Goal: Task Accomplishment & Management: Use online tool/utility

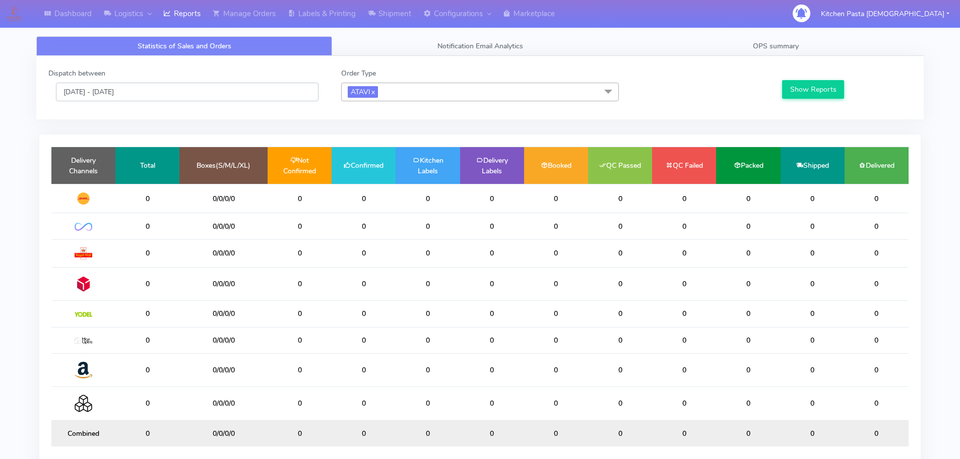
drag, startPoint x: 111, startPoint y: 92, endPoint x: 117, endPoint y: 101, distance: 10.9
click at [111, 91] on input "14/10/2025 - 14/10/2025" at bounding box center [187, 92] width 263 height 19
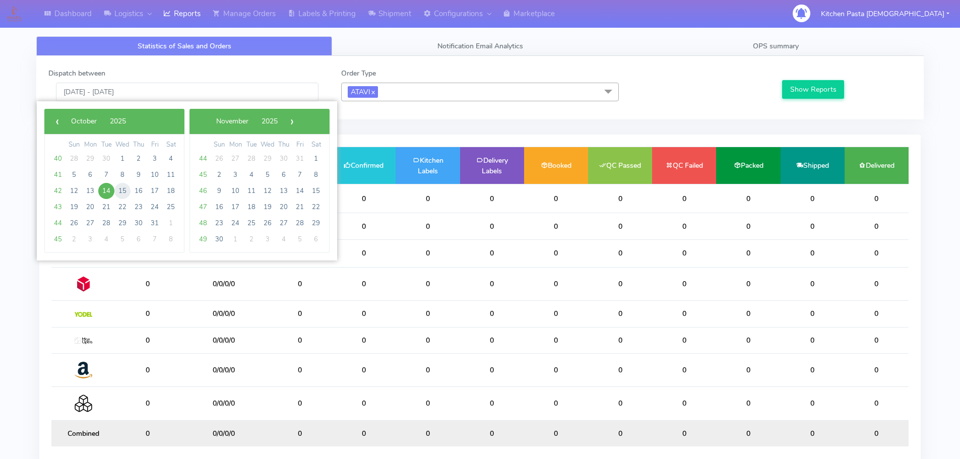
click at [121, 190] on span "15" at bounding box center [122, 191] width 16 height 16
type input "15/10/2025 - 15/10/2025"
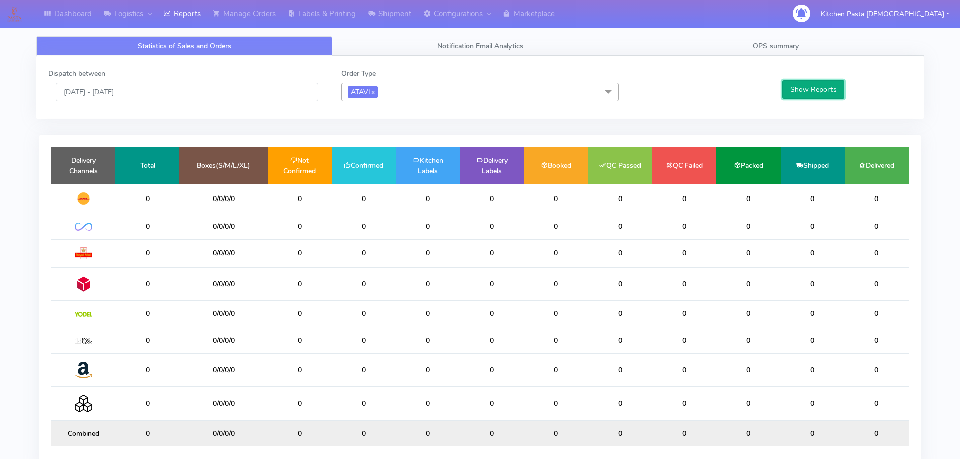
click at [789, 90] on button "Show Reports" at bounding box center [813, 89] width 62 height 19
click at [790, 88] on button "Show Reports" at bounding box center [813, 89] width 62 height 19
click at [375, 92] on link "x" at bounding box center [373, 91] width 5 height 11
click at [815, 91] on button "Show Reports" at bounding box center [813, 89] width 62 height 19
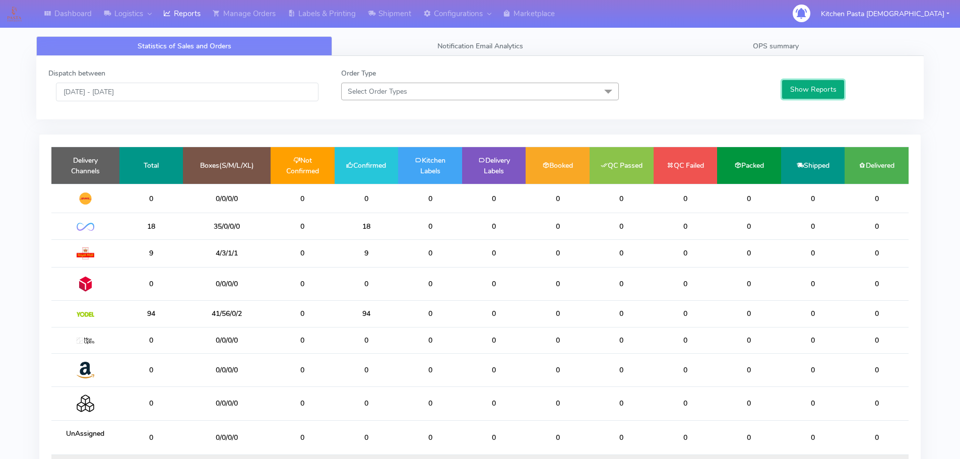
click at [805, 92] on button "Show Reports" at bounding box center [813, 89] width 62 height 19
click at [372, 227] on td "18" at bounding box center [367, 226] width 64 height 26
click at [812, 90] on button "Show Reports" at bounding box center [813, 89] width 62 height 19
click at [779, 41] on link "OPS summary" at bounding box center [776, 46] width 296 height 20
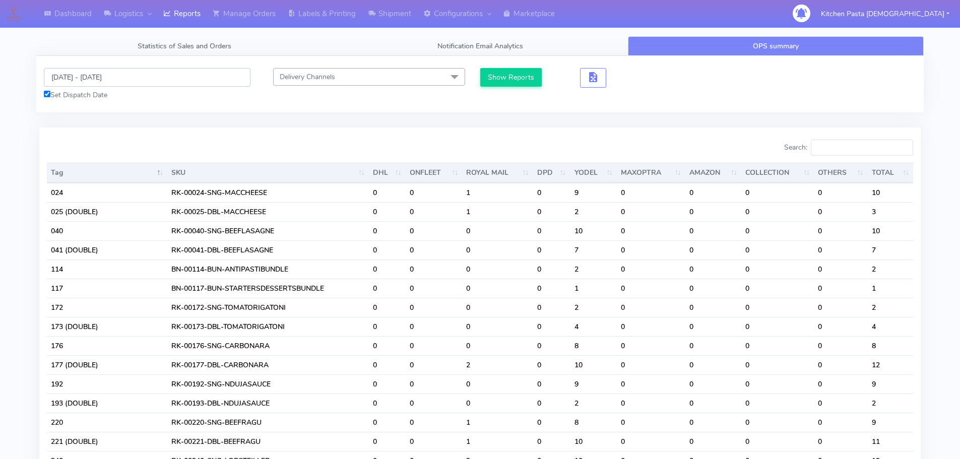
click at [91, 78] on input "[DATE] - [DATE]" at bounding box center [147, 77] width 207 height 19
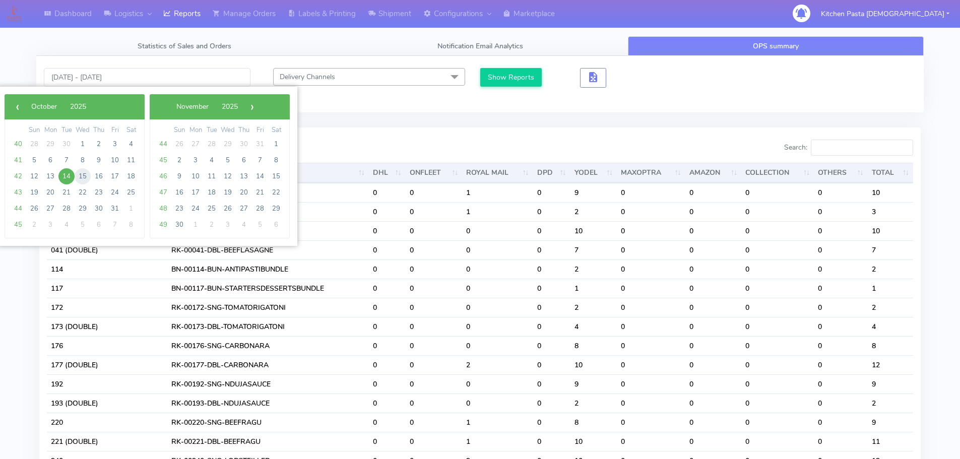
click at [83, 176] on span "15" at bounding box center [83, 176] width 16 height 16
type input "15/10/2025 - 15/10/2025"
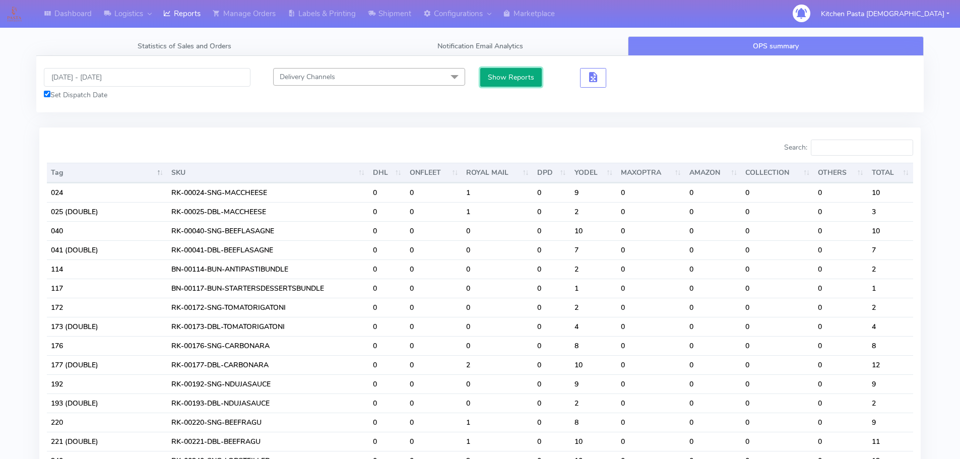
click at [506, 73] on button "Show Reports" at bounding box center [511, 77] width 62 height 19
click at [527, 80] on button "Show Reports" at bounding box center [511, 77] width 62 height 19
click at [828, 147] on input "Search:" at bounding box center [862, 148] width 102 height 16
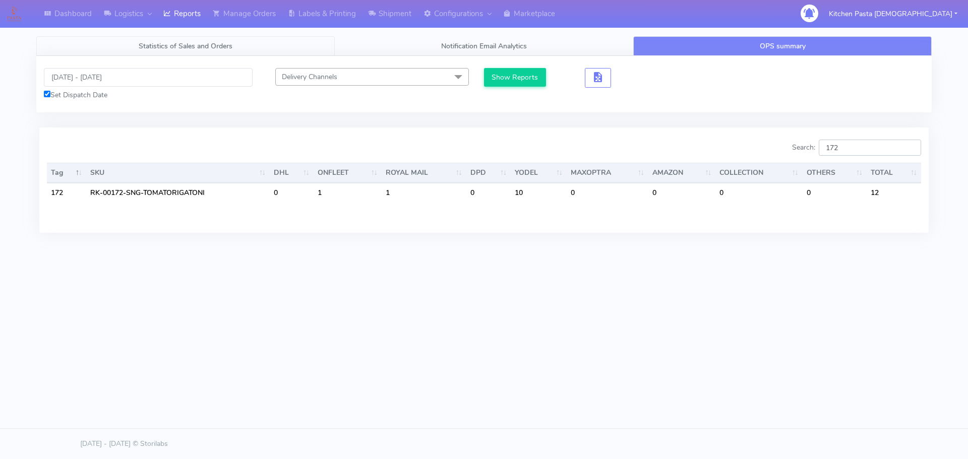
type input "172"
click at [181, 47] on span "Statistics of Sales and Orders" at bounding box center [186, 46] width 94 height 10
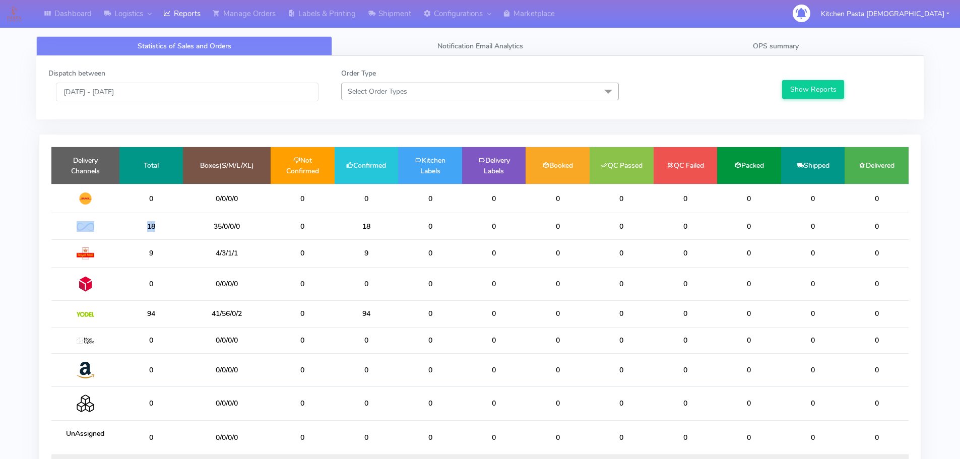
drag, startPoint x: 160, startPoint y: 226, endPoint x: 107, endPoint y: 225, distance: 52.9
click at [107, 225] on tr "18 35/0/0/0 0 18 0 0 0 0 0 0 0 0" at bounding box center [479, 226] width 857 height 26
click at [776, 49] on span "OPS summary" at bounding box center [776, 46] width 46 height 10
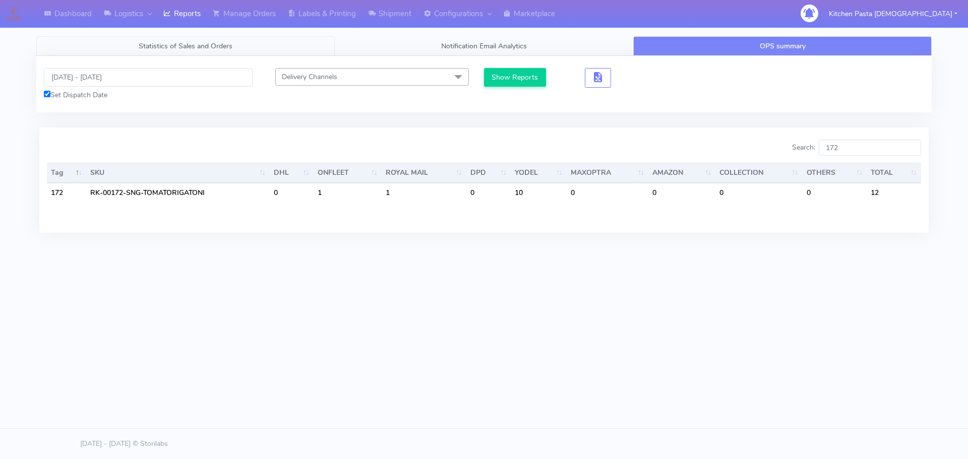
click at [180, 52] on link "Statistics of Sales and Orders" at bounding box center [185, 46] width 298 height 20
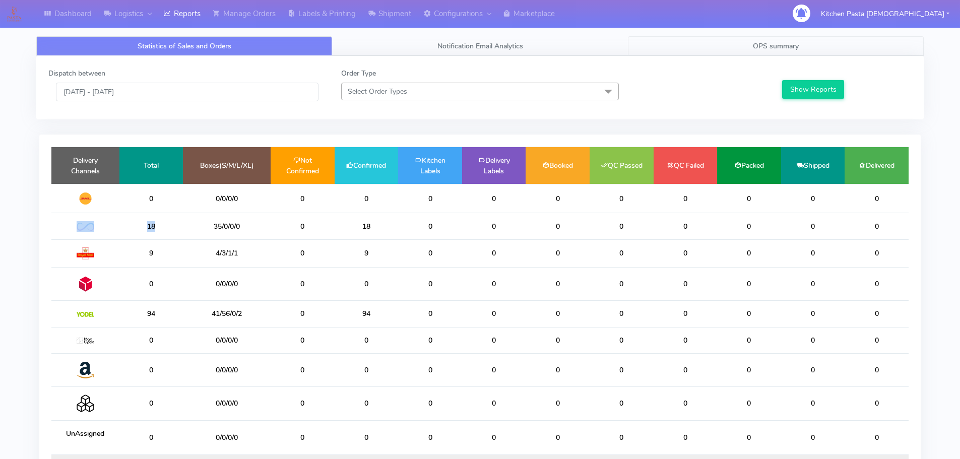
click at [736, 50] on link "OPS summary" at bounding box center [776, 46] width 296 height 20
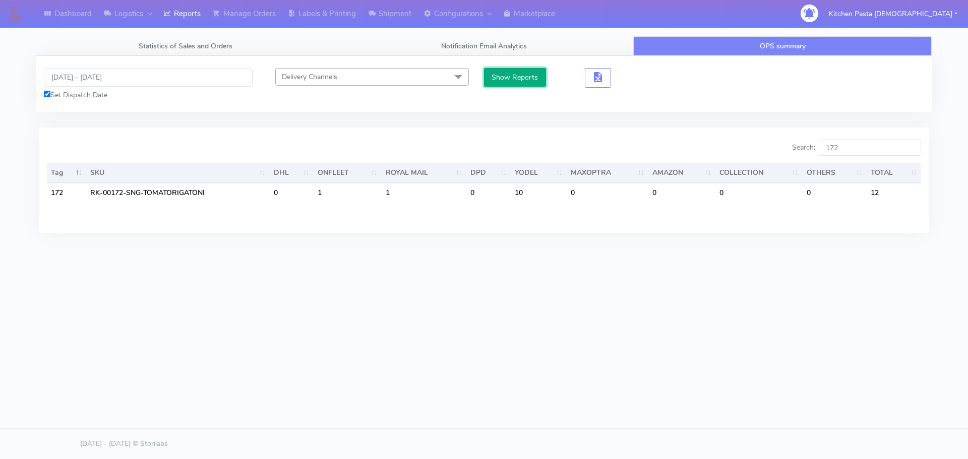
click at [494, 75] on button "Show Reports" at bounding box center [515, 77] width 62 height 19
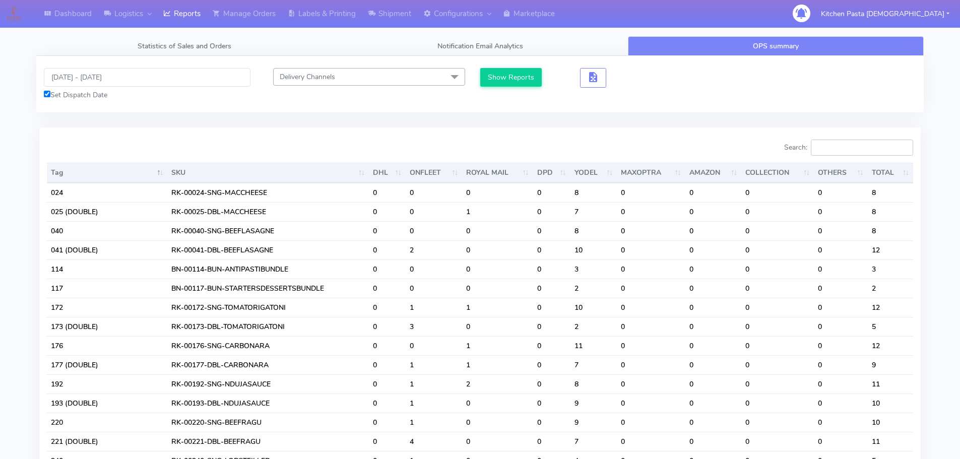
click at [858, 151] on input "Search:" at bounding box center [862, 148] width 102 height 16
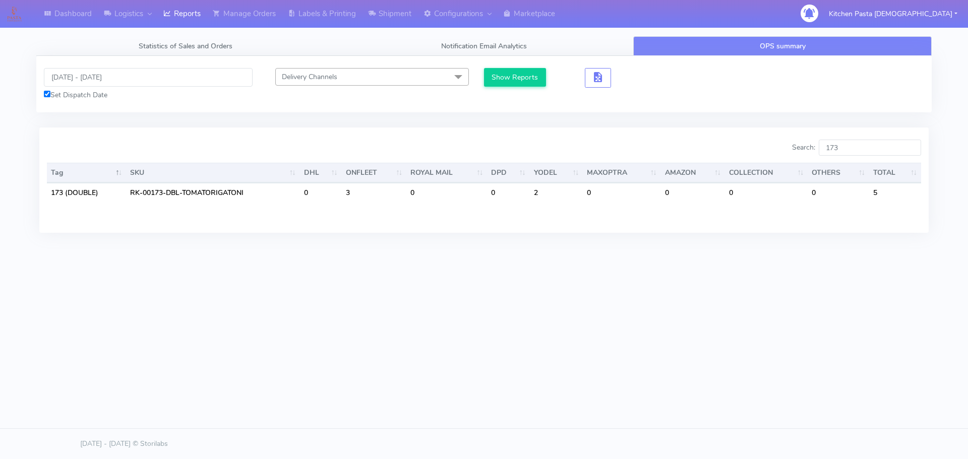
drag, startPoint x: 558, startPoint y: 278, endPoint x: 703, endPoint y: 269, distance: 145.5
click at [559, 278] on div "Dashboard Logistics London Logistics Reports Manage Orders Labels & Printing Sh…" at bounding box center [484, 183] width 968 height 367
click at [721, 334] on div "Dashboard Logistics London Logistics Reports Manage Orders Labels & Printing Sh…" at bounding box center [484, 183] width 968 height 367
click at [847, 146] on input "173" at bounding box center [870, 148] width 102 height 16
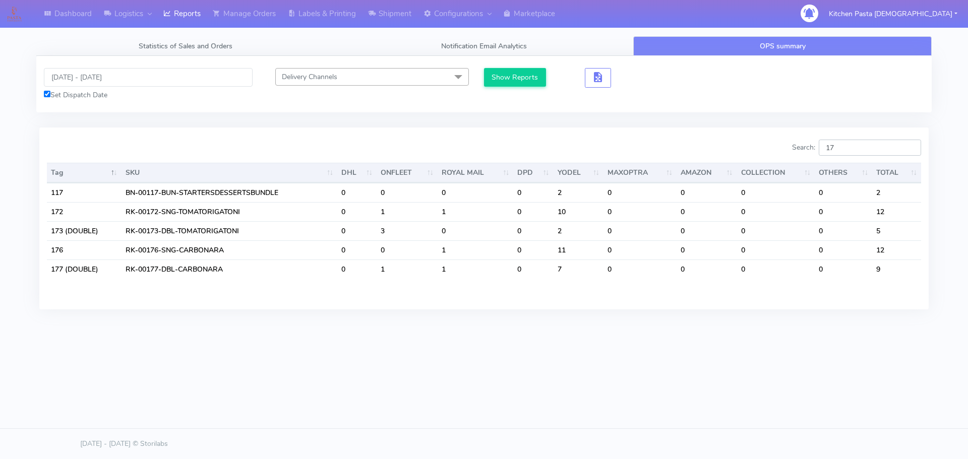
type input "1"
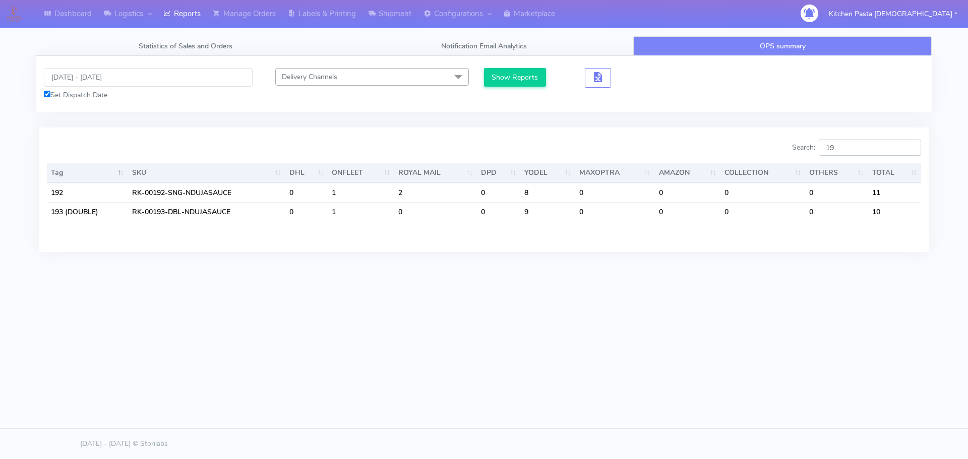
type input "1"
type input "221"
click at [435, 279] on div "Dashboard Logistics London Logistics Reports Manage Orders Labels & Printing Sh…" at bounding box center [484, 183] width 968 height 367
click at [720, 355] on div "Dashboard Logistics London Logistics Reports Manage Orders Labels & Printing Sh…" at bounding box center [484, 183] width 968 height 367
drag, startPoint x: 853, startPoint y: 142, endPoint x: 824, endPoint y: 156, distance: 32.9
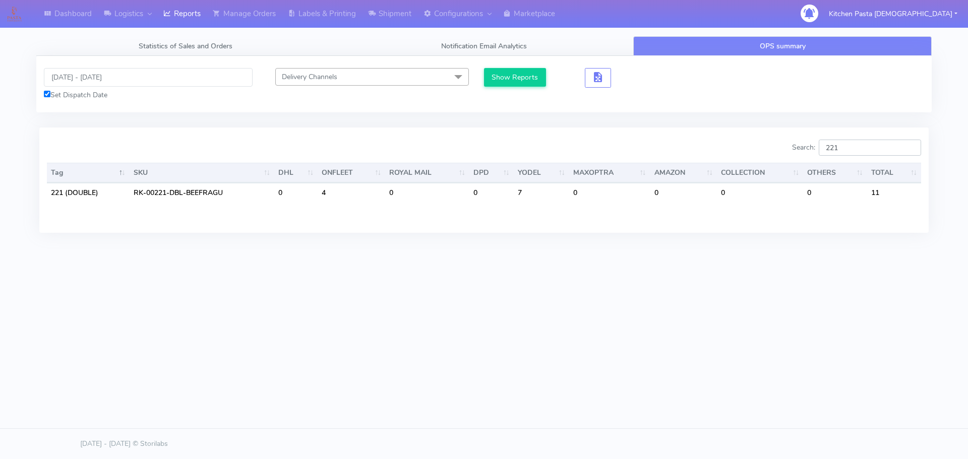
click at [824, 156] on div "Search: 221" at bounding box center [706, 150] width 429 height 20
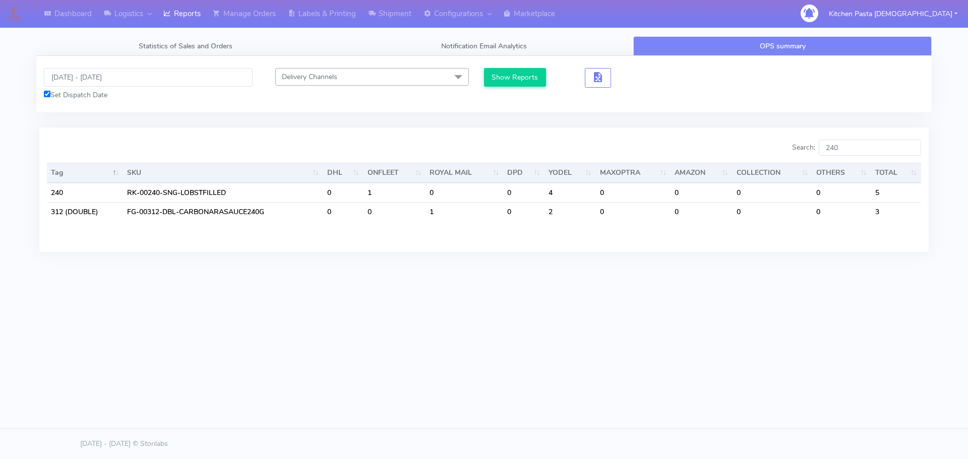
click at [610, 338] on div "Dashboard Logistics London Logistics Reports Manage Orders Labels & Printing Sh…" at bounding box center [484, 183] width 968 height 367
click at [874, 152] on input "240" at bounding box center [870, 148] width 102 height 16
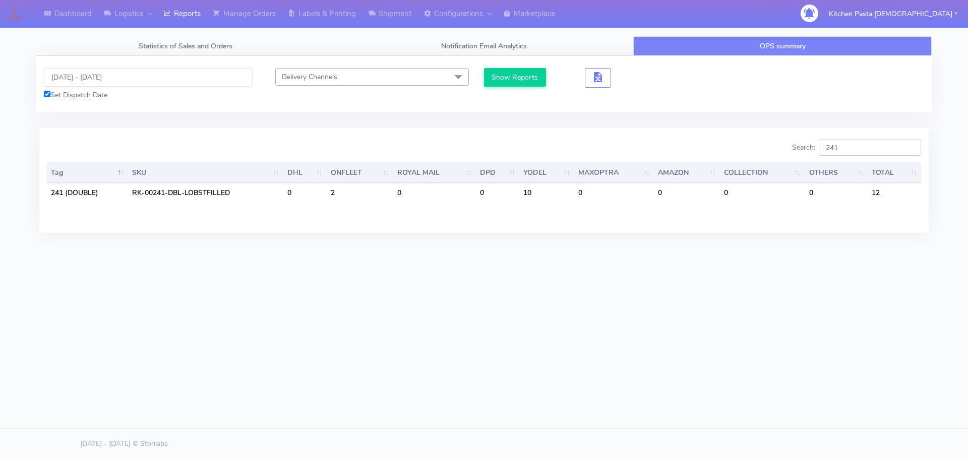
type input "241"
click at [689, 318] on div "Dashboard Logistics London Logistics Reports Manage Orders Labels & Printing Sh…" at bounding box center [484, 183] width 968 height 367
drag, startPoint x: 869, startPoint y: 151, endPoint x: 782, endPoint y: 150, distance: 86.7
click at [782, 150] on div "Search: 241" at bounding box center [706, 150] width 429 height 20
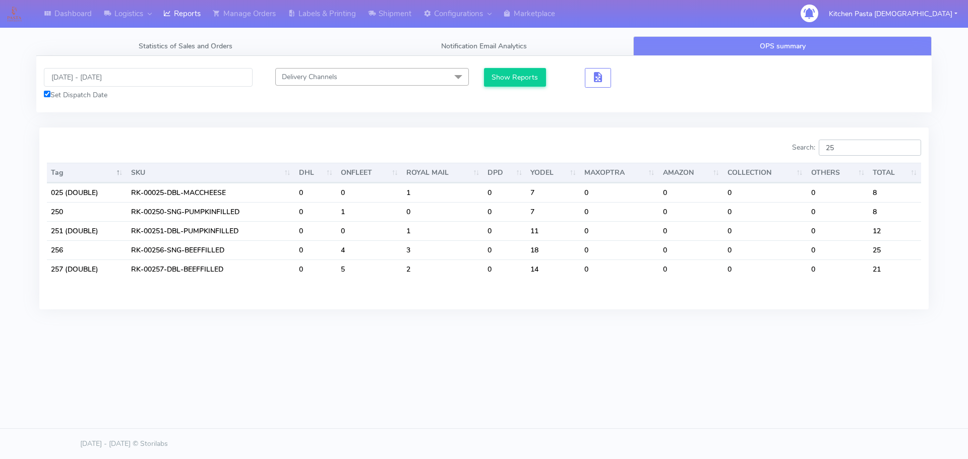
type input "2"
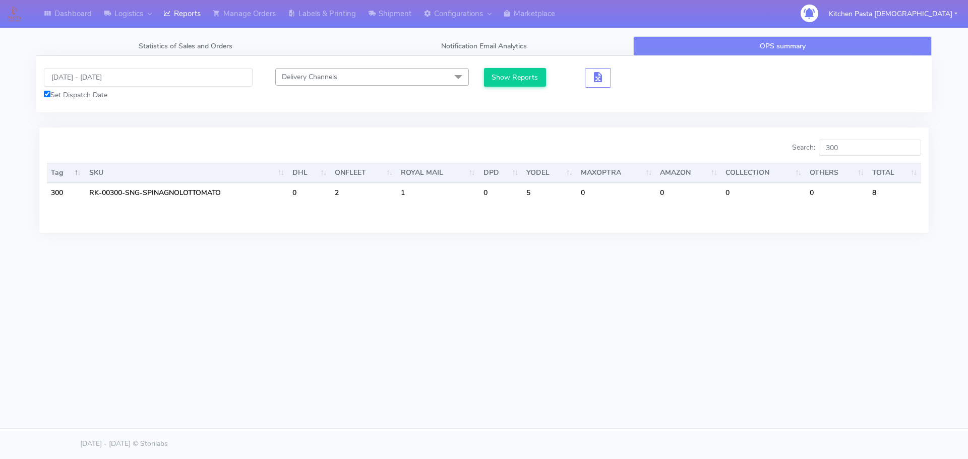
click at [686, 334] on div "Dashboard Logistics London Logistics Reports Manage Orders Labels & Printing Sh…" at bounding box center [484, 183] width 968 height 367
click at [863, 146] on input "300" at bounding box center [870, 148] width 102 height 16
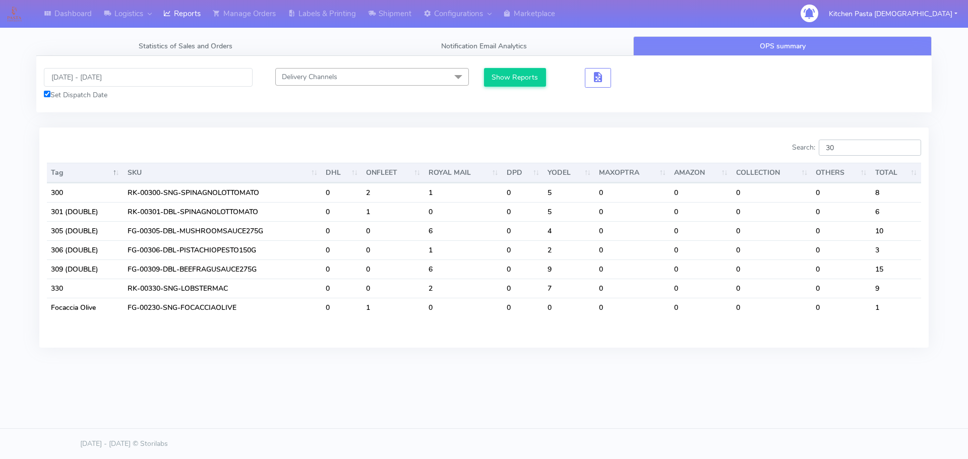
type input "3"
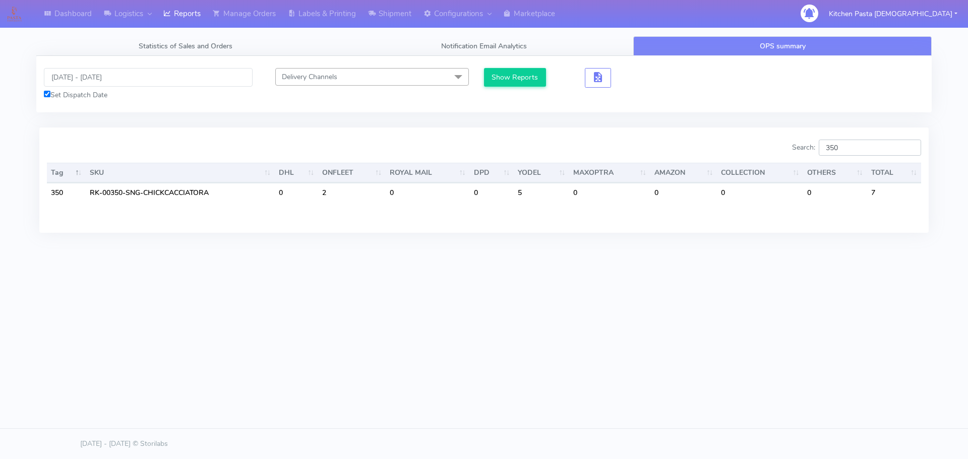
type input "350"
click at [702, 355] on div "Dashboard Logistics London Logistics Reports Manage Orders Labels & Printing Sh…" at bounding box center [484, 183] width 968 height 367
click at [568, 294] on div "Dashboard Logistics London Logistics Reports Manage Orders Labels & Printing Sh…" at bounding box center [484, 183] width 968 height 367
click at [850, 154] on input "350" at bounding box center [870, 148] width 102 height 16
drag, startPoint x: 863, startPoint y: 146, endPoint x: 822, endPoint y: 151, distance: 41.1
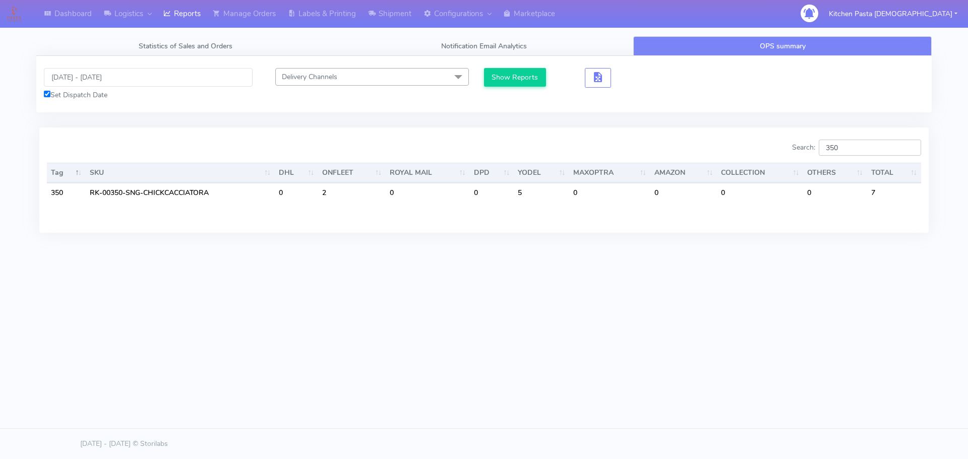
click at [822, 151] on label "Search: 350" at bounding box center [856, 148] width 129 height 16
type input "353"
drag, startPoint x: 866, startPoint y: 155, endPoint x: 787, endPoint y: 150, distance: 79.3
click at [787, 150] on div "Search: 353" at bounding box center [706, 150] width 429 height 20
type input "350"
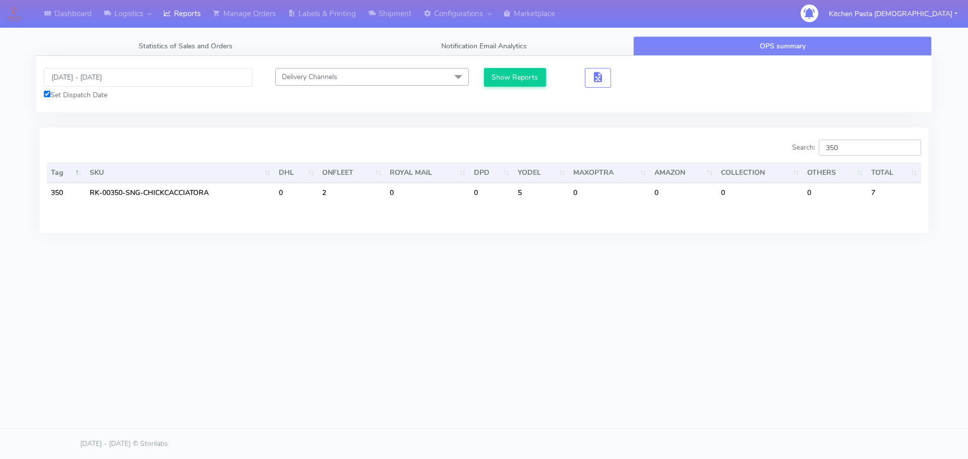
drag, startPoint x: 865, startPoint y: 149, endPoint x: 819, endPoint y: 149, distance: 45.4
click at [819, 149] on label "Search: 350" at bounding box center [856, 148] width 129 height 16
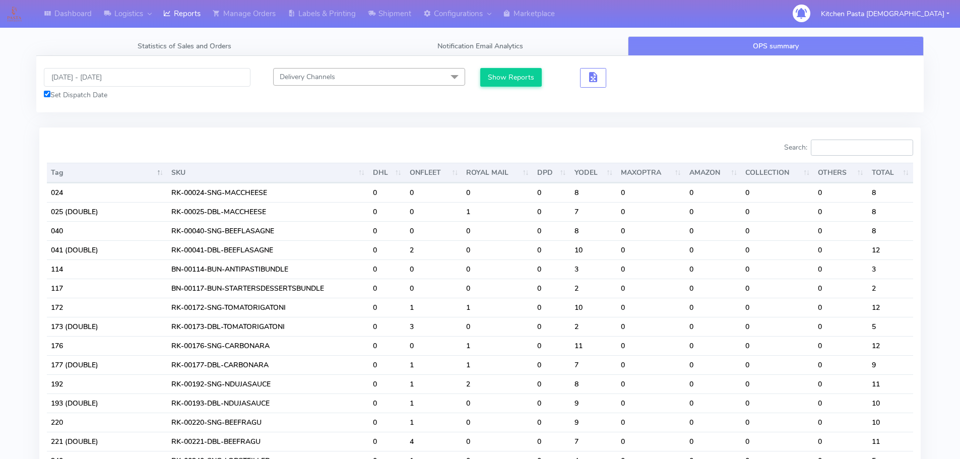
click at [841, 150] on input "Search:" at bounding box center [862, 148] width 102 height 16
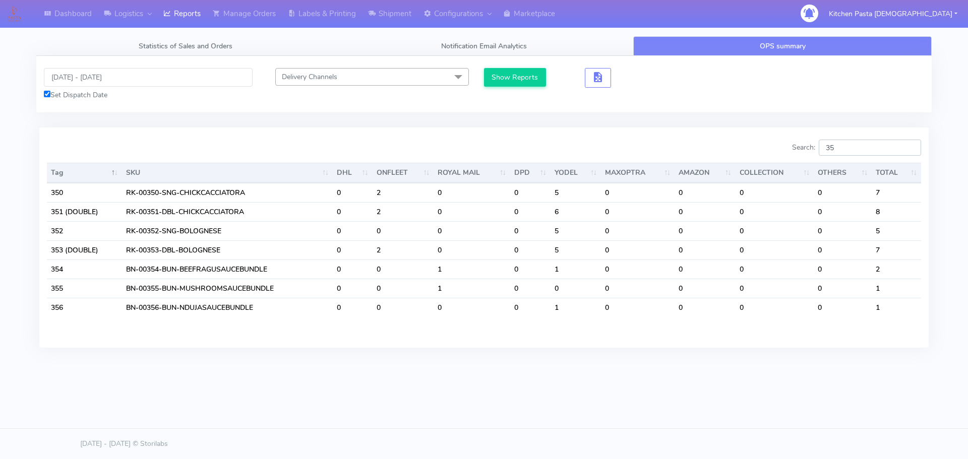
type input "3"
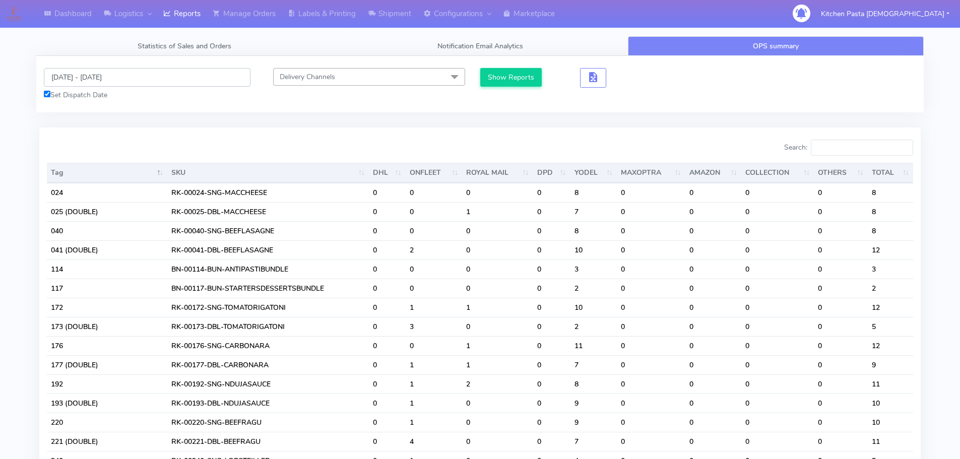
click at [111, 85] on input "15/10/2025 - 15/10/2025" at bounding box center [147, 77] width 207 height 19
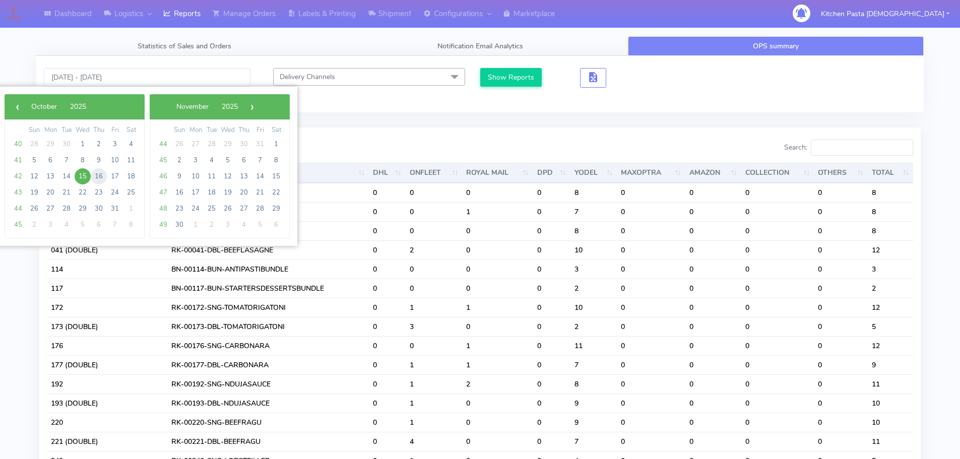
click at [97, 180] on span "16" at bounding box center [99, 176] width 16 height 16
type input "16/10/2025 - 16/10/2025"
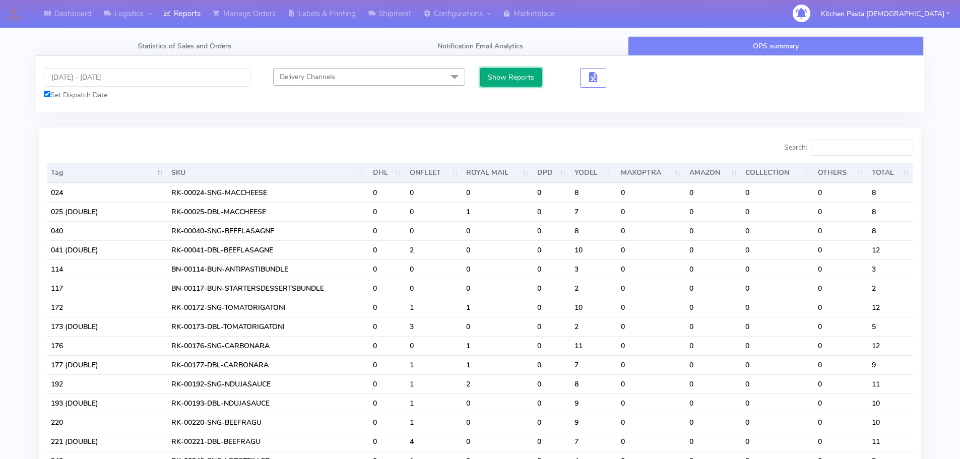
click at [508, 75] on button "Show Reports" at bounding box center [511, 77] width 62 height 19
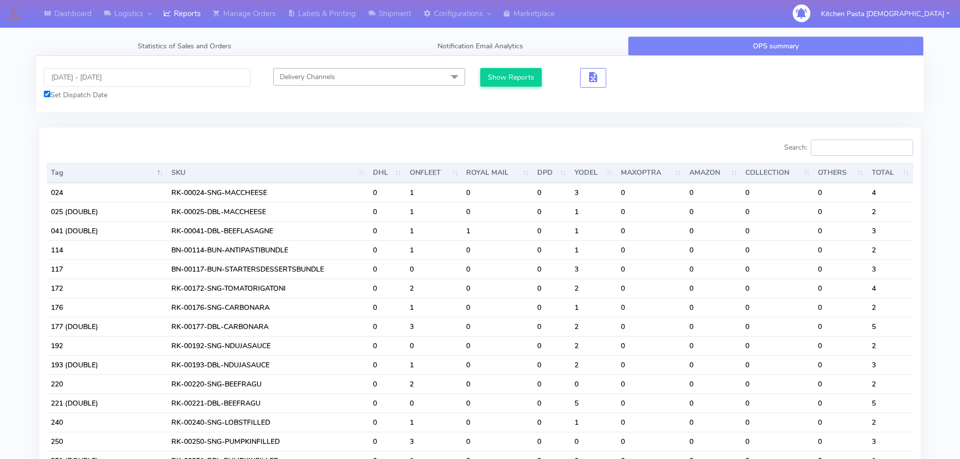
click at [875, 151] on input "Search:" at bounding box center [862, 148] width 102 height 16
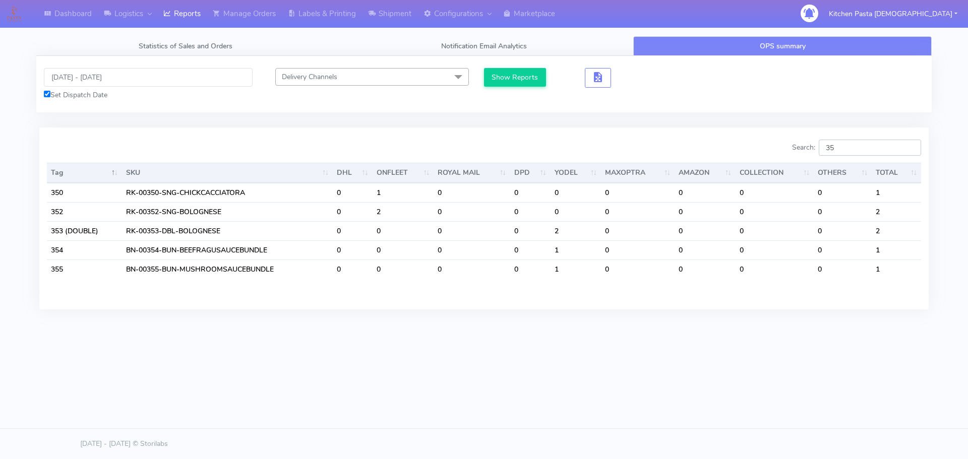
type input "3"
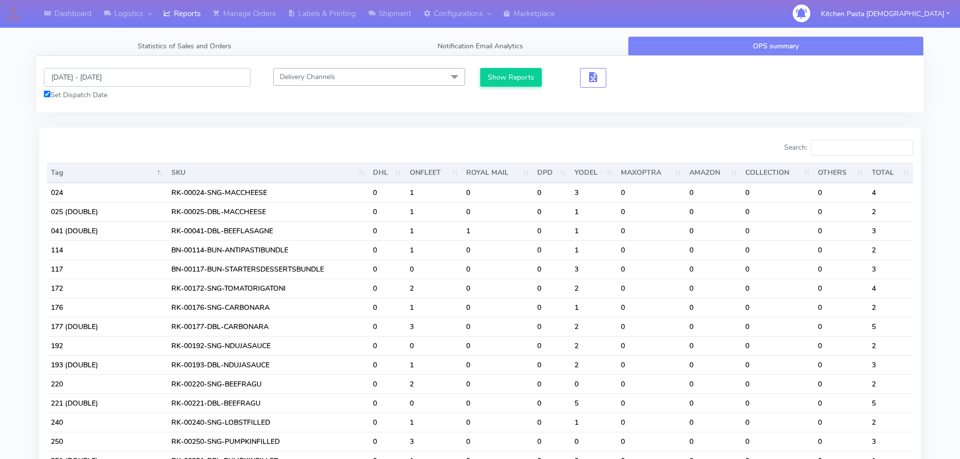
click at [111, 75] on input "16/10/2025 - 16/10/2025" at bounding box center [147, 77] width 207 height 19
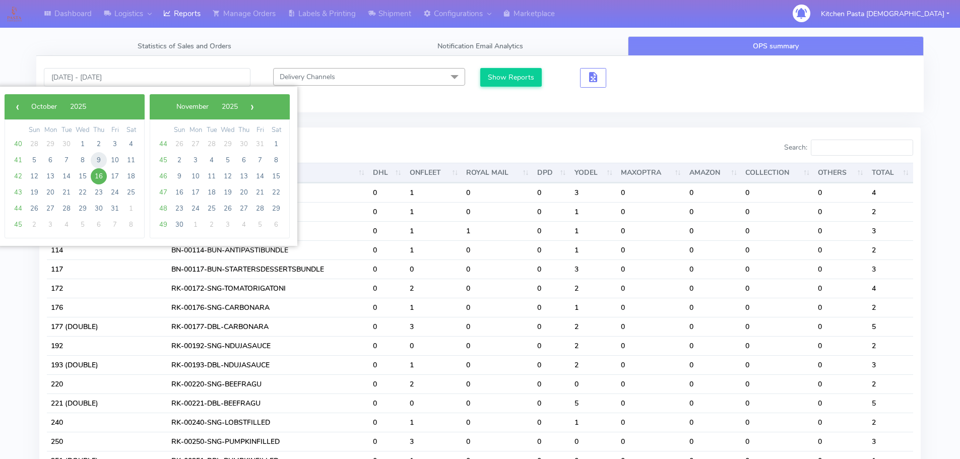
click at [99, 159] on span "9" at bounding box center [99, 160] width 16 height 16
type input "09/10/2025 - 09/10/2025"
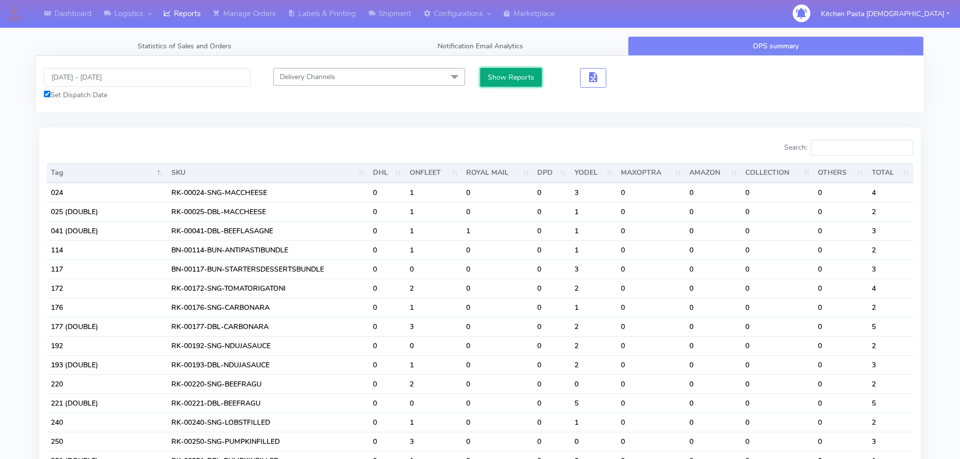
click at [512, 73] on button "Show Reports" at bounding box center [511, 77] width 62 height 19
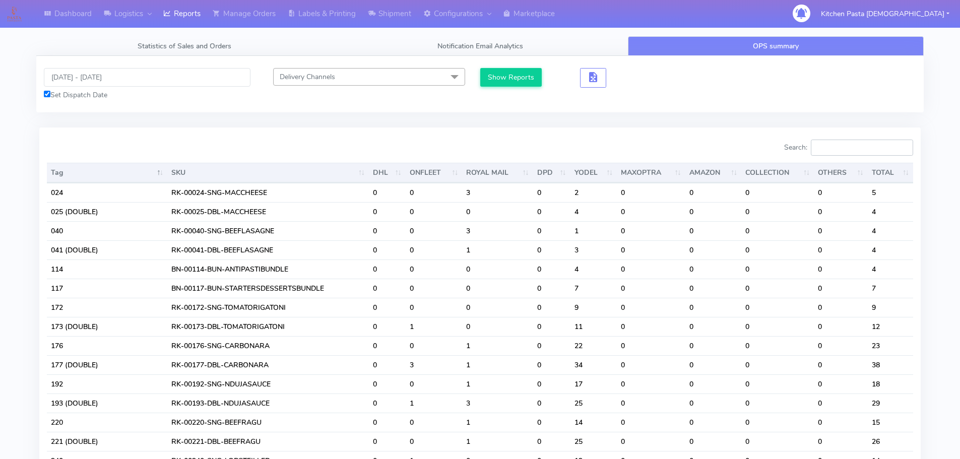
click at [851, 148] on input "Search:" at bounding box center [862, 148] width 102 height 16
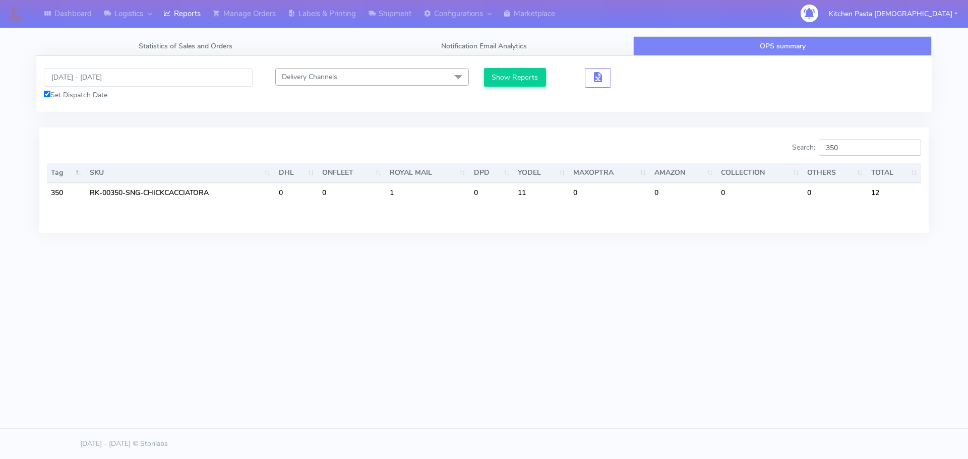
type input "350"
click at [92, 77] on input "09/10/2025 - 09/10/2025" at bounding box center [148, 77] width 209 height 19
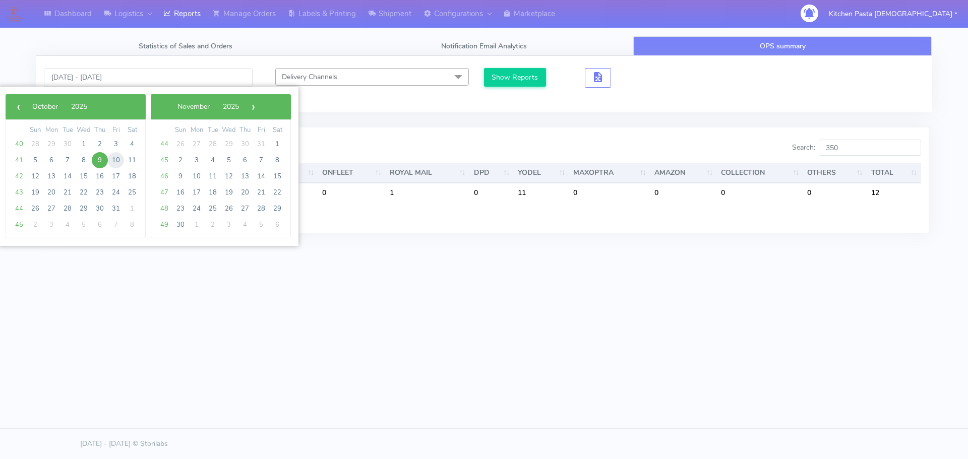
click at [119, 160] on span "10" at bounding box center [116, 160] width 16 height 16
type input "10/10/2025 - 10/10/2025"
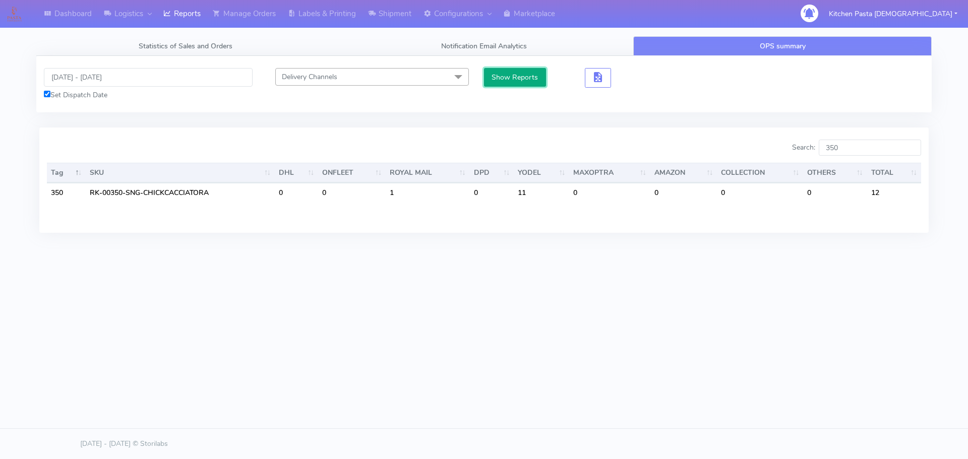
click at [534, 87] on button "Show Reports" at bounding box center [515, 77] width 62 height 19
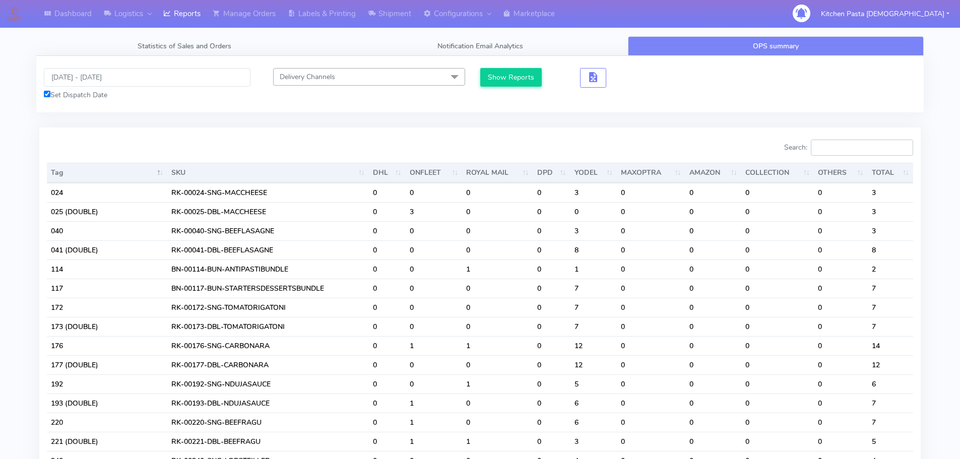
click at [865, 153] on input "Search:" at bounding box center [862, 148] width 102 height 16
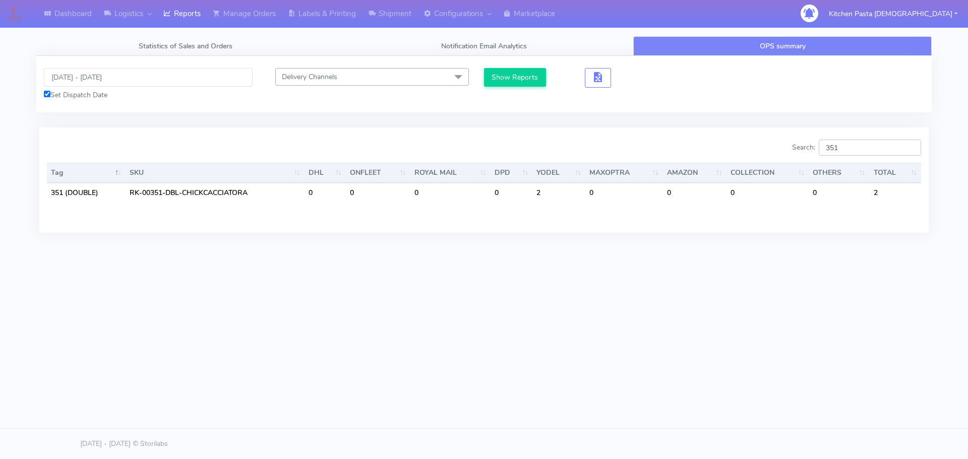
type input "351"
click at [543, 271] on div "Dashboard Logistics London Logistics Reports Manage Orders Labels & Printing Sh…" at bounding box center [484, 183] width 968 height 367
click at [769, 151] on div "Search: 351" at bounding box center [706, 150] width 429 height 20
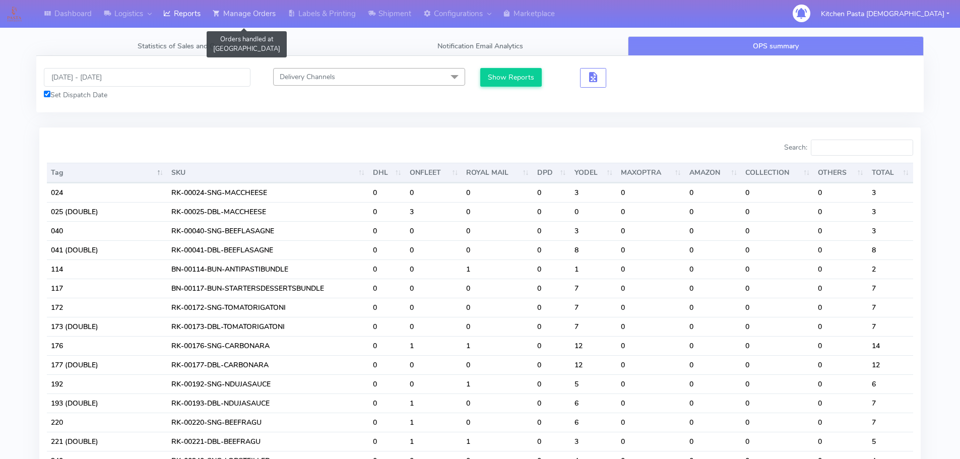
click at [264, 8] on link "Manage Orders" at bounding box center [244, 14] width 75 height 28
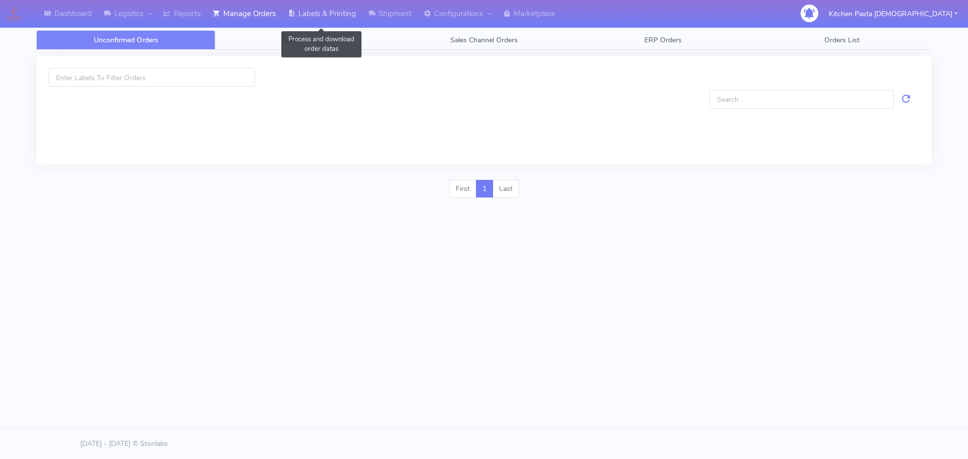
click at [331, 14] on link "Labels & Printing" at bounding box center [322, 14] width 80 height 28
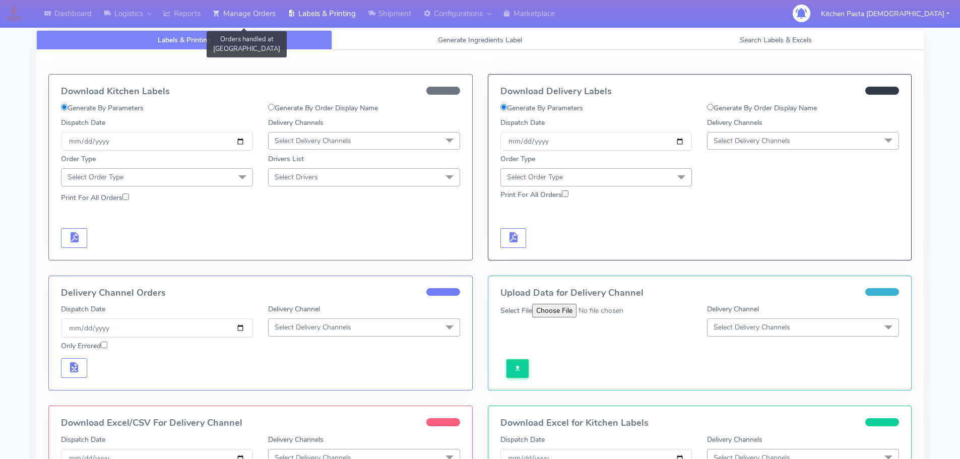
click at [224, 3] on link "Manage Orders" at bounding box center [244, 14] width 75 height 28
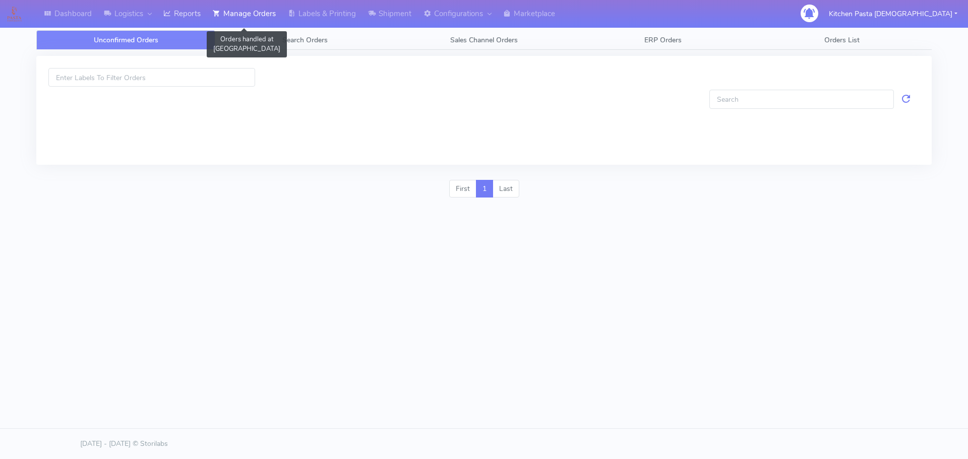
drag, startPoint x: 253, startPoint y: 19, endPoint x: 180, endPoint y: 18, distance: 73.1
click at [252, 19] on link "Manage Orders" at bounding box center [244, 14] width 75 height 28
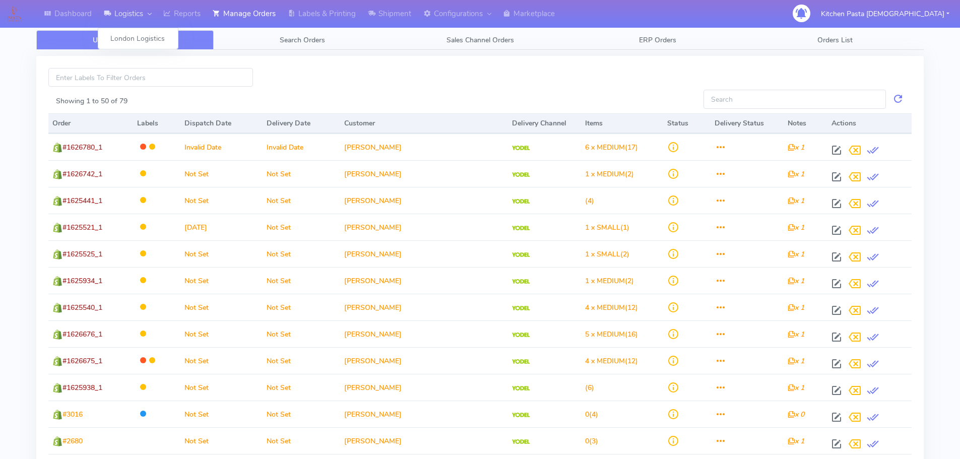
click at [151, 18] on div at bounding box center [147, 14] width 8 height 12
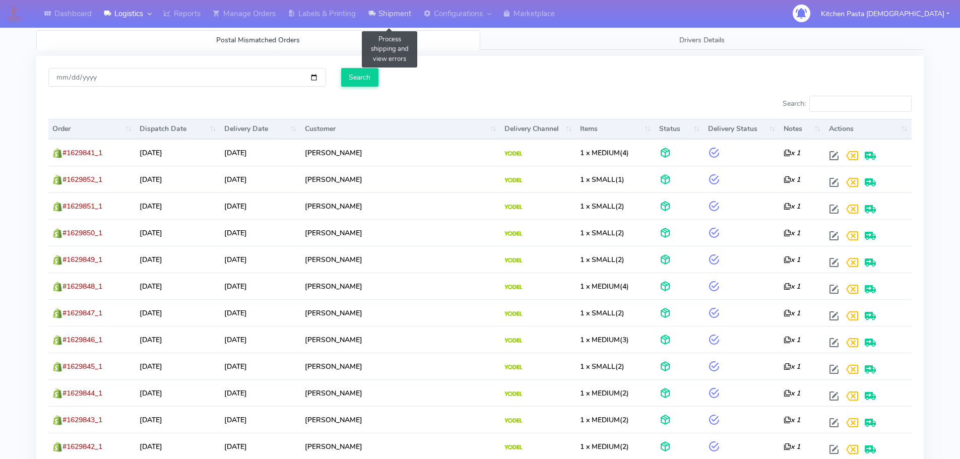
click at [372, 9] on icon at bounding box center [372, 14] width 8 height 10
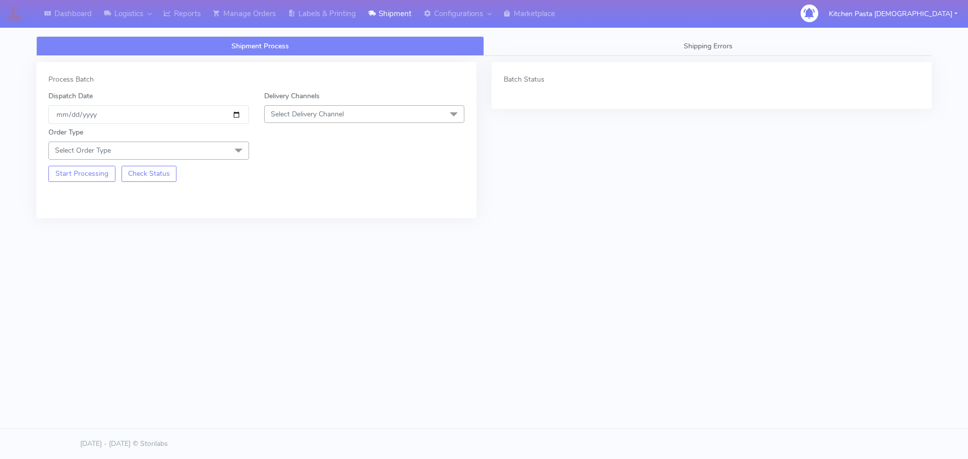
click at [331, 115] on span "Select Delivery Channel" at bounding box center [307, 114] width 73 height 10
click at [282, 217] on li "DPD" at bounding box center [365, 211] width 200 height 17
click at [290, 109] on span "DPD x" at bounding box center [283, 115] width 25 height 12
click at [285, 232] on div "Yodel" at bounding box center [365, 228] width 190 height 11
click at [183, 146] on span "Select Order Type" at bounding box center [148, 151] width 201 height 18
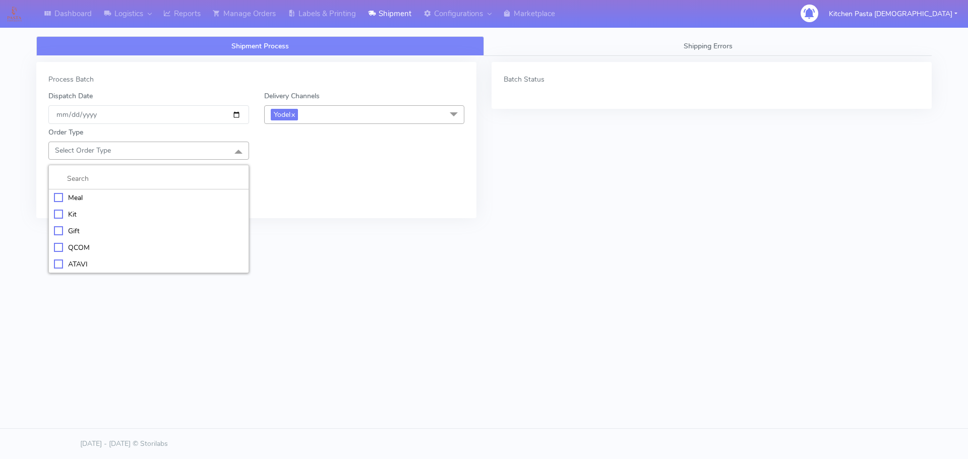
click at [132, 196] on div "Meal" at bounding box center [149, 198] width 190 height 11
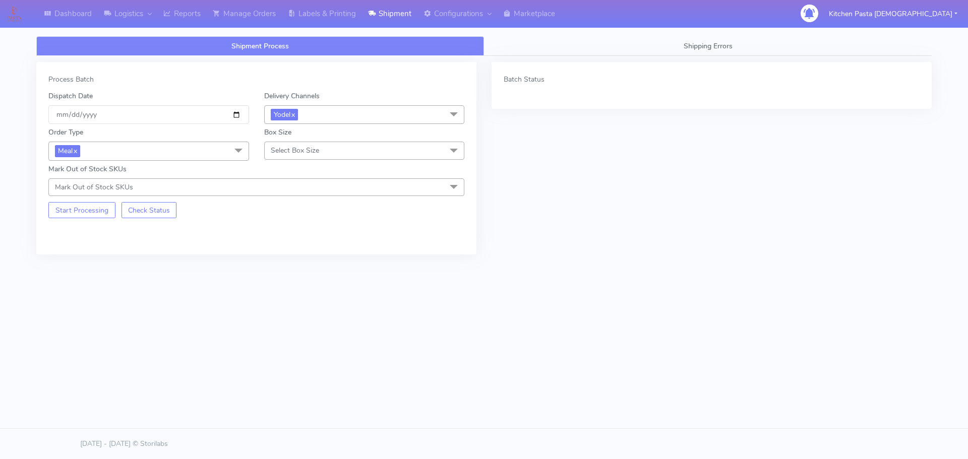
click at [300, 147] on span "Select Box Size" at bounding box center [295, 151] width 48 height 10
click at [298, 224] on li "Medium" at bounding box center [365, 231] width 200 height 17
click at [91, 213] on button "Start Processing" at bounding box center [81, 210] width 67 height 16
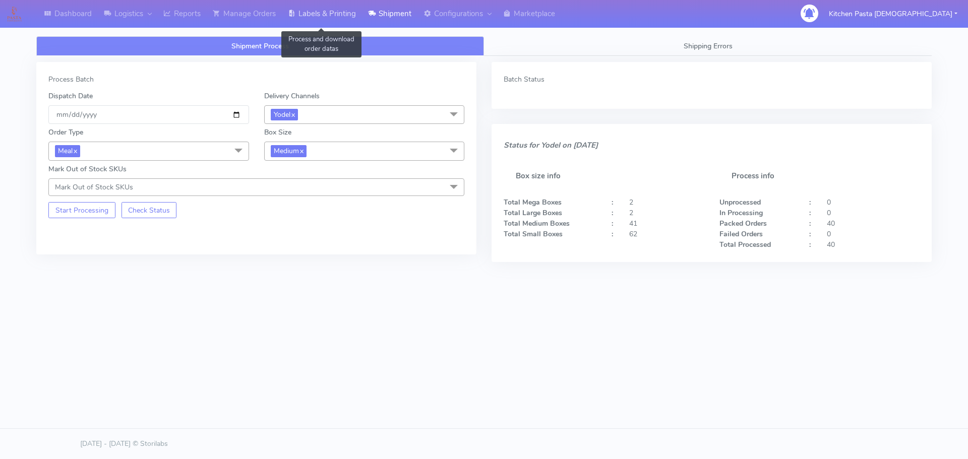
click at [306, 16] on link "Labels & Printing" at bounding box center [322, 14] width 80 height 28
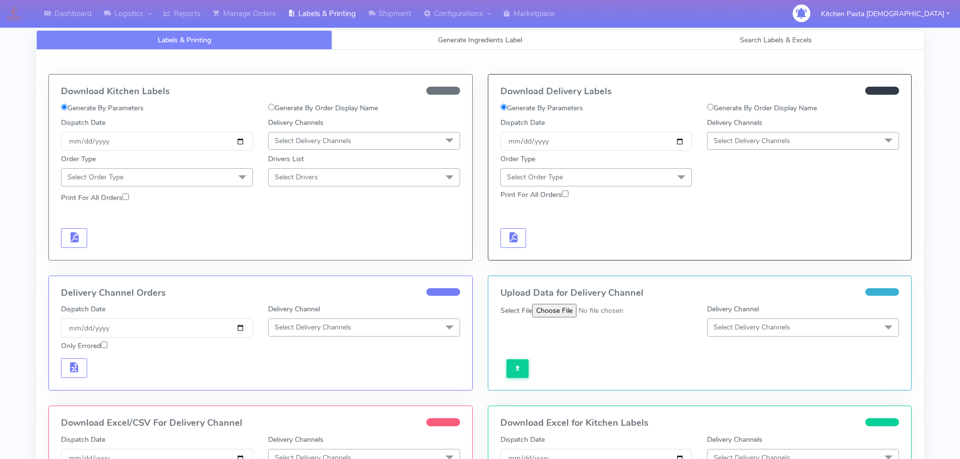
click at [744, 142] on span "Select Delivery Channels" at bounding box center [752, 141] width 77 height 10
click at [741, 255] on div "Yodel" at bounding box center [803, 254] width 181 height 11
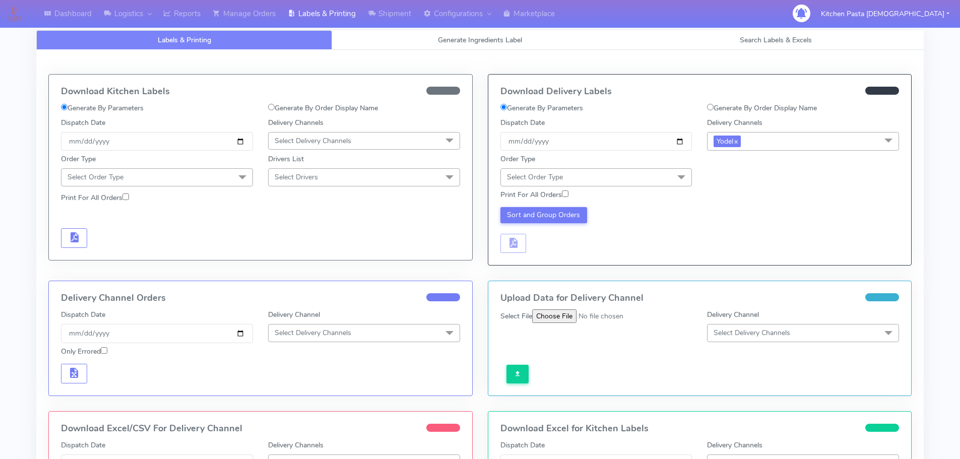
click at [663, 182] on span "Select Order Type" at bounding box center [597, 177] width 192 height 18
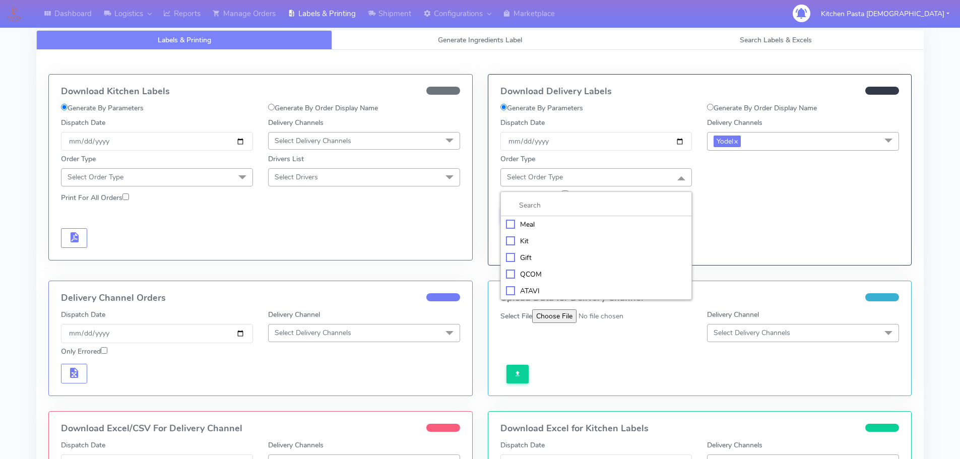
click at [620, 227] on div "Meal" at bounding box center [596, 224] width 181 height 11
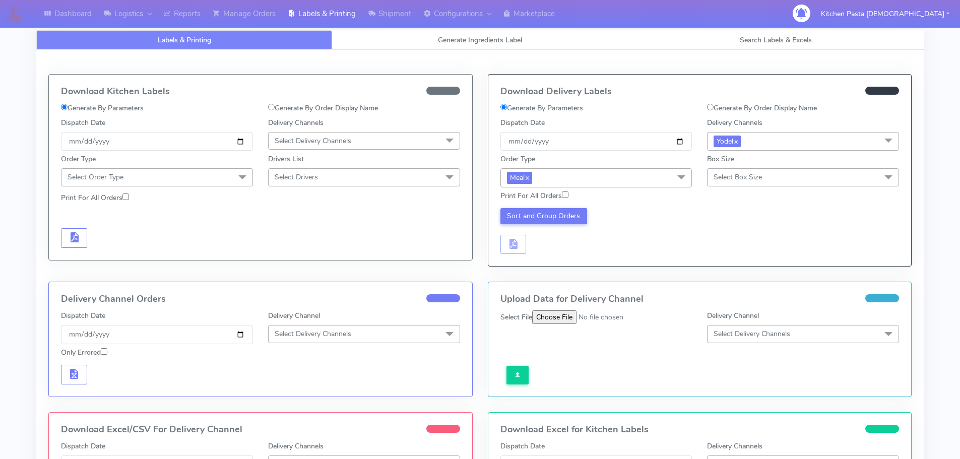
click at [736, 176] on span "Select Box Size" at bounding box center [738, 177] width 48 height 10
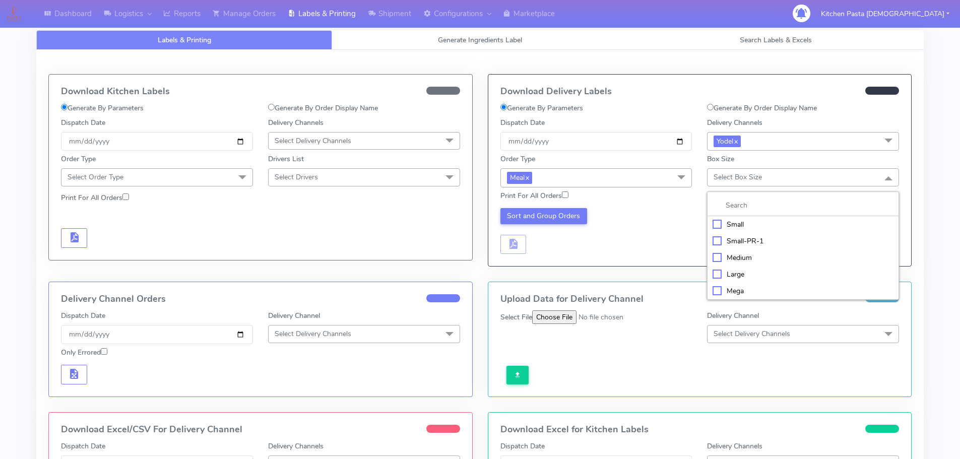
click at [745, 257] on div "Medium" at bounding box center [803, 258] width 181 height 11
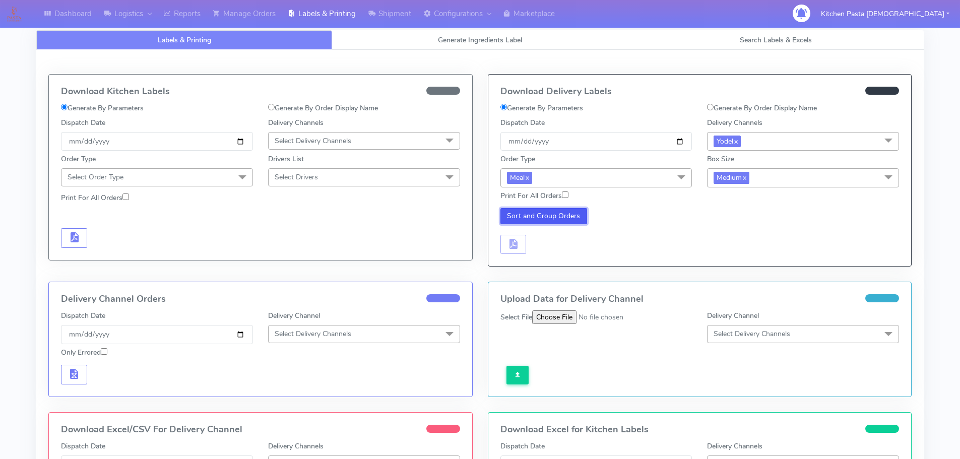
click at [557, 212] on button "Sort and Group Orders" at bounding box center [544, 216] width 87 height 16
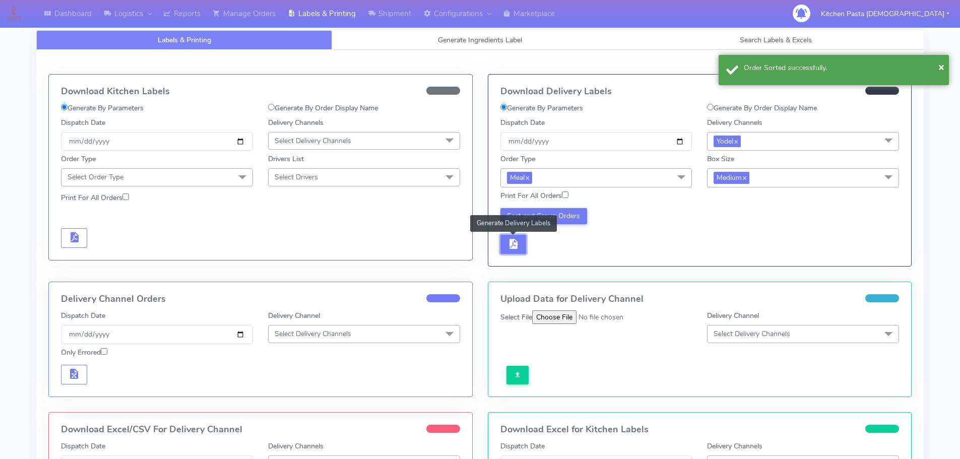
click at [525, 244] on button "button" at bounding box center [514, 245] width 26 height 20
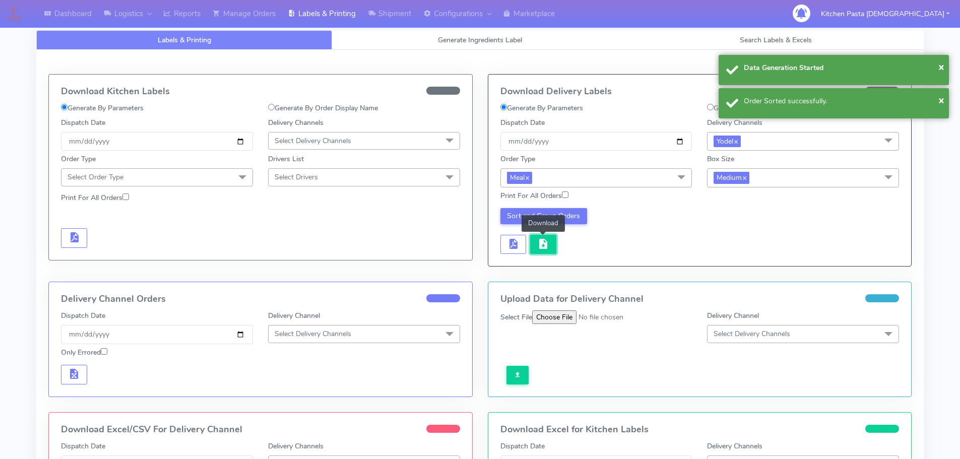
click at [548, 243] on span "button" at bounding box center [543, 246] width 12 height 10
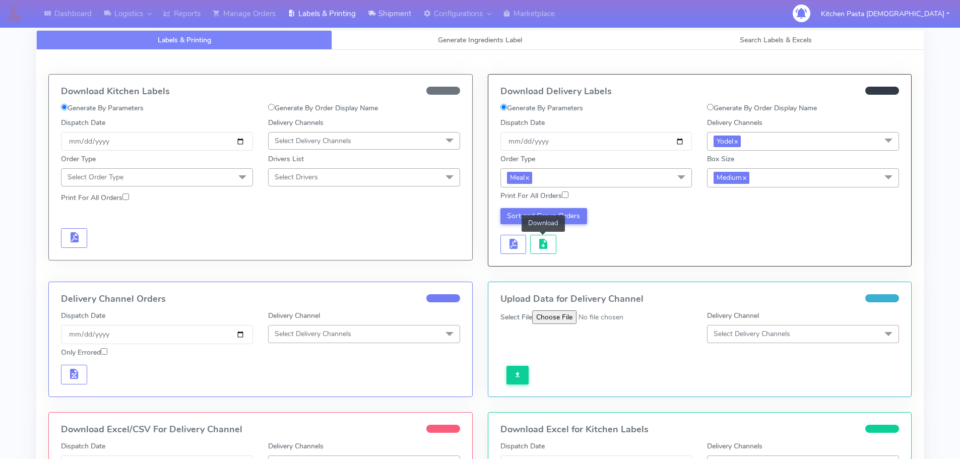
click at [405, 16] on link "Shipment" at bounding box center [389, 14] width 55 height 28
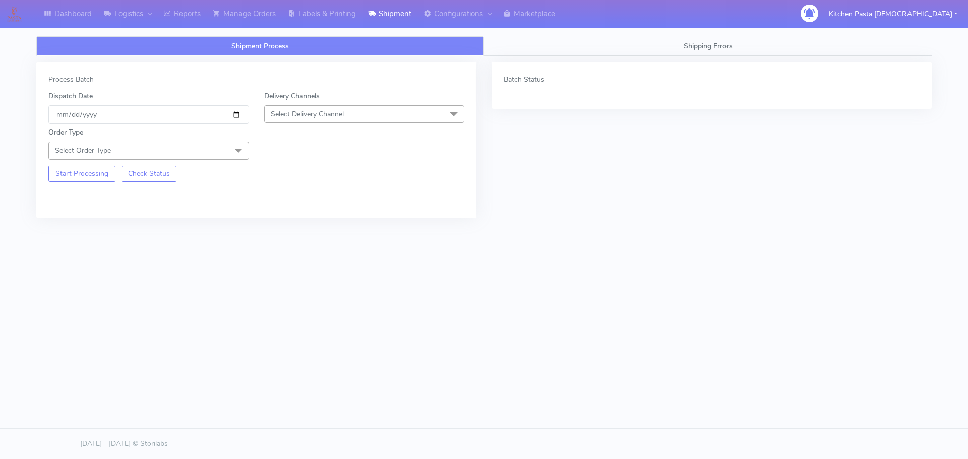
click at [308, 115] on span "Select Delivery Channel" at bounding box center [307, 114] width 73 height 10
click at [281, 231] on div "Yodel" at bounding box center [365, 227] width 190 height 11
click at [224, 157] on span "Select Order Type" at bounding box center [148, 151] width 201 height 18
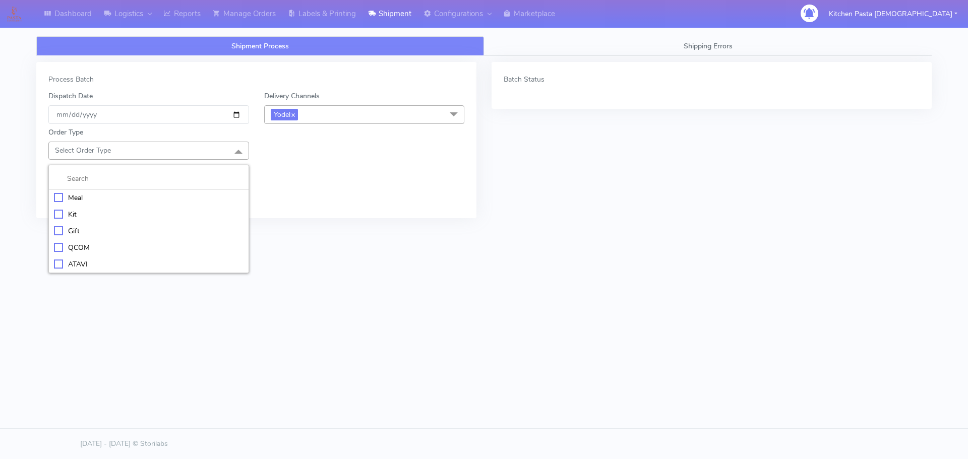
click at [143, 197] on div "Meal" at bounding box center [149, 198] width 190 height 11
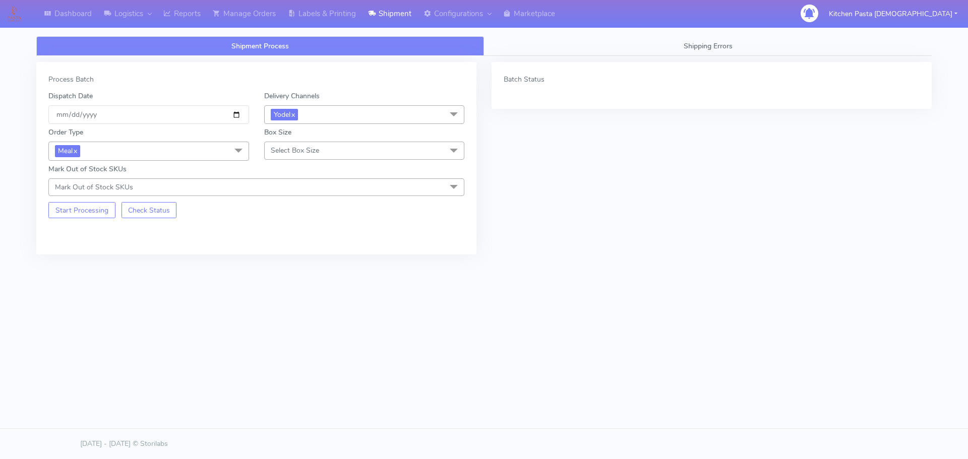
click at [322, 140] on div "Box Size Select Box Size Small Small-PR-1 Medium Large Mega" at bounding box center [365, 143] width 216 height 33
click at [331, 148] on span "Select Box Size" at bounding box center [364, 151] width 201 height 18
click at [287, 193] on div "Small" at bounding box center [365, 198] width 190 height 11
click at [86, 208] on button "Start Processing" at bounding box center [81, 210] width 67 height 16
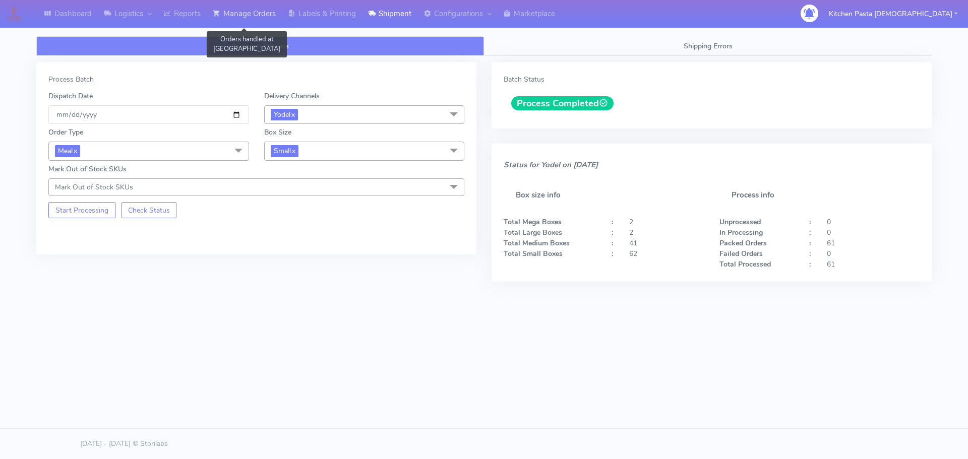
click at [264, 8] on link "Manage Orders" at bounding box center [244, 14] width 75 height 28
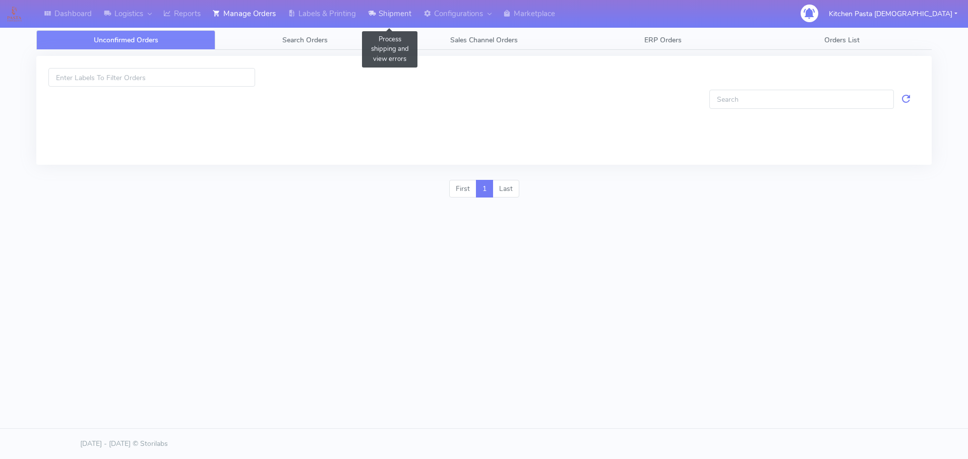
click at [368, 12] on link "Shipment" at bounding box center [389, 14] width 55 height 28
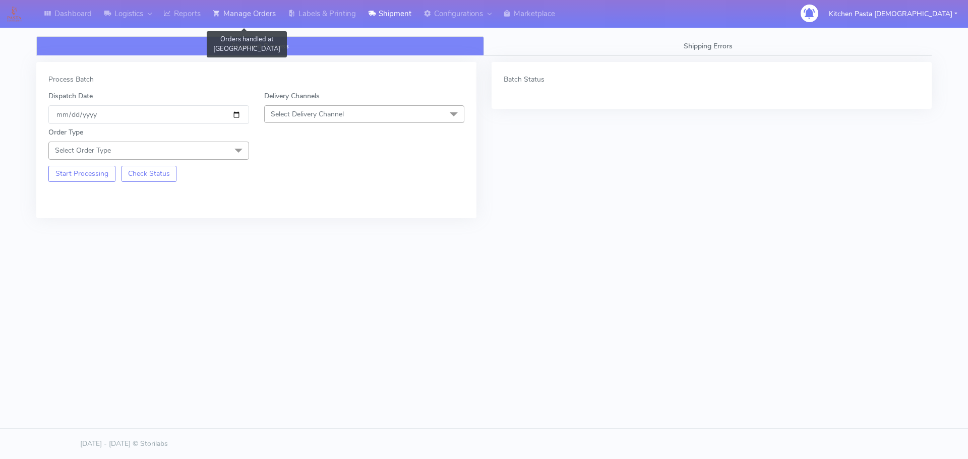
click at [266, 7] on link "Manage Orders" at bounding box center [244, 14] width 75 height 28
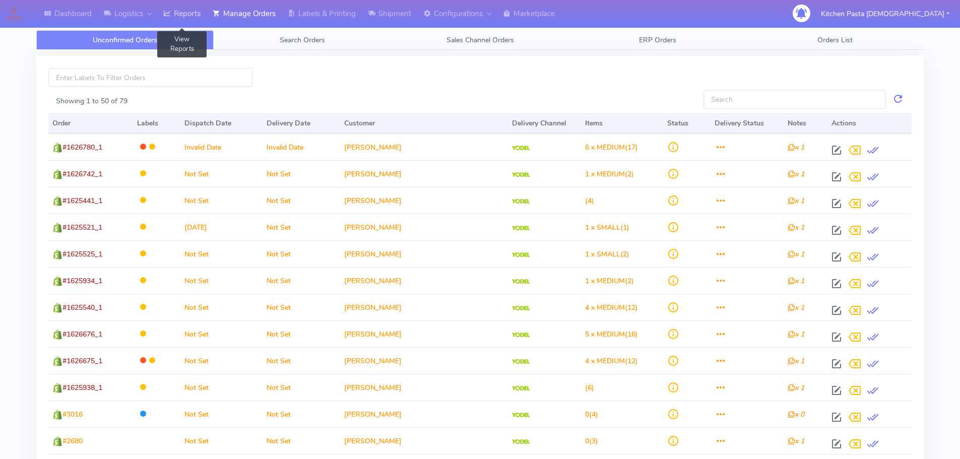
click at [191, 9] on link "Reports" at bounding box center [181, 14] width 49 height 28
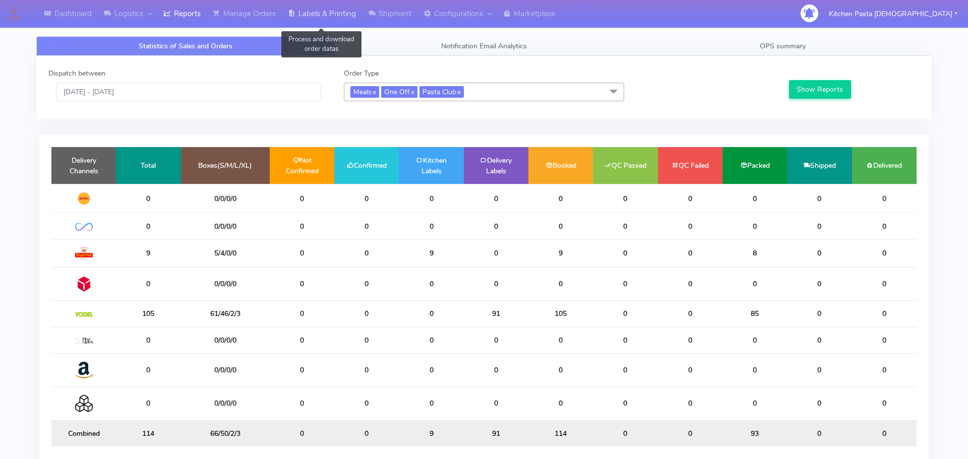
click at [326, 5] on link "Labels & Printing" at bounding box center [322, 14] width 80 height 28
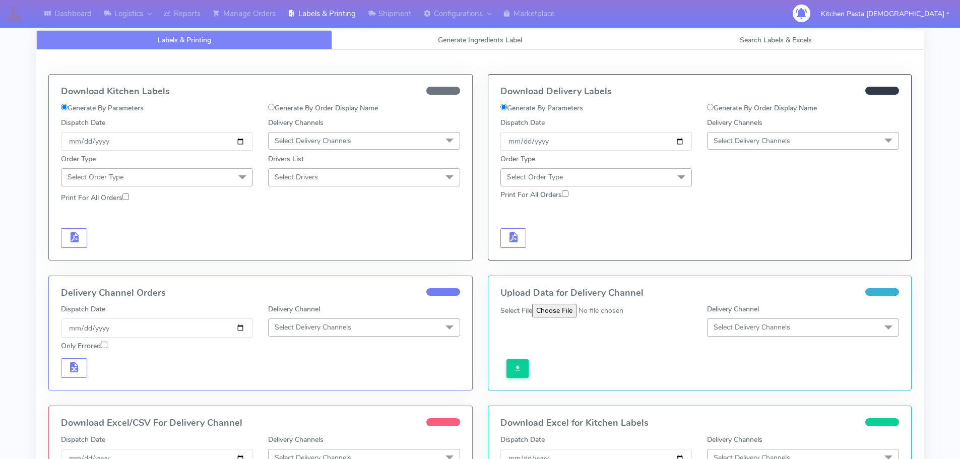
drag, startPoint x: 763, startPoint y: 139, endPoint x: 701, endPoint y: 221, distance: 102.9
click at [761, 139] on span "Select Delivery Channels" at bounding box center [752, 141] width 77 height 10
drag, startPoint x: 721, startPoint y: 247, endPoint x: 706, endPoint y: 239, distance: 16.5
click at [721, 248] on li "Yodel" at bounding box center [803, 254] width 191 height 17
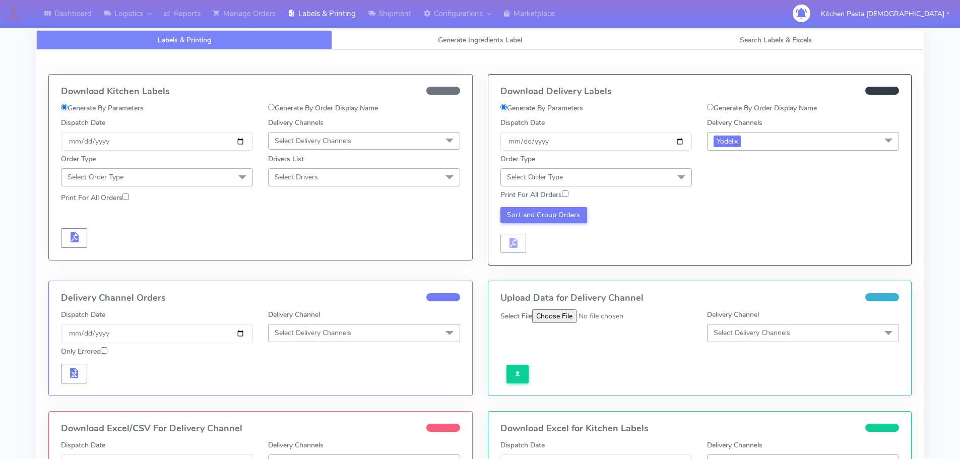
click at [660, 167] on div "Order Type Select Order Type Meal Kit Gift QCOM ATAVI" at bounding box center [596, 170] width 207 height 32
click at [622, 165] on div "Order Type Select Order Type Meal Kit Gift QCOM ATAVI" at bounding box center [596, 170] width 207 height 32
click at [611, 170] on span "Select Order Type" at bounding box center [597, 177] width 192 height 18
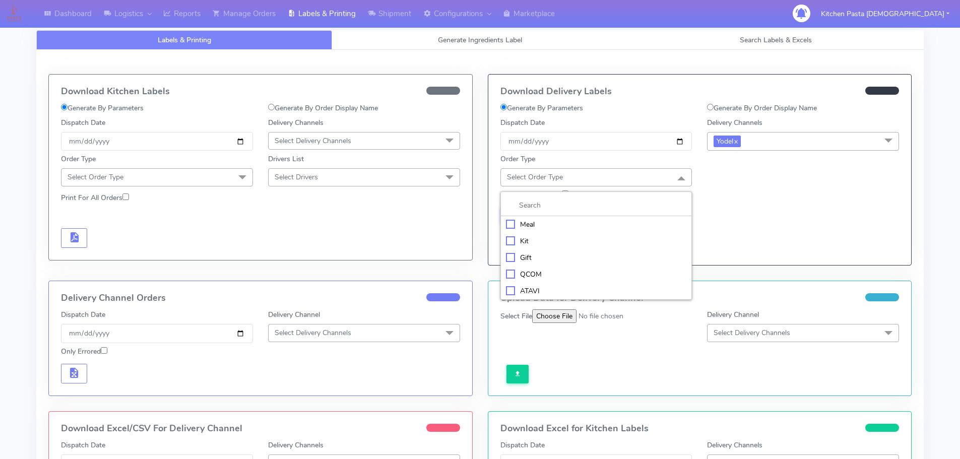
click at [549, 223] on div "Meal" at bounding box center [596, 224] width 181 height 11
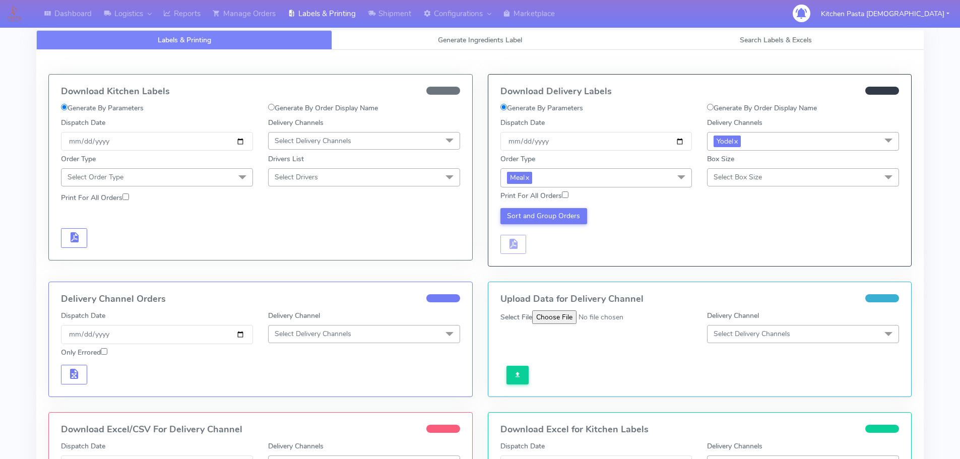
click at [724, 176] on span "Select Box Size" at bounding box center [738, 177] width 48 height 10
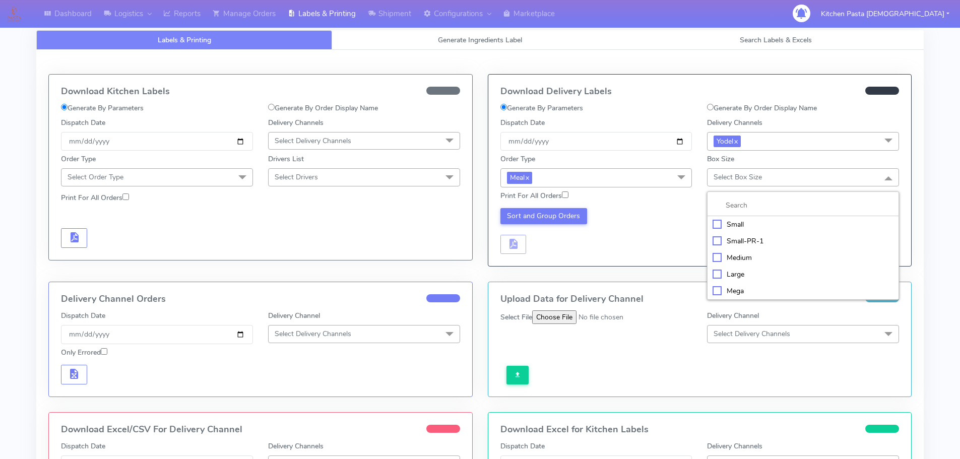
drag, startPoint x: 735, startPoint y: 225, endPoint x: 604, endPoint y: 226, distance: 131.6
click at [732, 225] on div "Small" at bounding box center [803, 224] width 181 height 11
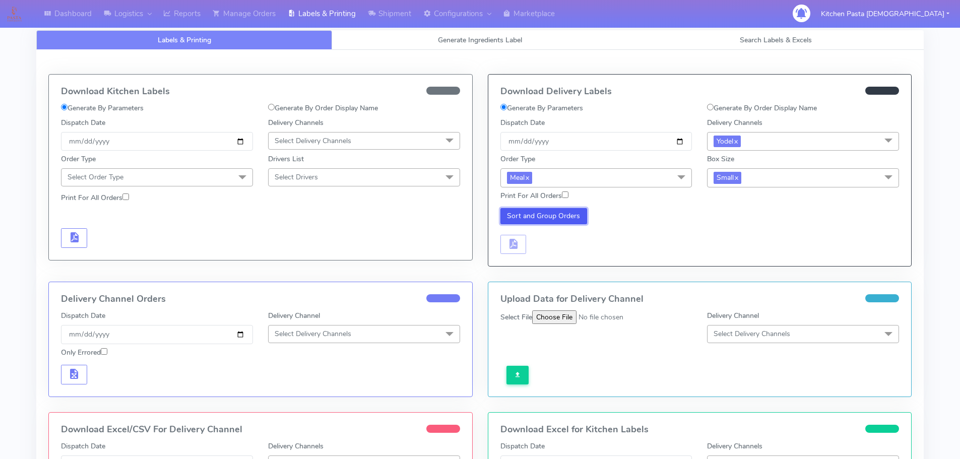
click at [565, 215] on button "Sort and Group Orders" at bounding box center [544, 216] width 87 height 16
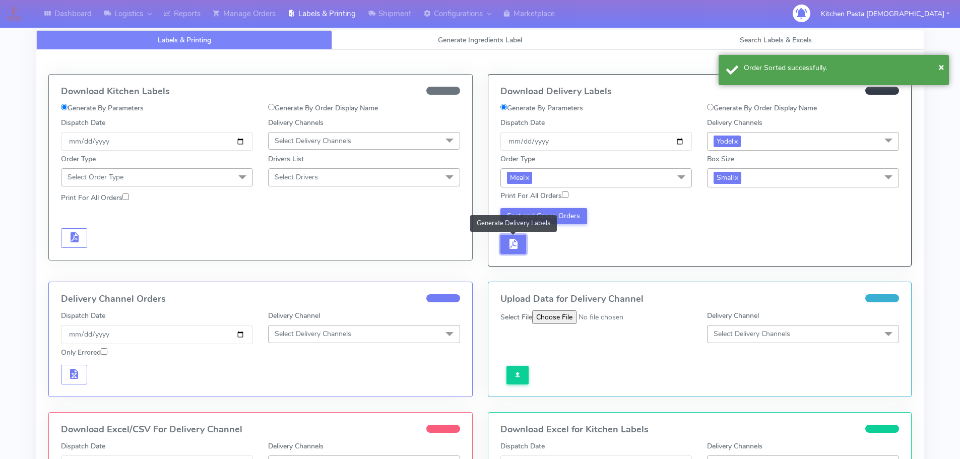
click at [506, 243] on button "button" at bounding box center [514, 245] width 26 height 20
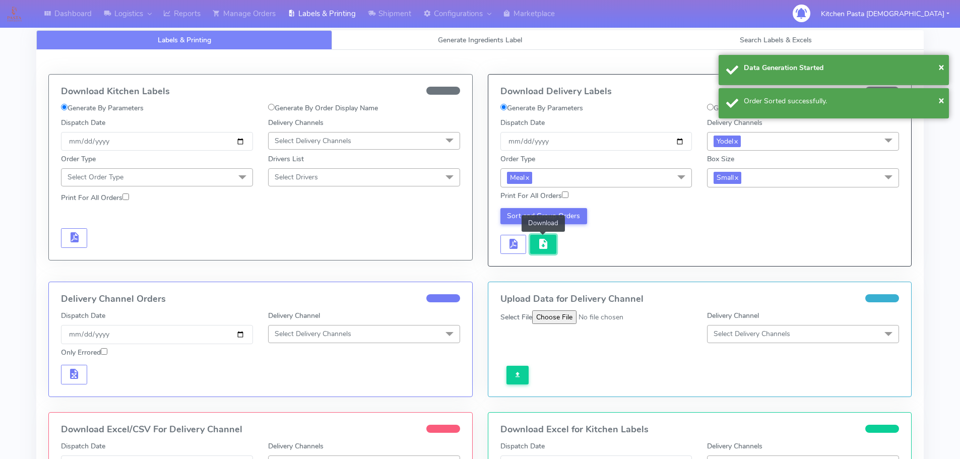
click at [538, 242] on span "button" at bounding box center [543, 246] width 12 height 10
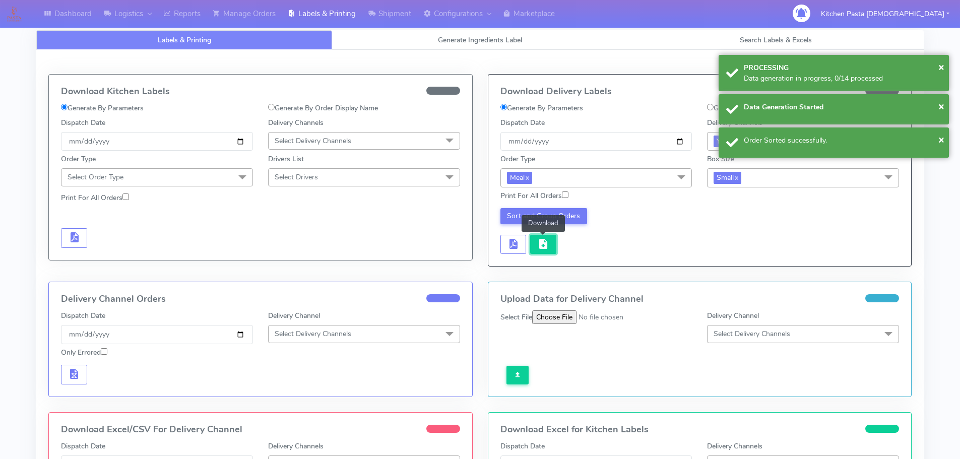
click at [548, 245] on span "button" at bounding box center [543, 246] width 12 height 10
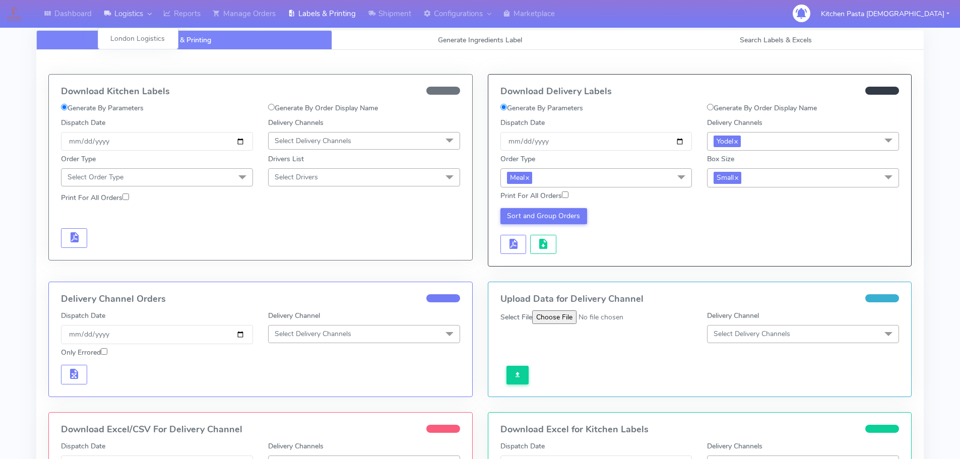
click at [150, 21] on link "Logistics" at bounding box center [127, 14] width 59 height 28
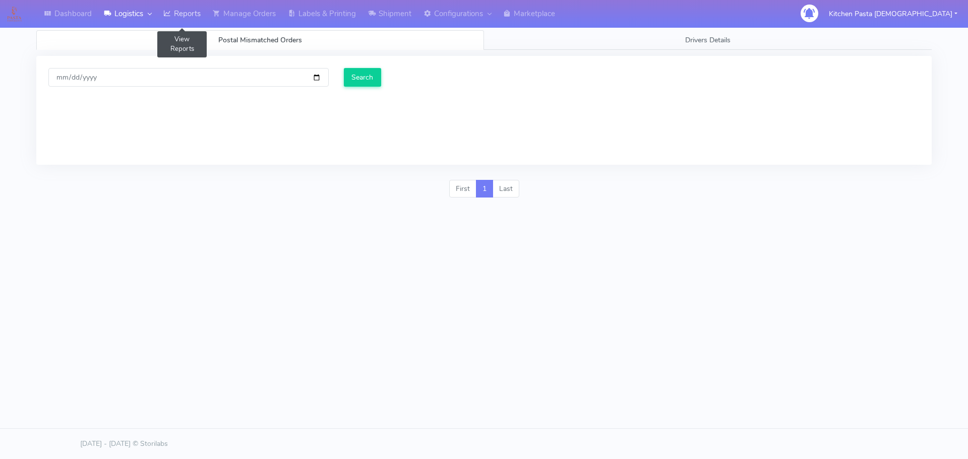
click at [177, 8] on link "Reports" at bounding box center [181, 14] width 49 height 28
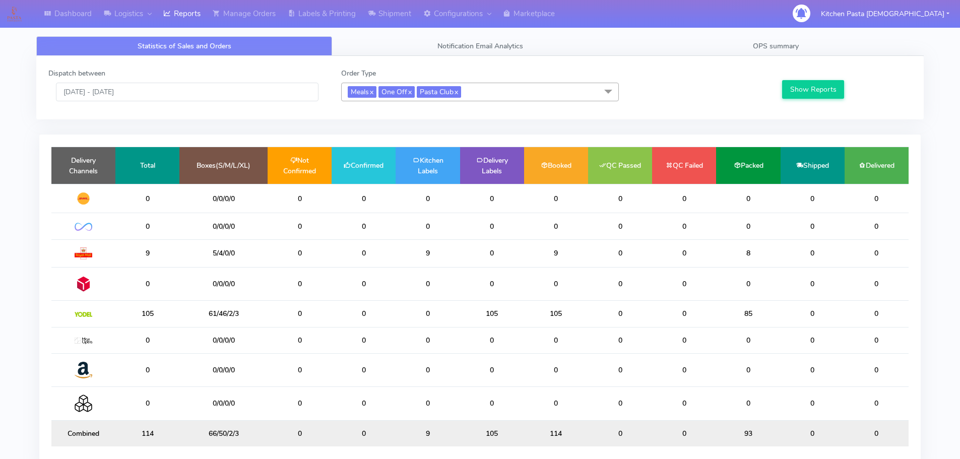
click at [167, 77] on div "Dispatch between 14/10/2025 - 14/10/2025" at bounding box center [187, 84] width 293 height 33
click at [192, 87] on input "[DATE] - [DATE]" at bounding box center [187, 92] width 263 height 19
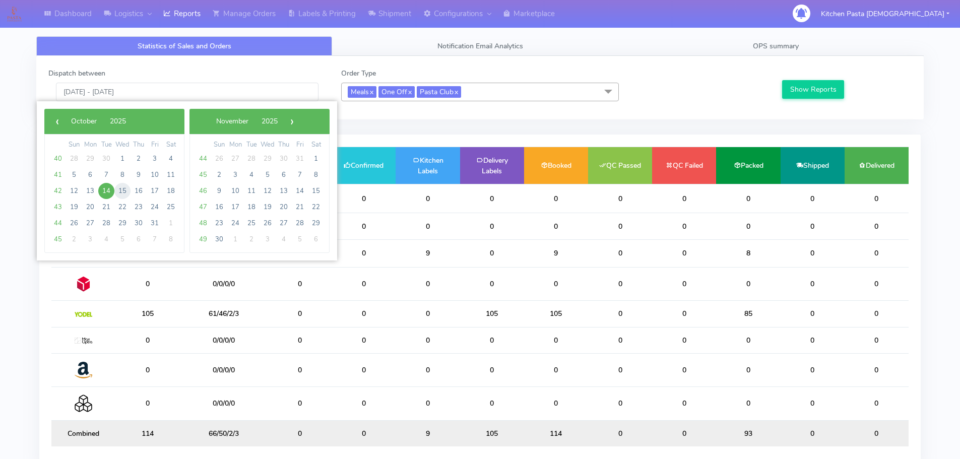
click at [122, 192] on span "15" at bounding box center [122, 191] width 16 height 16
type input "15/10/2025 - 15/10/2025"
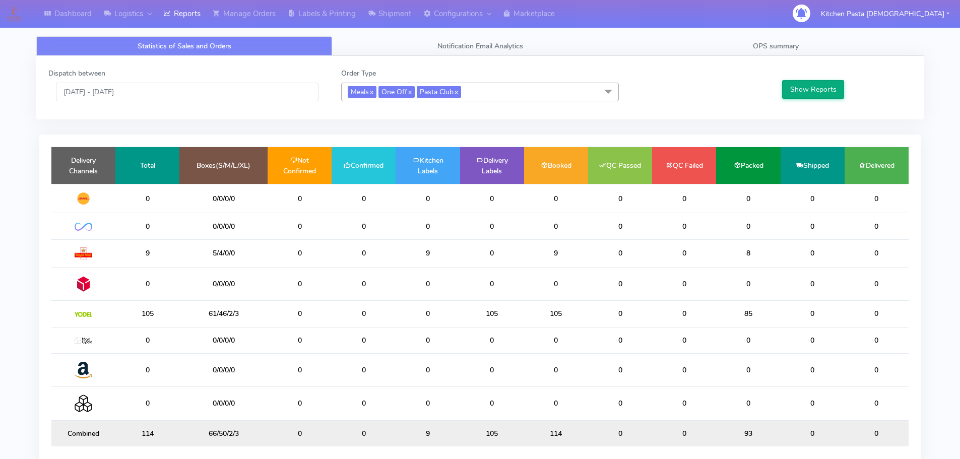
drag, startPoint x: 862, startPoint y: 96, endPoint x: 834, endPoint y: 93, distance: 27.3
click at [859, 96] on div "Show Reports" at bounding box center [846, 84] width 146 height 33
click at [834, 93] on button "Show Reports" at bounding box center [813, 89] width 62 height 19
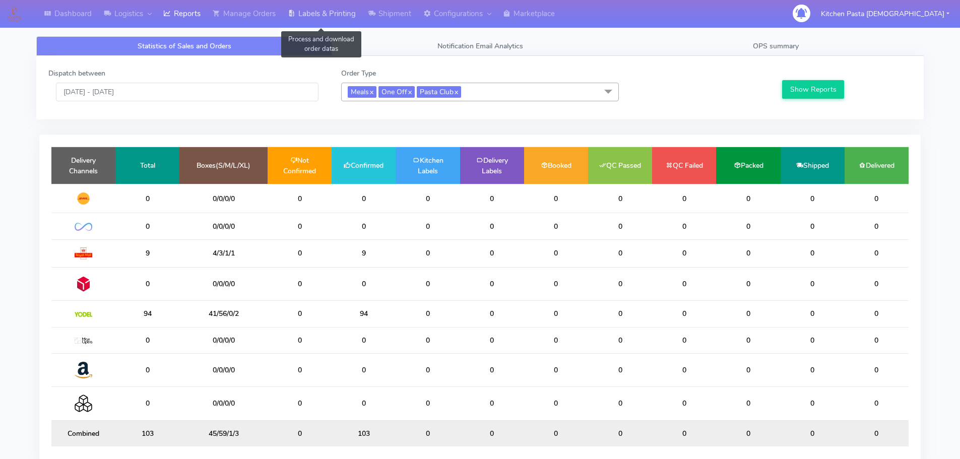
drag, startPoint x: 321, startPoint y: 11, endPoint x: 341, endPoint y: 25, distance: 24.5
click at [321, 11] on link "Labels & Printing" at bounding box center [322, 14] width 80 height 28
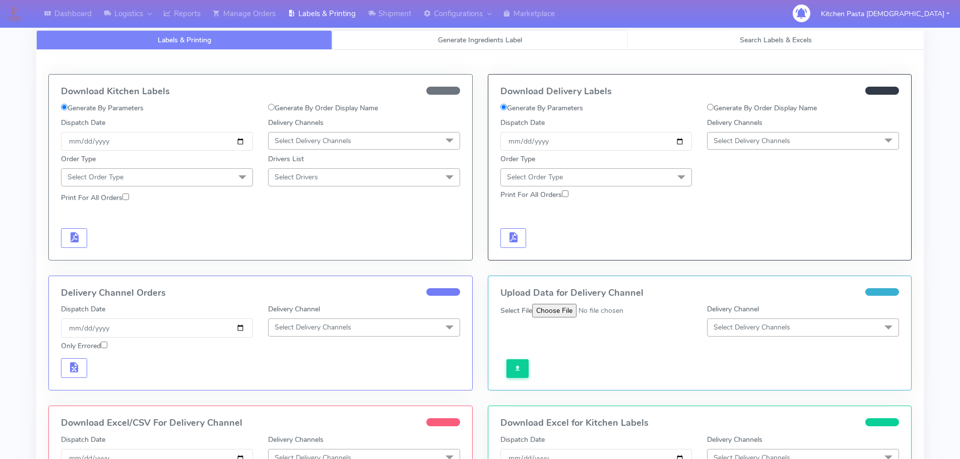
select select
click at [400, 41] on link "Generate Ingredients Label" at bounding box center [480, 40] width 296 height 20
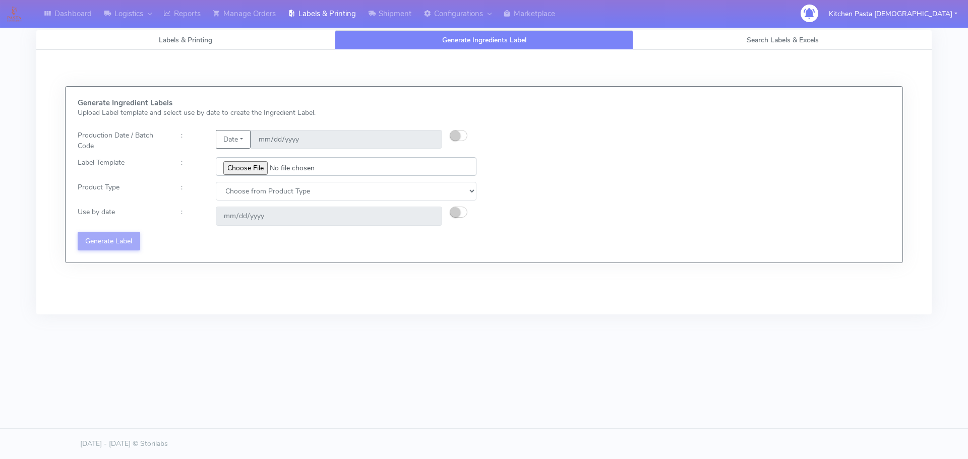
click at [256, 166] on input "file" at bounding box center [346, 166] width 261 height 19
type input "C:\fakepath\Ecom_220_V8.jpg"
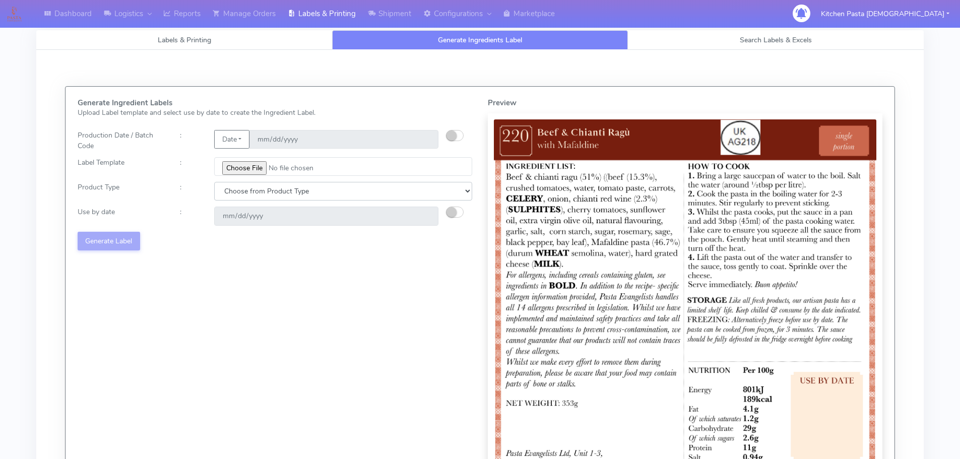
click at [241, 188] on select "Choose from Product Type ECOM ERETAIL CIRCULAR CIRC_DESERTS LASAGNE" at bounding box center [343, 191] width 258 height 19
select select "0"
click at [214, 182] on select "Choose from Product Type ECOM ERETAIL CIRCULAR CIRC_DESERTS LASAGNE" at bounding box center [343, 191] width 258 height 19
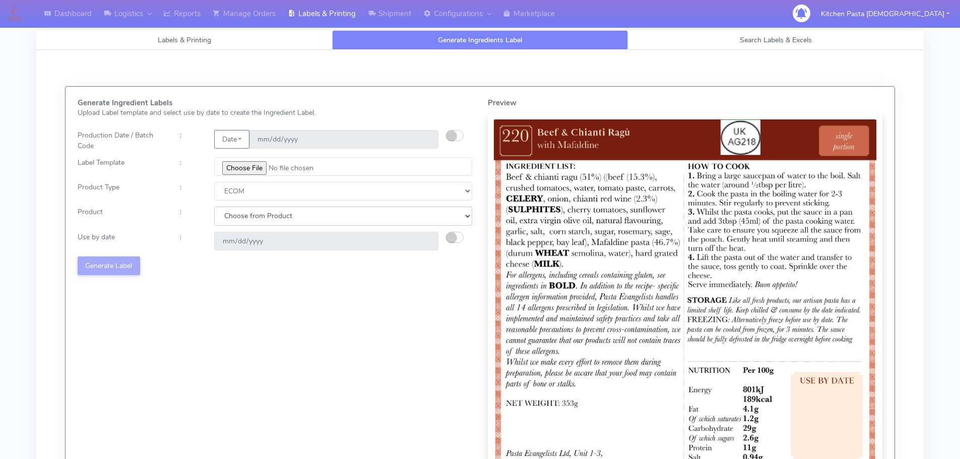
drag, startPoint x: 243, startPoint y: 211, endPoint x: 245, endPoint y: 219, distance: 7.8
click at [243, 211] on select "Choose from Product PLAIN PASTA (EXCEPT HURRA) HURRA FILLED PASTA BUTTER (INTER…" at bounding box center [343, 216] width 258 height 19
select select "0"
click at [214, 207] on select "Choose from Product PLAIN PASTA (EXCEPT HURRA) HURRA FILLED PASTA BUTTER (INTER…" at bounding box center [343, 216] width 258 height 19
click at [454, 234] on small "button" at bounding box center [452, 237] width 10 height 10
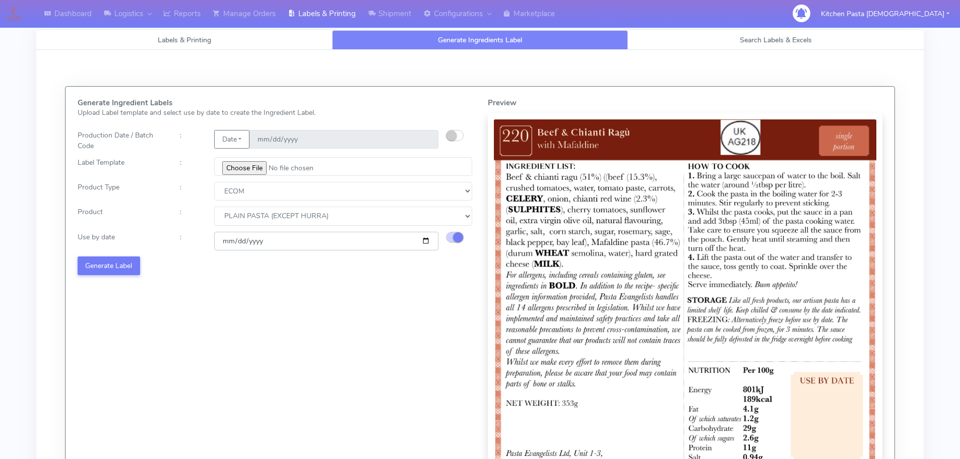
click at [422, 241] on input "2025-10-19" at bounding box center [326, 241] width 224 height 19
type input "2025-10-27"
click at [117, 259] on button "Generate Label" at bounding box center [109, 266] width 63 height 19
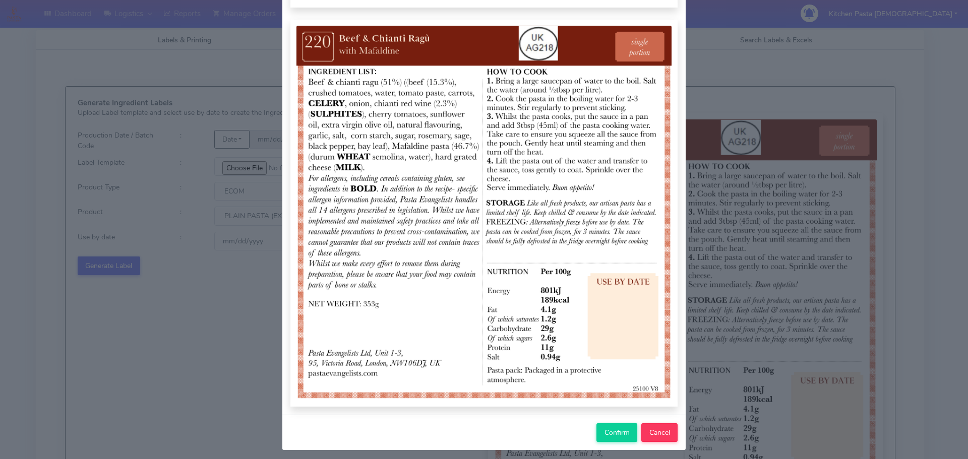
scroll to position [104, 0]
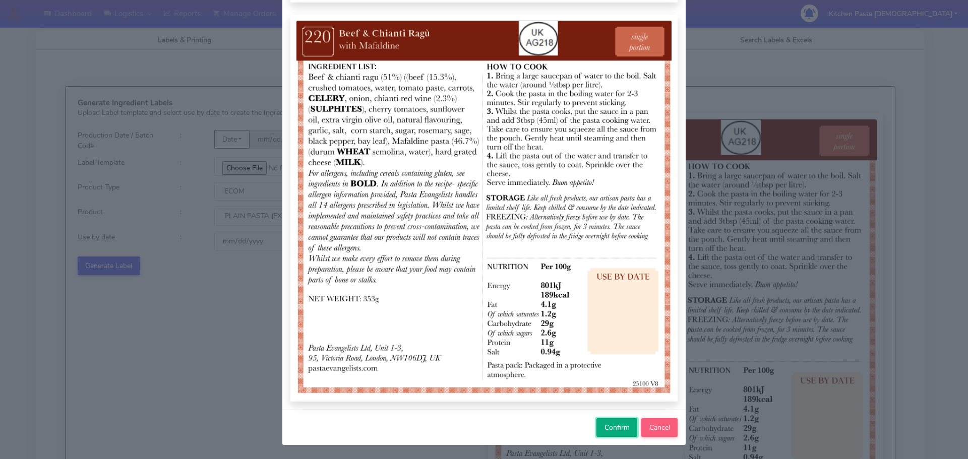
click at [613, 427] on span "Confirm" at bounding box center [616, 428] width 25 height 10
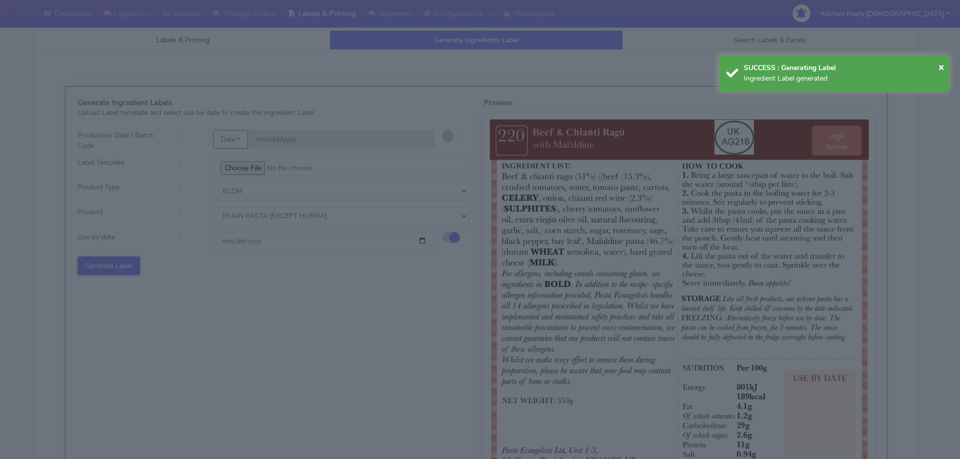
select select
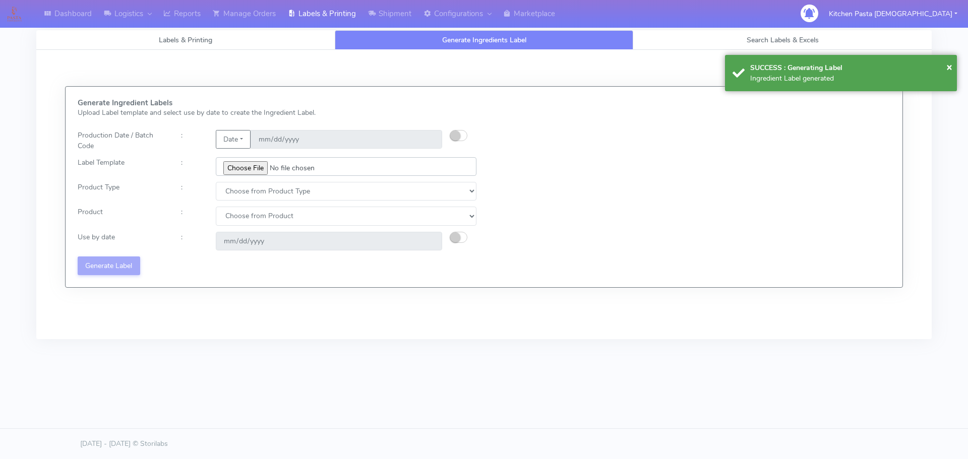
click at [234, 163] on input "file" at bounding box center [346, 166] width 261 height 19
type input "C:\fakepath\Ecom_221_V8.jpg"
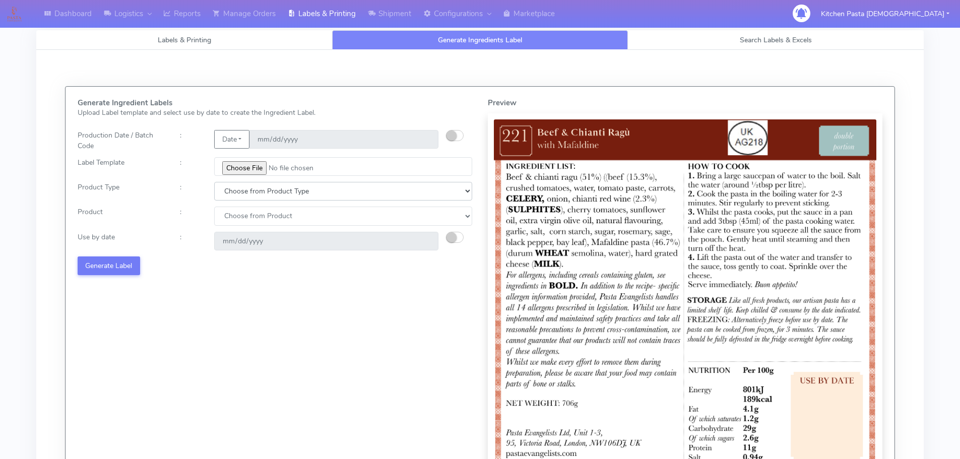
drag, startPoint x: 268, startPoint y: 188, endPoint x: 261, endPoint y: 200, distance: 14.7
click at [268, 188] on select "Choose from Product Type ECOM ERETAIL CIRCULAR CIRC_DESERTS LASAGNE" at bounding box center [343, 191] width 258 height 19
select select "0"
click at [214, 182] on select "Choose from Product Type ECOM ERETAIL CIRCULAR CIRC_DESERTS LASAGNE" at bounding box center [343, 191] width 258 height 19
drag, startPoint x: 241, startPoint y: 215, endPoint x: 241, endPoint y: 225, distance: 10.1
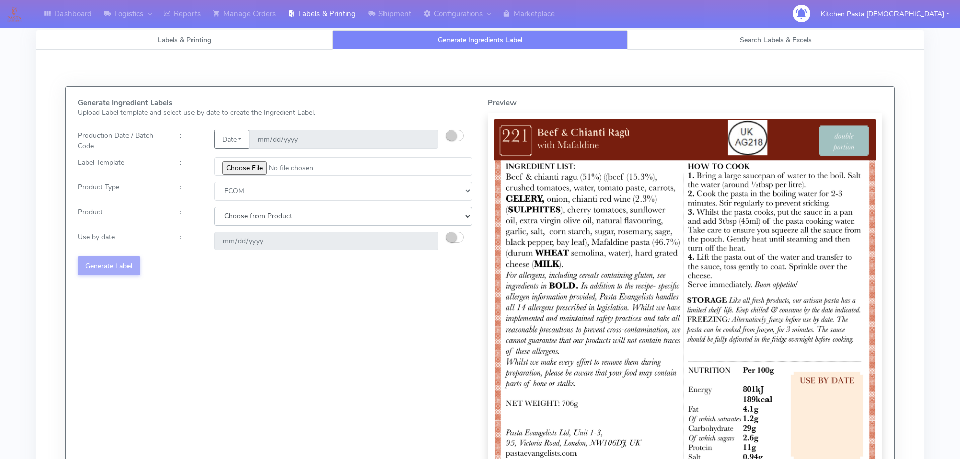
click at [241, 216] on select "Choose from Product PLAIN PASTA (EXCEPT HURRA) HURRA FILLED PASTA BUTTER (INTER…" at bounding box center [343, 216] width 258 height 19
select select "0"
click at [214, 207] on select "Choose from Product PLAIN PASTA (EXCEPT HURRA) HURRA FILLED PASTA BUTTER (INTER…" at bounding box center [343, 216] width 258 height 19
click at [457, 238] on button "button" at bounding box center [455, 237] width 18 height 11
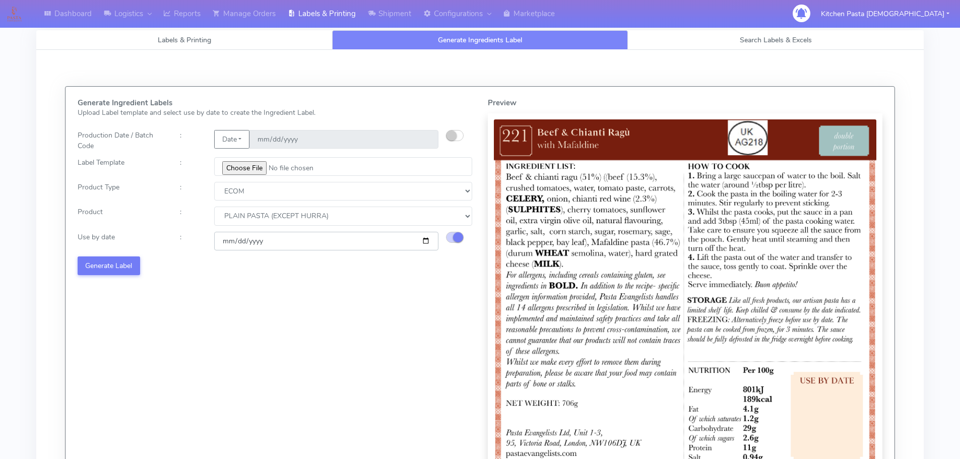
click at [423, 241] on input "2025-10-19" at bounding box center [326, 241] width 224 height 19
type input "2025-10-27"
click at [133, 267] on button "Generate Label" at bounding box center [109, 266] width 63 height 19
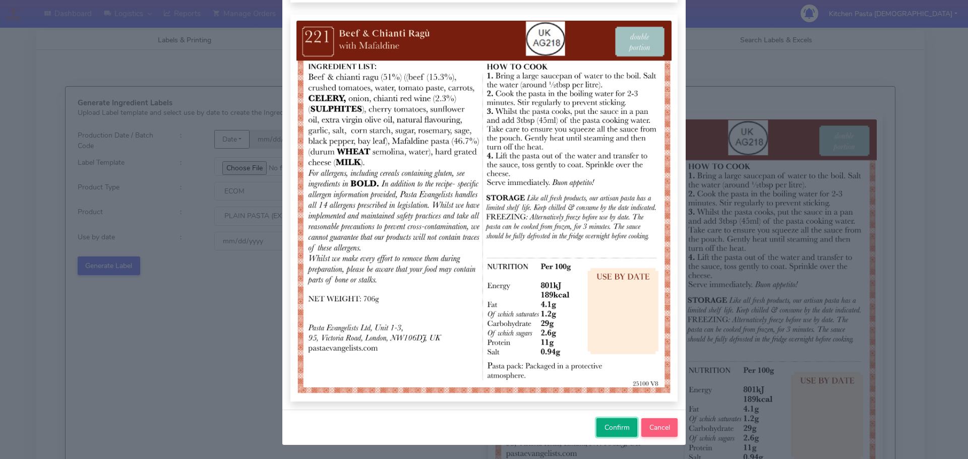
click at [610, 424] on span "Confirm" at bounding box center [616, 428] width 25 height 10
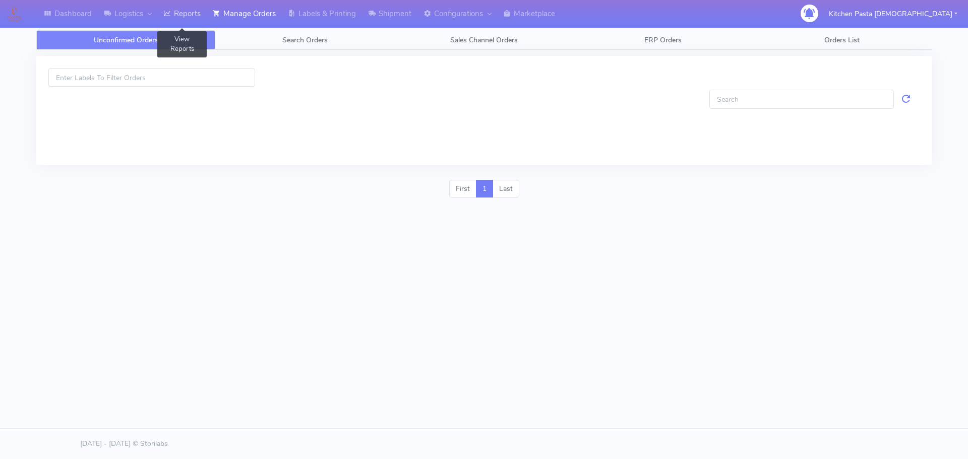
click at [191, 10] on link "Reports" at bounding box center [181, 14] width 49 height 28
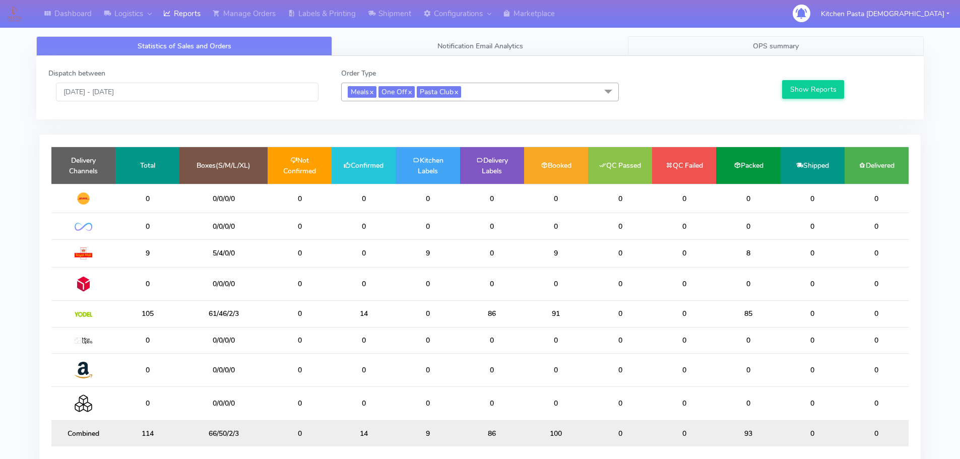
click at [745, 48] on link "OPS summary" at bounding box center [776, 46] width 296 height 20
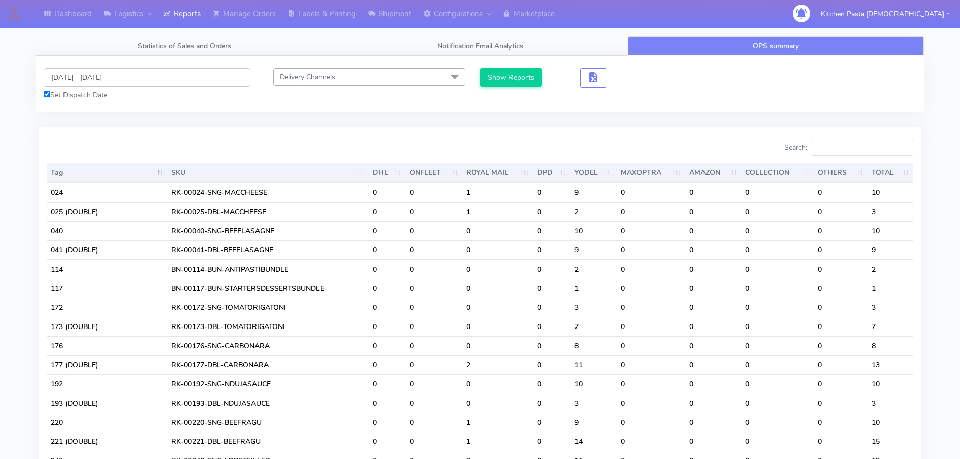
click at [82, 80] on input "14/10/2025 - 14/10/2025" at bounding box center [147, 77] width 207 height 19
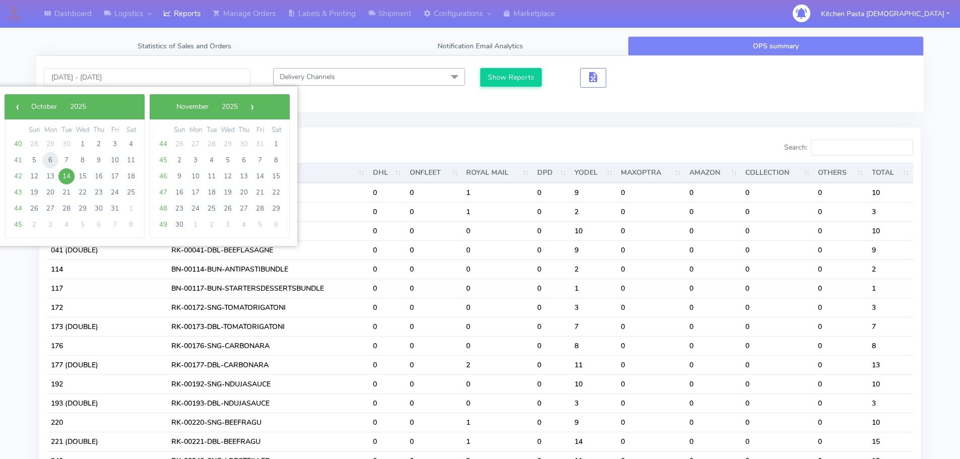
click at [51, 162] on span "6" at bounding box center [50, 160] width 16 height 16
click at [115, 156] on span "10" at bounding box center [115, 160] width 16 height 16
type input "06/10/2025 - 10/10/2025"
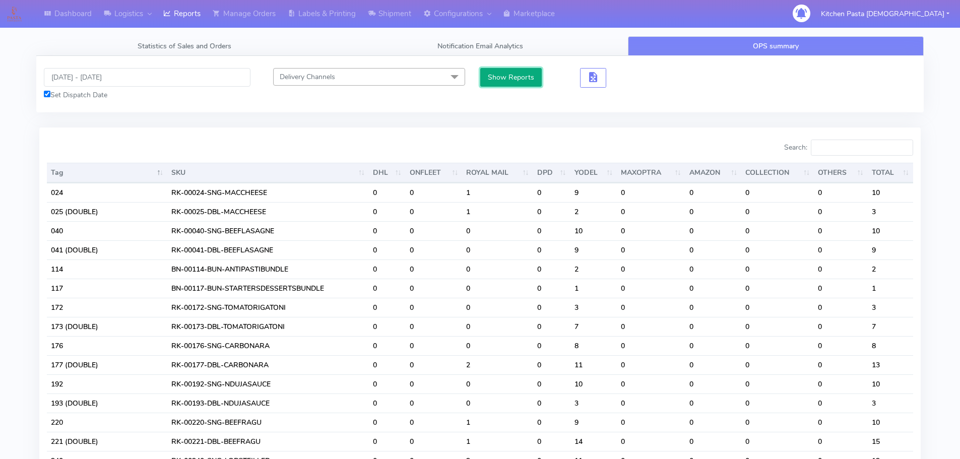
click at [506, 71] on button "Show Reports" at bounding box center [511, 77] width 62 height 19
click at [858, 149] on input "Search:" at bounding box center [862, 148] width 102 height 16
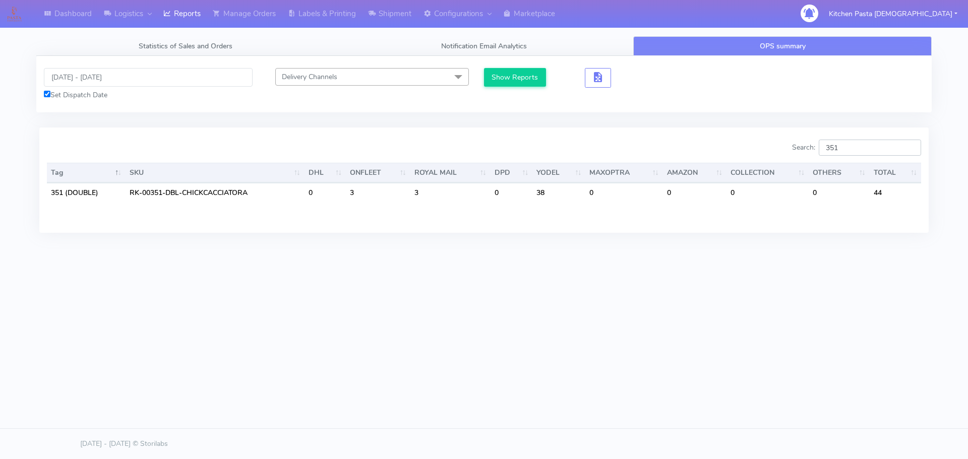
type input "351"
click at [87, 75] on input "06/10/2025 - 10/10/2025" at bounding box center [148, 77] width 209 height 19
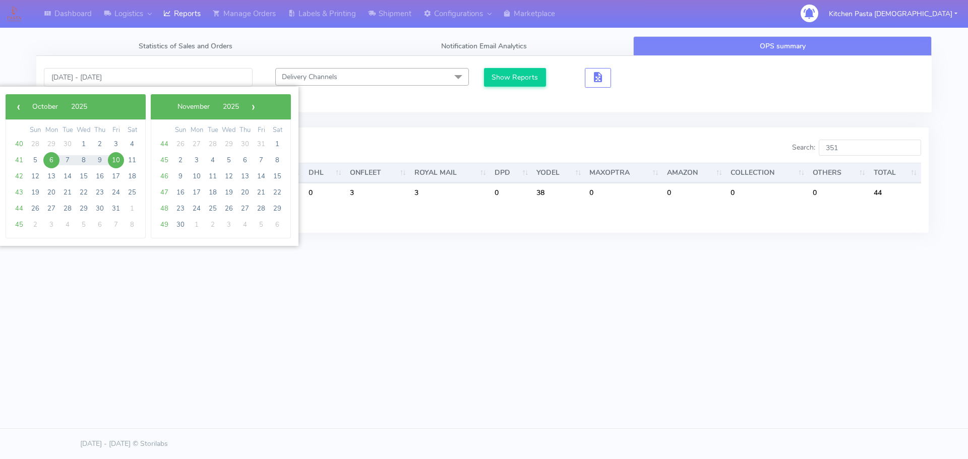
click at [52, 160] on span "6" at bounding box center [51, 160] width 16 height 16
click at [37, 174] on span "12" at bounding box center [35, 176] width 16 height 16
type input "06/10/2025 - 12/10/2025"
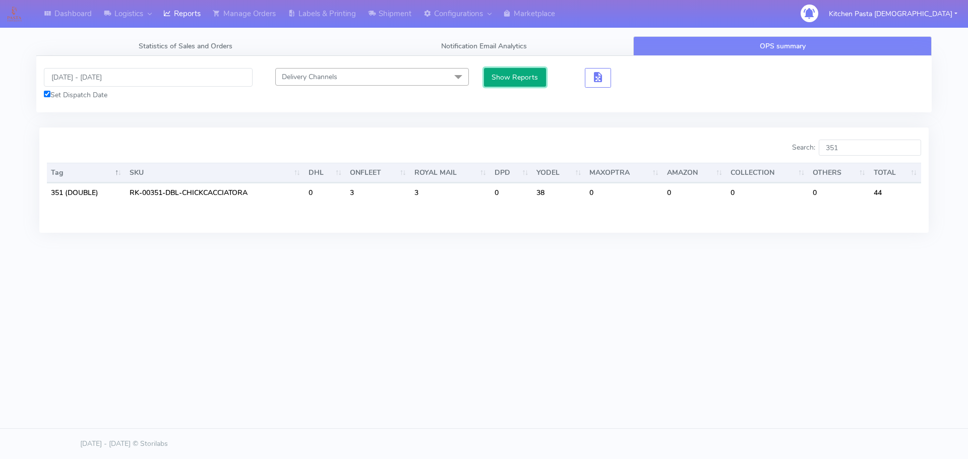
click at [514, 75] on button "Show Reports" at bounding box center [515, 77] width 62 height 19
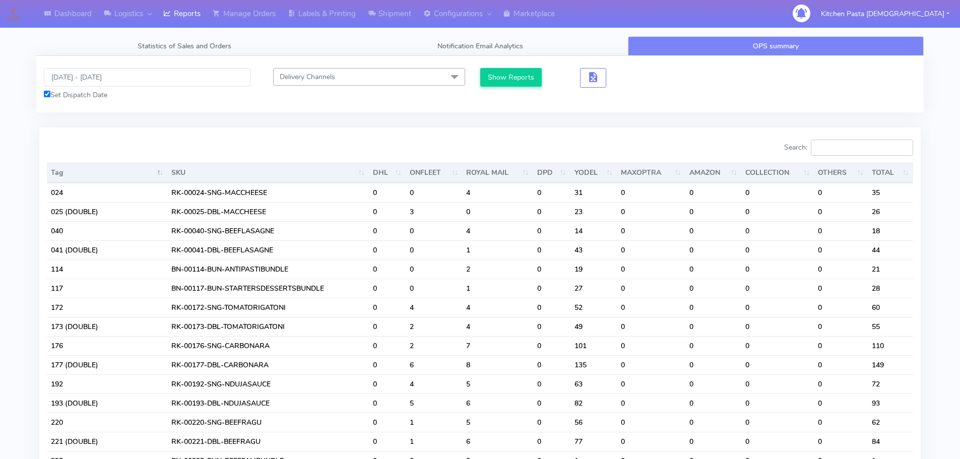
click at [865, 145] on input "Search:" at bounding box center [862, 148] width 102 height 16
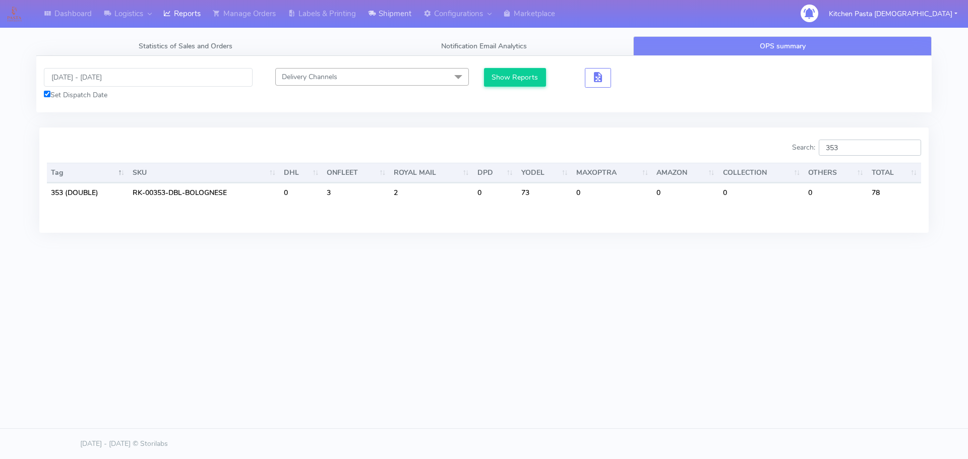
type input "353"
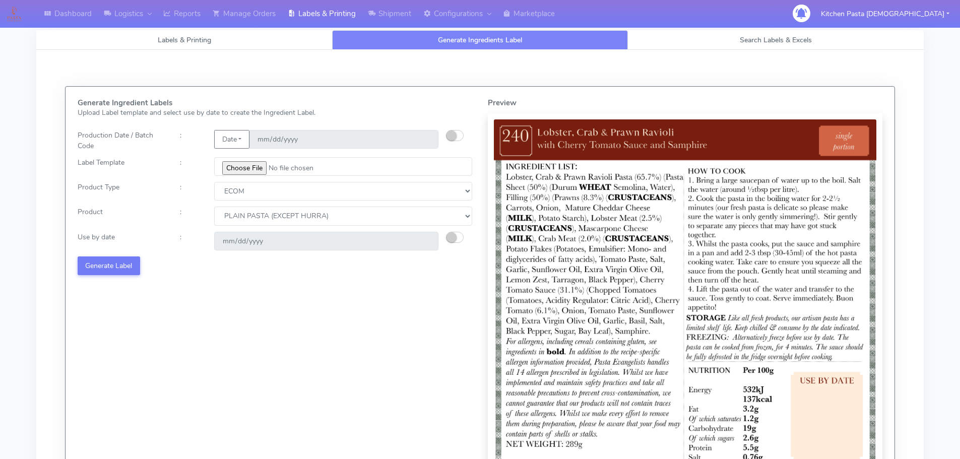
select select "0"
click at [449, 240] on small "button" at bounding box center [452, 237] width 10 height 10
click at [425, 241] on input "[DATE]" at bounding box center [326, 241] width 224 height 19
type input "[DATE]"
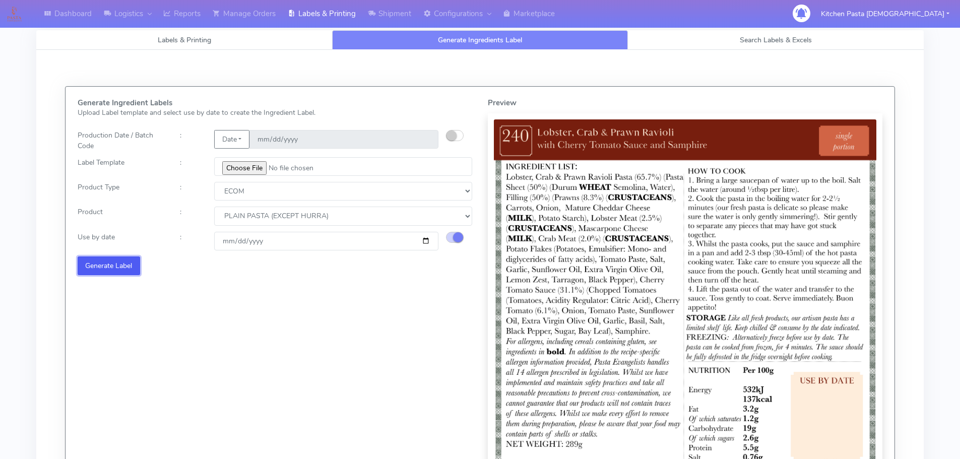
click at [125, 270] on button "Generate Label" at bounding box center [109, 266] width 63 height 19
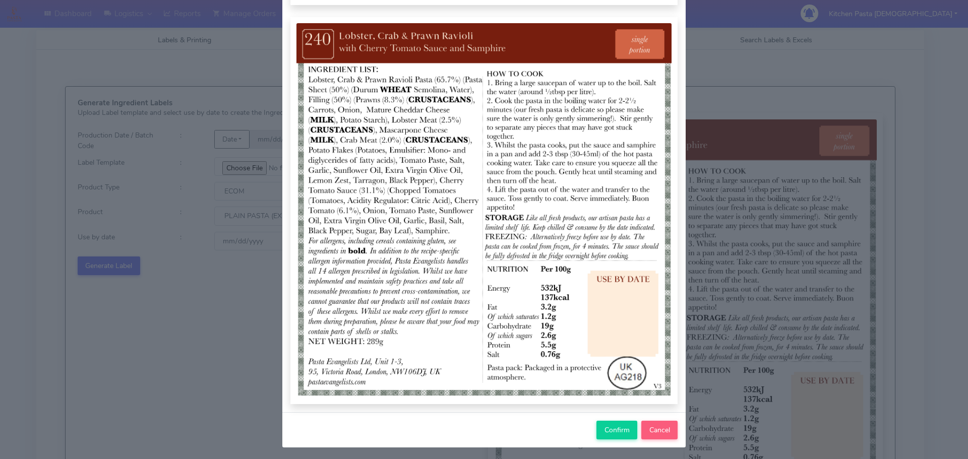
scroll to position [104, 0]
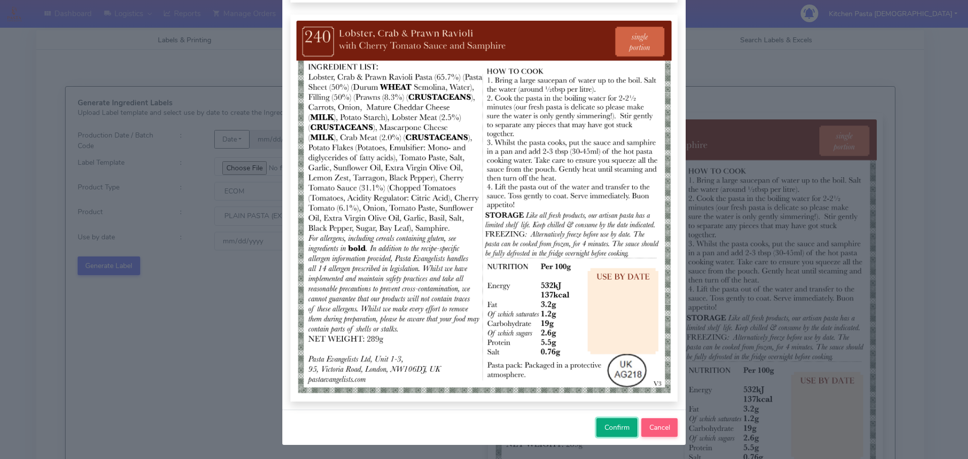
click at [622, 429] on span "Confirm" at bounding box center [616, 428] width 25 height 10
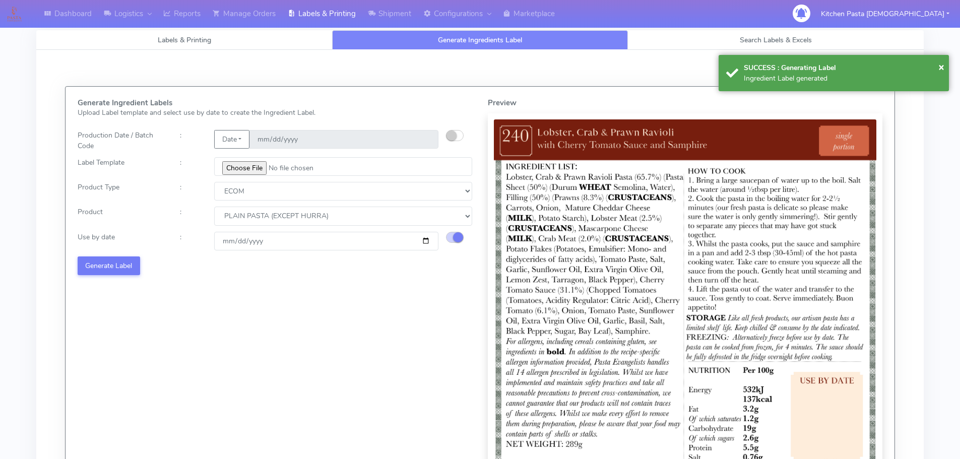
select select
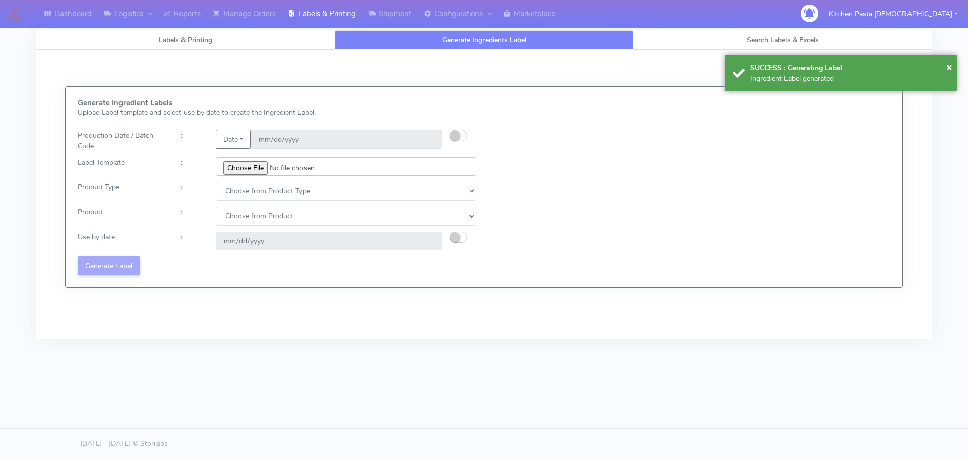
click at [237, 169] on input "file" at bounding box center [346, 166] width 261 height 19
type input "C:\fakepath\Ecom_241_V3.jpg"
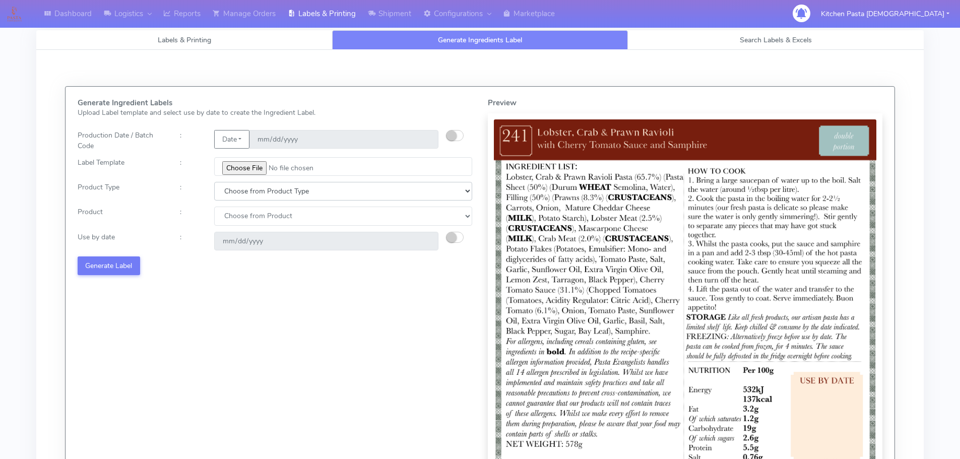
drag, startPoint x: 275, startPoint y: 185, endPoint x: 251, endPoint y: 200, distance: 28.1
click at [272, 186] on select "Choose from Product Type ECOM ERETAIL CIRCULAR CIRC_DESERTS LASAGNE" at bounding box center [343, 191] width 258 height 19
select select "0"
click at [214, 182] on select "Choose from Product Type ECOM ERETAIL CIRCULAR CIRC_DESERTS LASAGNE" at bounding box center [343, 191] width 258 height 19
drag, startPoint x: 245, startPoint y: 213, endPoint x: 245, endPoint y: 224, distance: 11.1
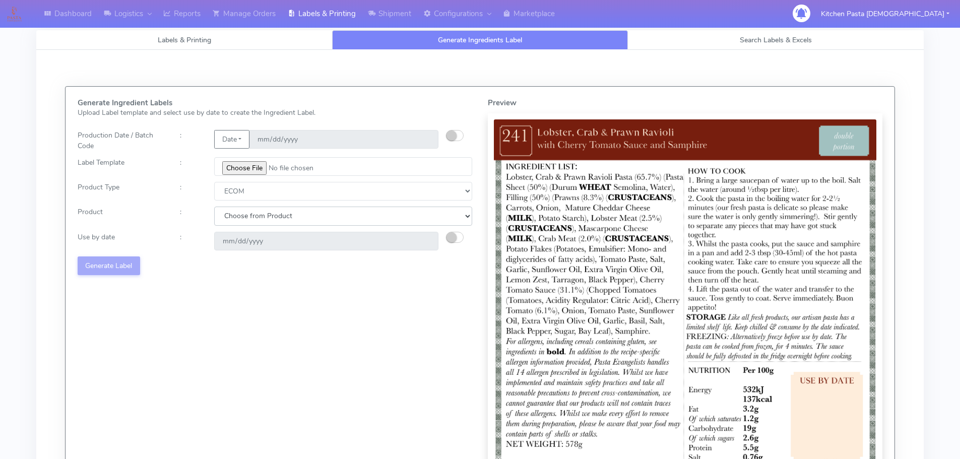
click at [245, 214] on select "Choose from Product PLAIN PASTA (EXCEPT HURRA) HURRA FILLED PASTA BUTTER (INTER…" at bounding box center [343, 216] width 258 height 19
select select "0"
click at [214, 207] on select "Choose from Product PLAIN PASTA (EXCEPT HURRA) HURRA FILLED PASTA BUTTER (INTER…" at bounding box center [343, 216] width 258 height 19
click at [453, 236] on small "button" at bounding box center [452, 237] width 10 height 10
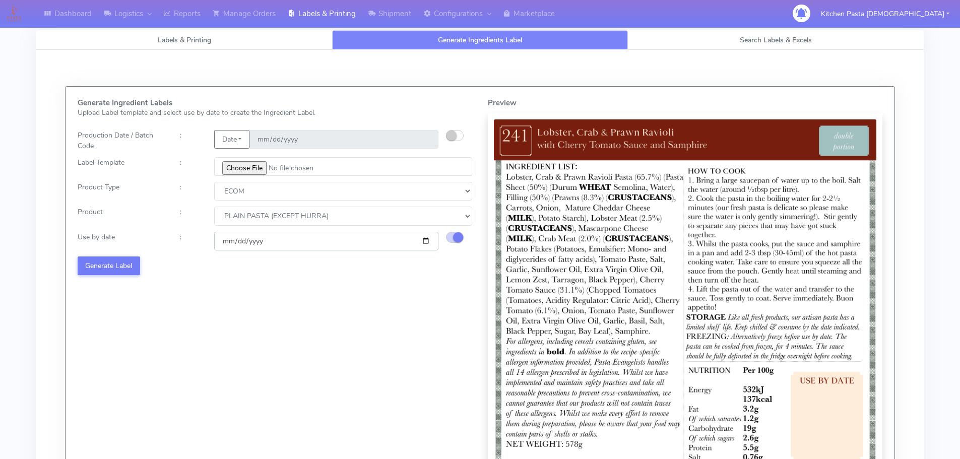
click at [426, 240] on input "2025-10-19" at bounding box center [326, 241] width 224 height 19
type input "2025-10-23"
click at [110, 269] on button "Generate Label" at bounding box center [109, 266] width 63 height 19
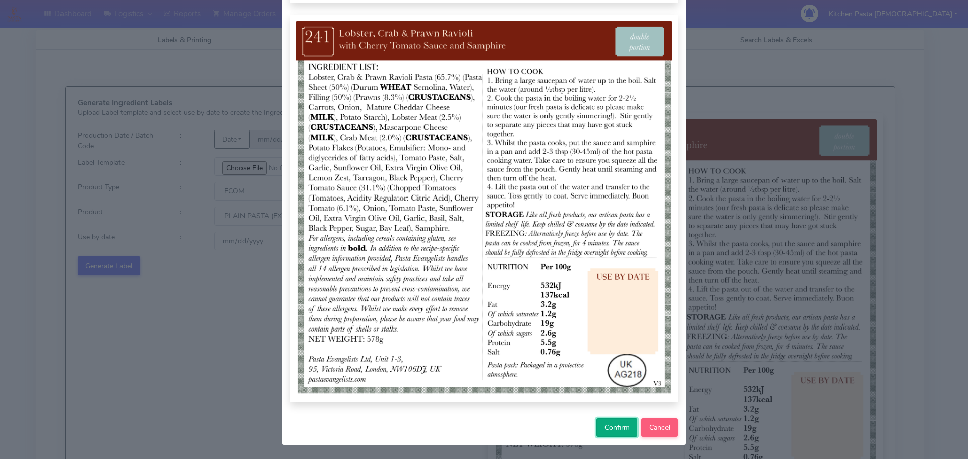
click at [621, 425] on span "Confirm" at bounding box center [616, 428] width 25 height 10
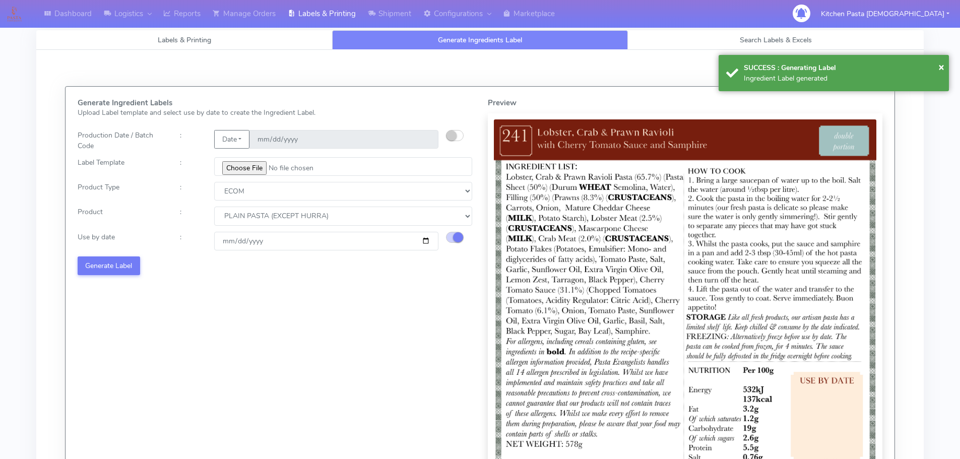
select select
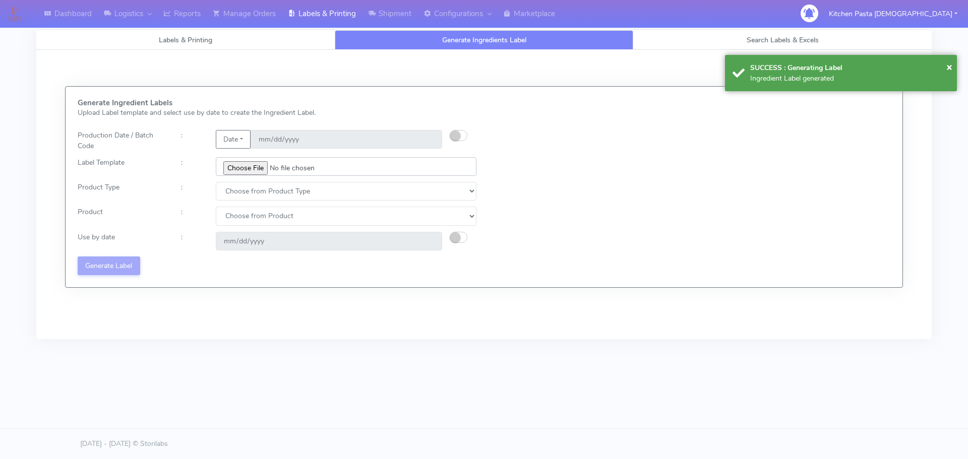
click at [243, 161] on input "file" at bounding box center [346, 166] width 261 height 19
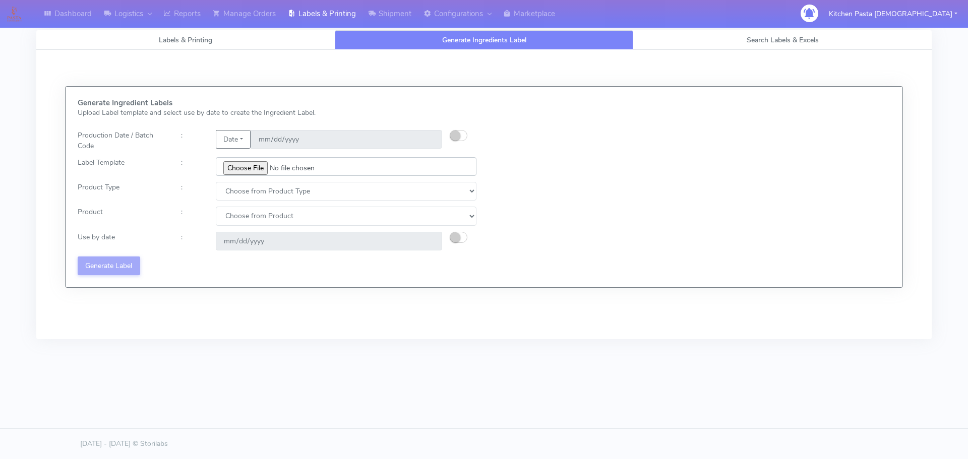
type input "C:\fakepath\Ecom_256_V4.jpg"
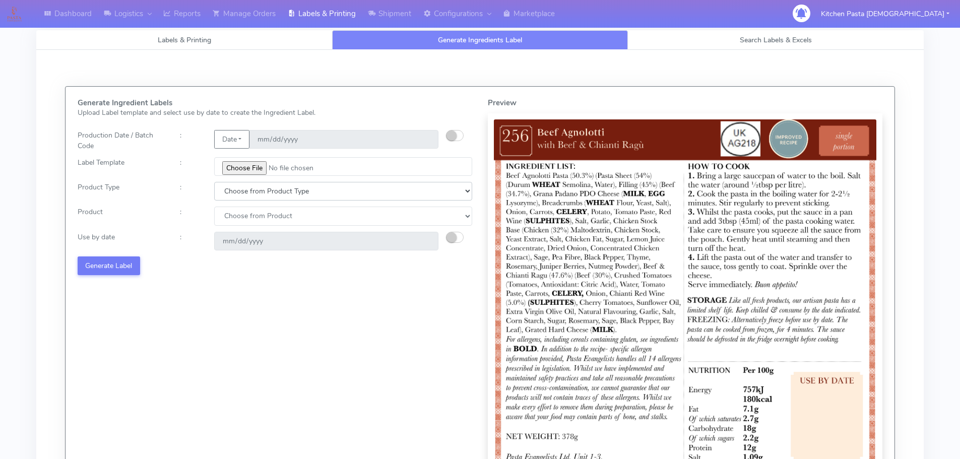
drag, startPoint x: 242, startPoint y: 190, endPoint x: 242, endPoint y: 199, distance: 8.6
click at [242, 190] on select "Choose from Product Type ECOM ERETAIL CIRCULAR CIRC_DESERTS LASAGNE" at bounding box center [343, 191] width 258 height 19
select select "0"
click at [214, 182] on select "Choose from Product Type ECOM ERETAIL CIRCULAR CIRC_DESERTS LASAGNE" at bounding box center [343, 191] width 258 height 19
drag, startPoint x: 240, startPoint y: 216, endPoint x: 240, endPoint y: 224, distance: 8.1
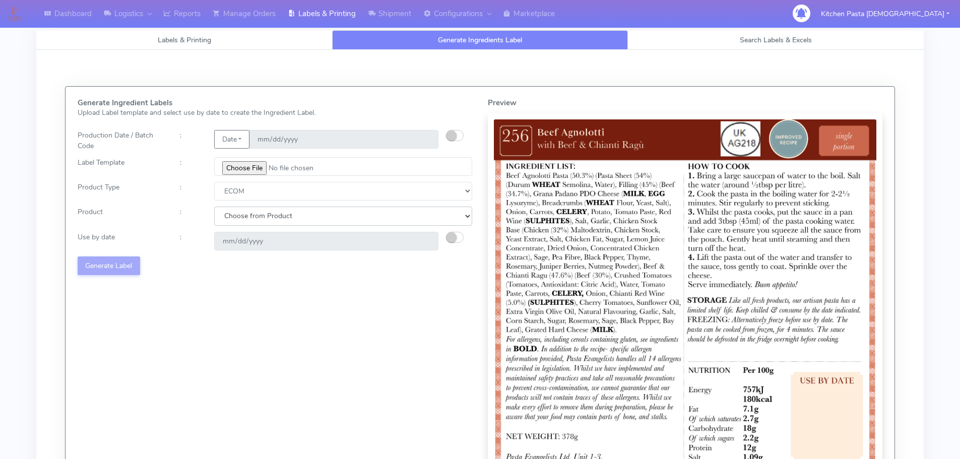
click at [240, 221] on select "Choose from Product PLAIN PASTA (EXCEPT HURRA) HURRA FILLED PASTA BUTTER (INTER…" at bounding box center [343, 216] width 258 height 19
select select "0"
click at [214, 207] on select "Choose from Product PLAIN PASTA (EXCEPT HURRA) HURRA FILLED PASTA BUTTER (INTER…" at bounding box center [343, 216] width 258 height 19
click at [451, 237] on small "button" at bounding box center [452, 237] width 10 height 10
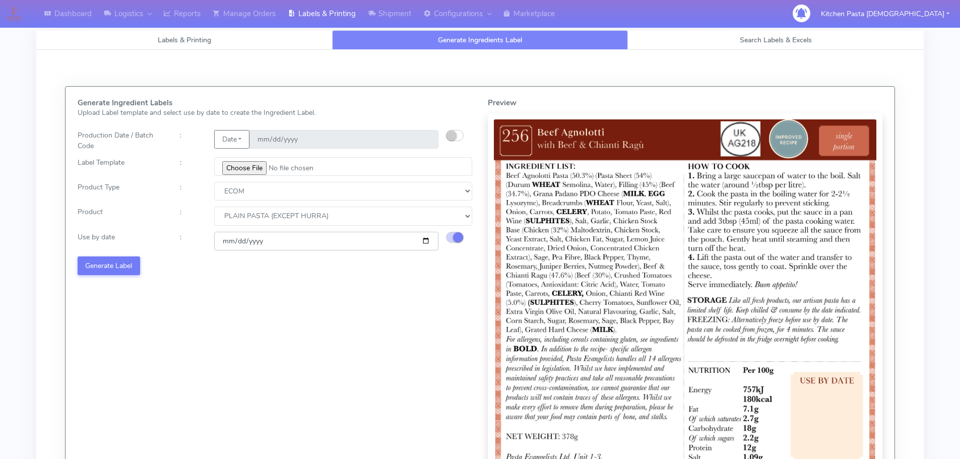
click at [426, 241] on input "2025-10-19" at bounding box center [326, 241] width 224 height 19
type input "2025-10-27"
click at [130, 263] on button "Generate Label" at bounding box center [109, 266] width 63 height 19
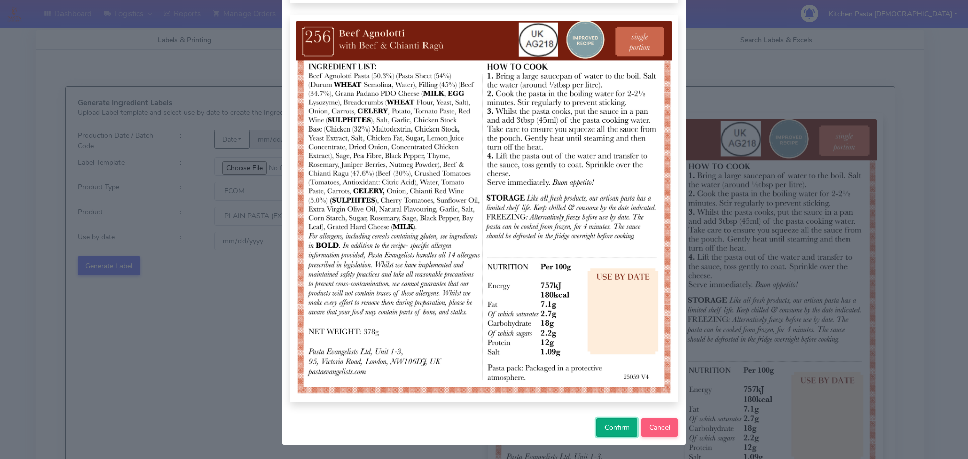
click at [610, 426] on span "Confirm" at bounding box center [616, 428] width 25 height 10
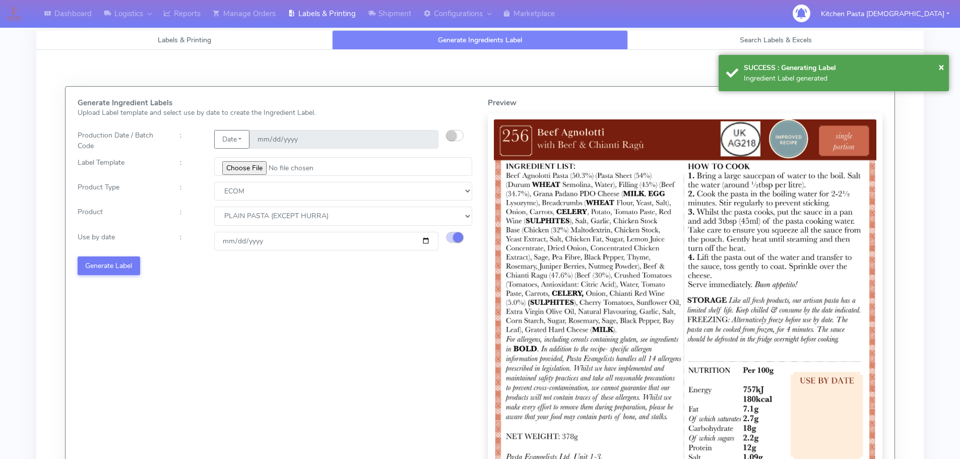
select select
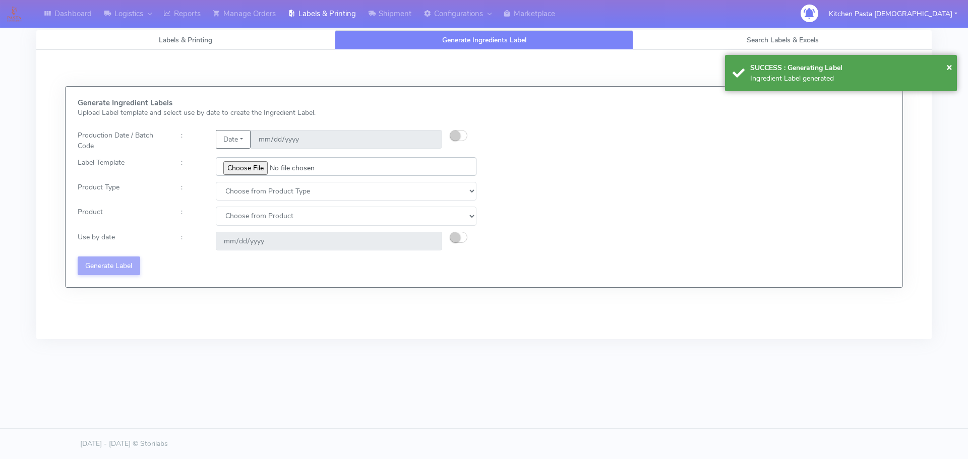
click at [234, 159] on input "file" at bounding box center [346, 166] width 261 height 19
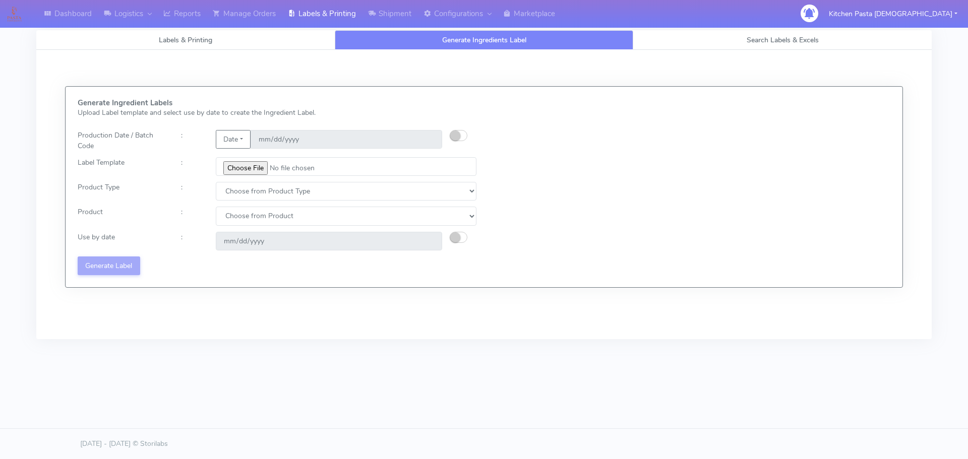
type input "C:\fakepath\Ecom_257_V4.jpg"
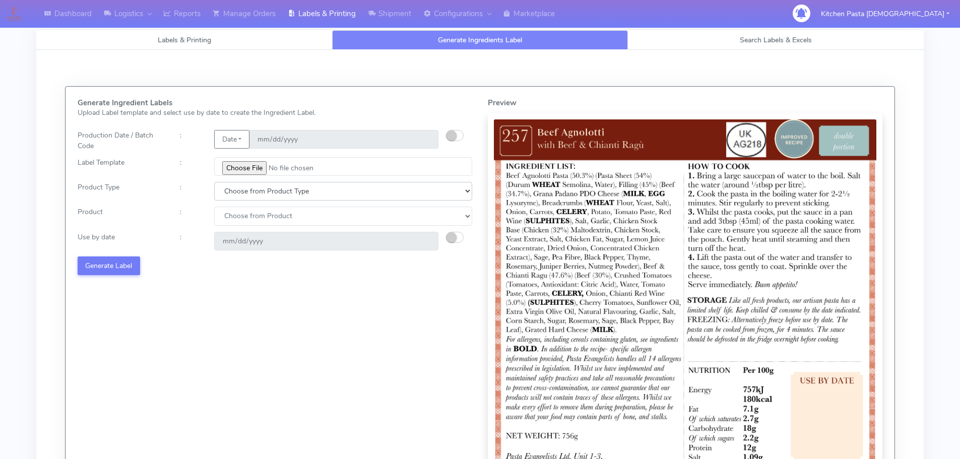
click at [257, 188] on select "Choose from Product Type ECOM ERETAIL CIRCULAR CIRC_DESERTS LASAGNE" at bounding box center [343, 191] width 258 height 19
select select "1"
click at [214, 182] on select "Choose from Product Type ECOM ERETAIL CIRCULAR CIRC_DESERTS LASAGNE" at bounding box center [343, 191] width 258 height 19
select select
click at [243, 194] on select "Choose from Product Type ECOM ERETAIL CIRCULAR CIRC_DESERTS LASAGNE" at bounding box center [343, 191] width 258 height 19
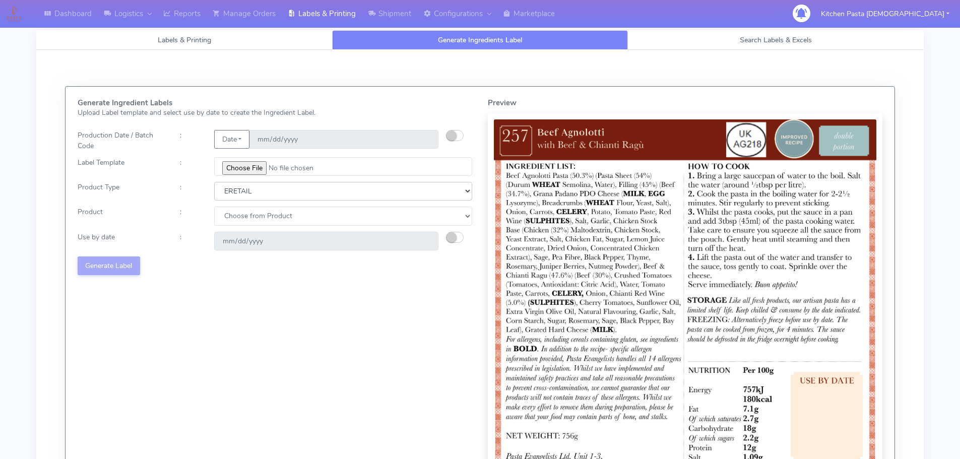
select select "0"
click at [214, 182] on select "Choose from Product Type ECOM ERETAIL CIRCULAR CIRC_DESERTS LASAGNE" at bounding box center [343, 191] width 258 height 19
click at [238, 218] on select "Choose from Product PLAIN PASTA (EXCEPT HURRA) HURRA FILLED PASTA BUTTER (INTER…" at bounding box center [343, 216] width 258 height 19
select select "0"
click at [214, 207] on select "Choose from Product PLAIN PASTA (EXCEPT HURRA) HURRA FILLED PASTA BUTTER (INTER…" at bounding box center [343, 216] width 258 height 19
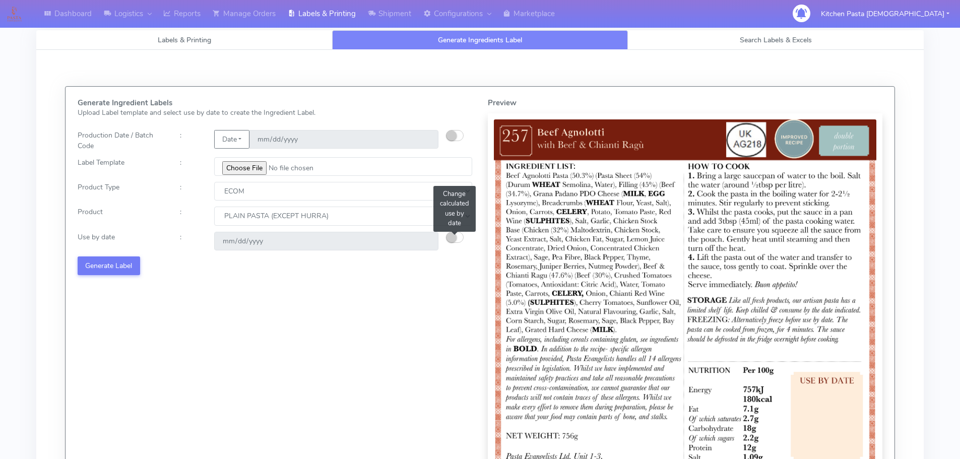
click at [455, 235] on small "button" at bounding box center [452, 237] width 10 height 10
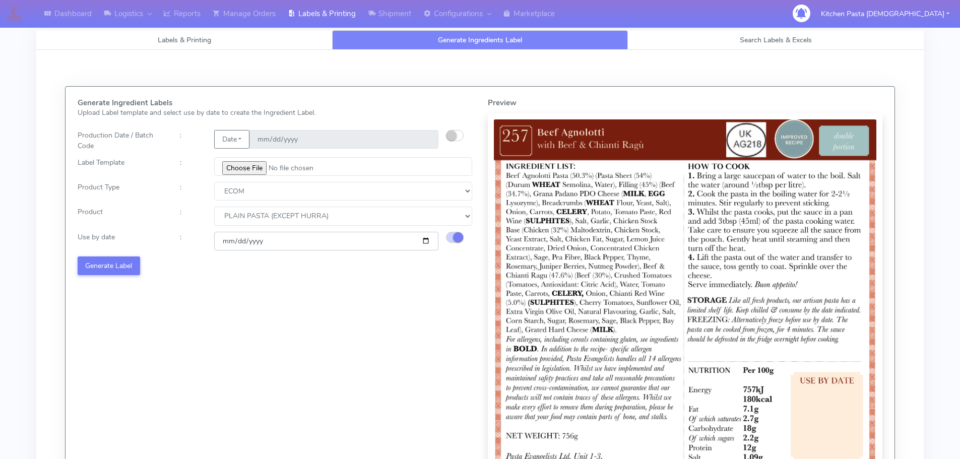
click at [421, 238] on input "2025-10-19" at bounding box center [326, 241] width 224 height 19
type input "2025-10-27"
click at [110, 262] on button "Generate Label" at bounding box center [109, 266] width 63 height 19
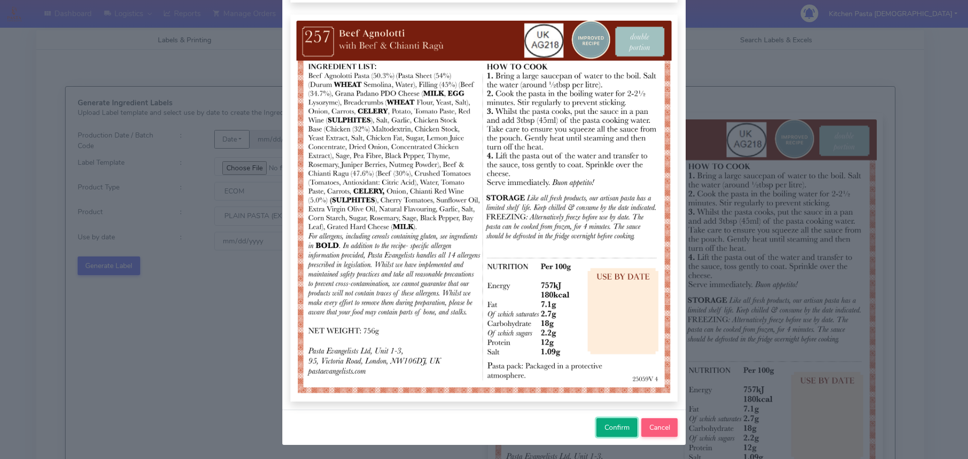
click at [624, 433] on span "Confirm" at bounding box center [616, 428] width 25 height 10
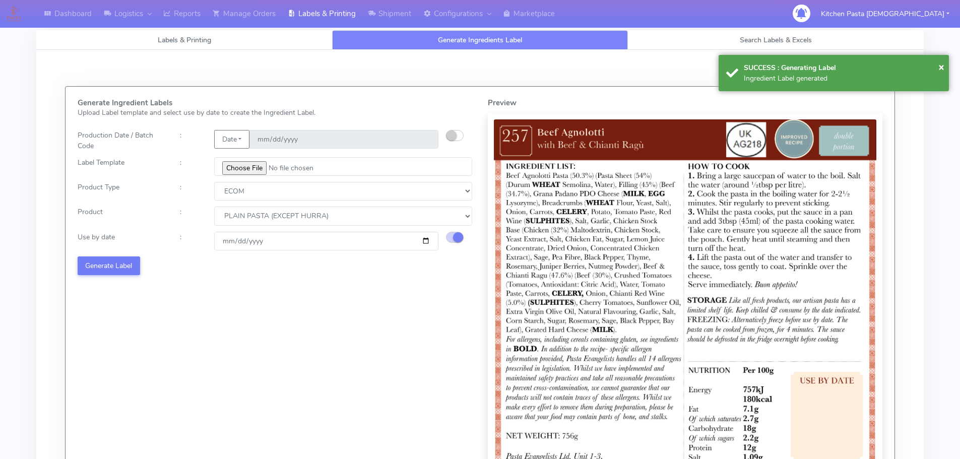
select select
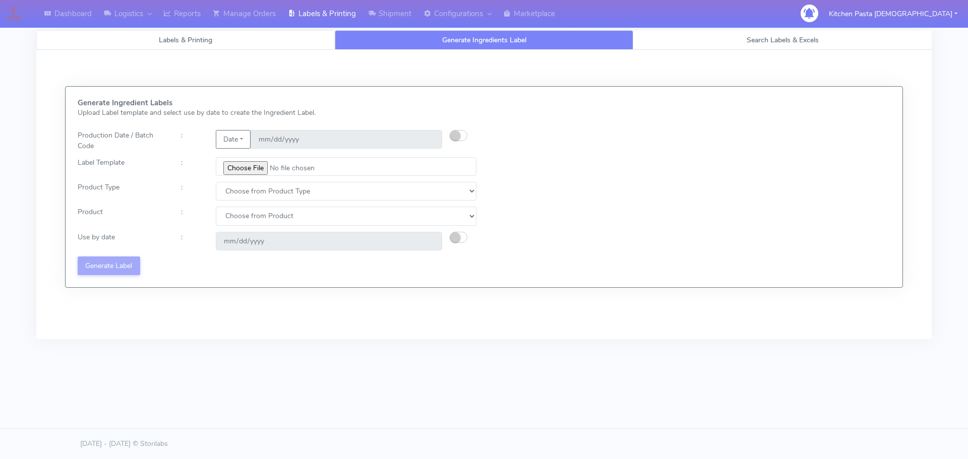
click at [220, 41] on link "Labels & Printing" at bounding box center [185, 40] width 298 height 20
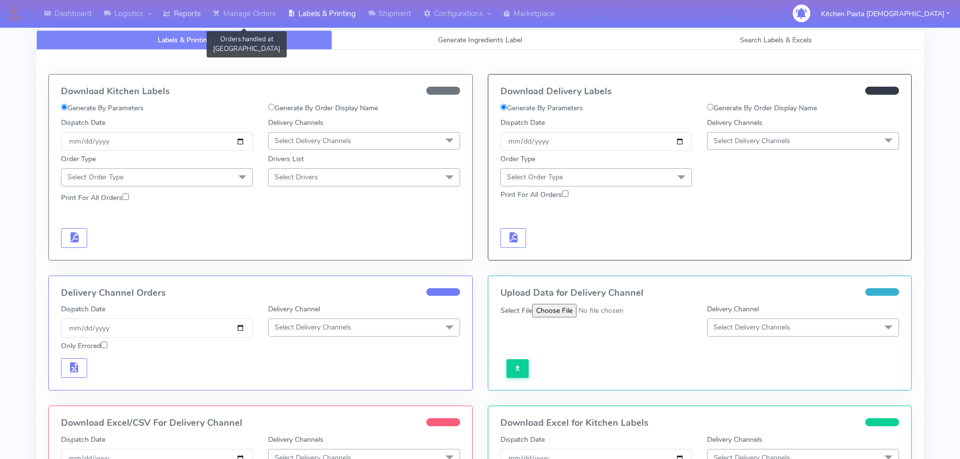
click at [202, 6] on link "Reports" at bounding box center [181, 14] width 49 height 28
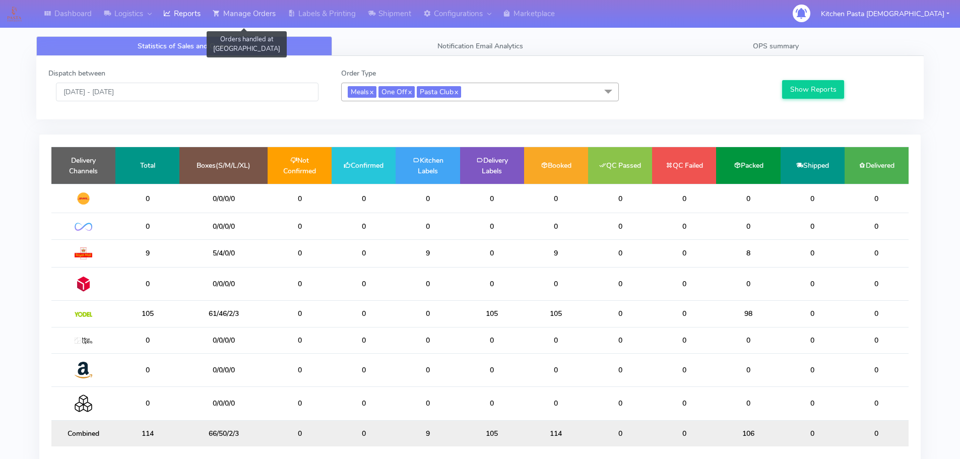
click at [275, 13] on link "Manage Orders" at bounding box center [244, 14] width 75 height 28
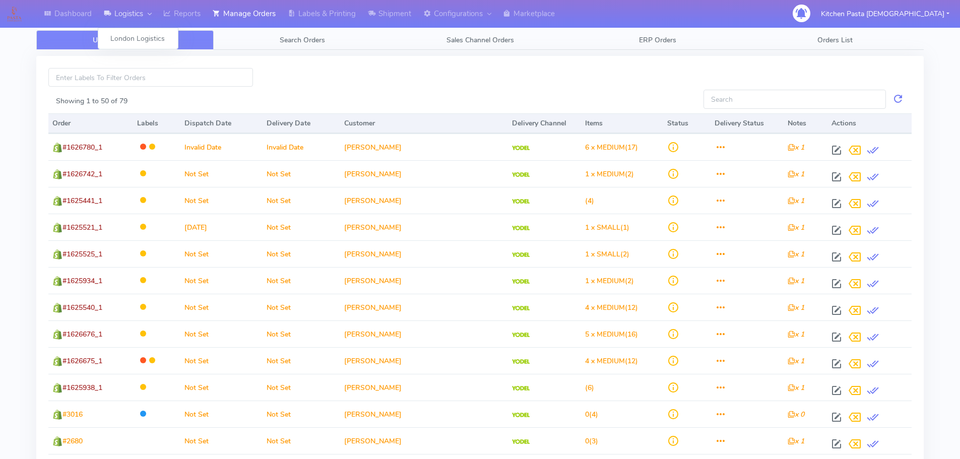
click at [155, 13] on link "Logistics" at bounding box center [127, 14] width 59 height 28
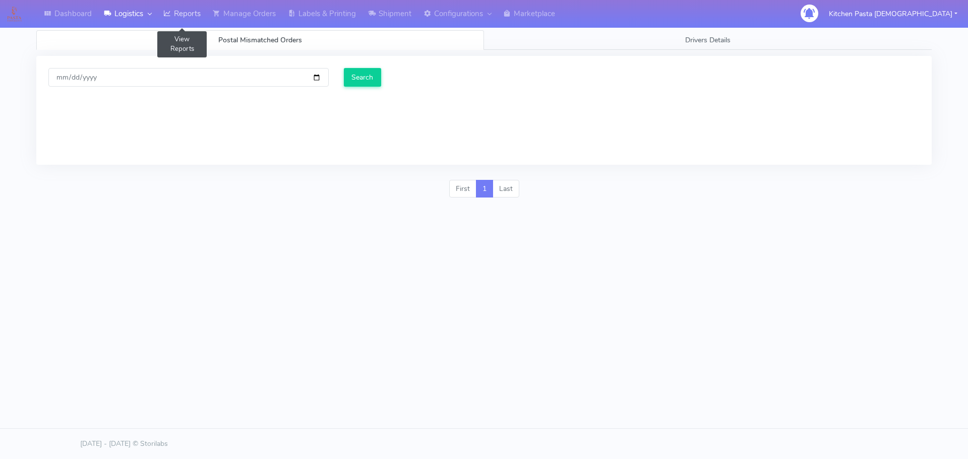
click at [189, 14] on link "Reports" at bounding box center [181, 14] width 49 height 28
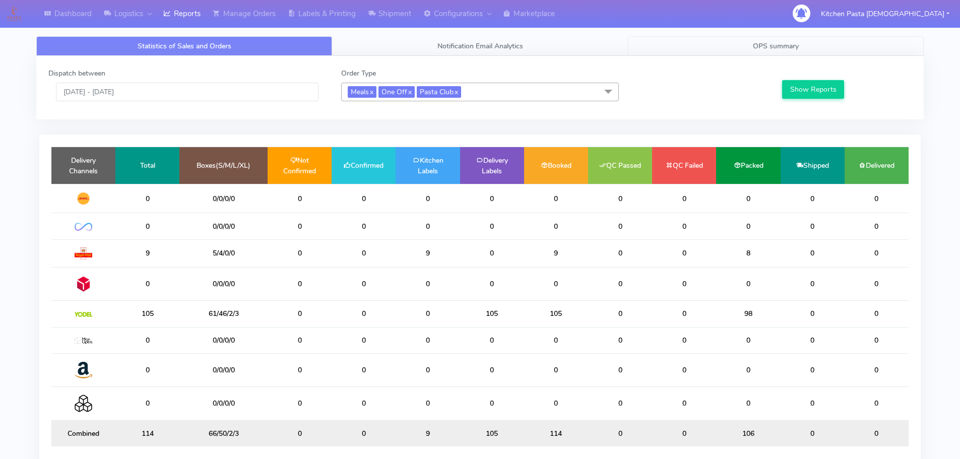
click at [752, 41] on link "OPS summary" at bounding box center [776, 46] width 296 height 20
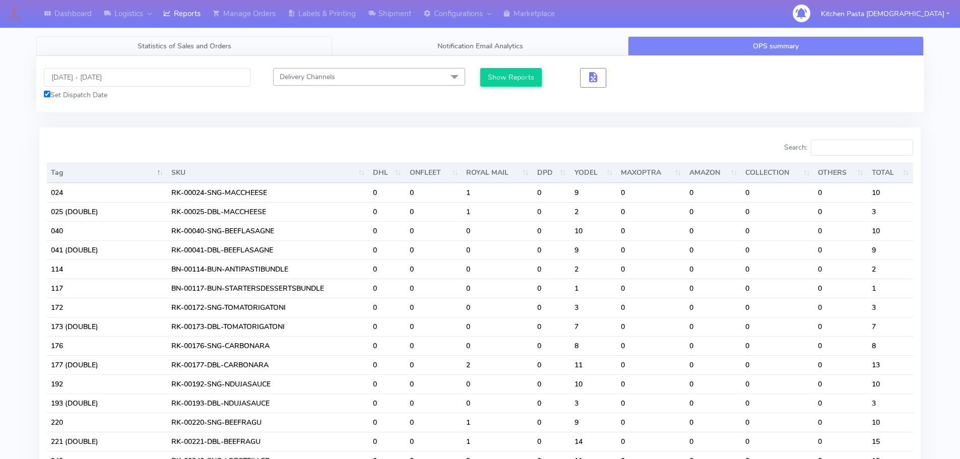
click at [234, 42] on link "Statistics of Sales and Orders" at bounding box center [184, 46] width 296 height 20
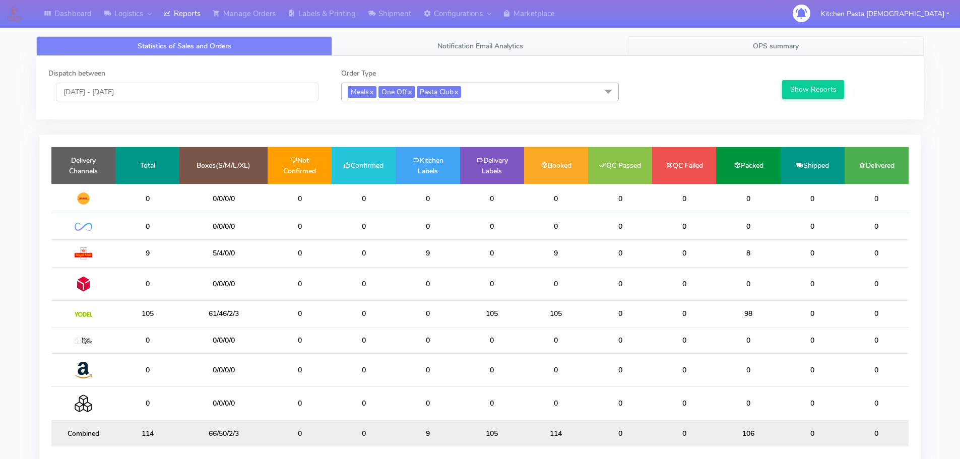
click at [726, 47] on link "OPS summary" at bounding box center [776, 46] width 296 height 20
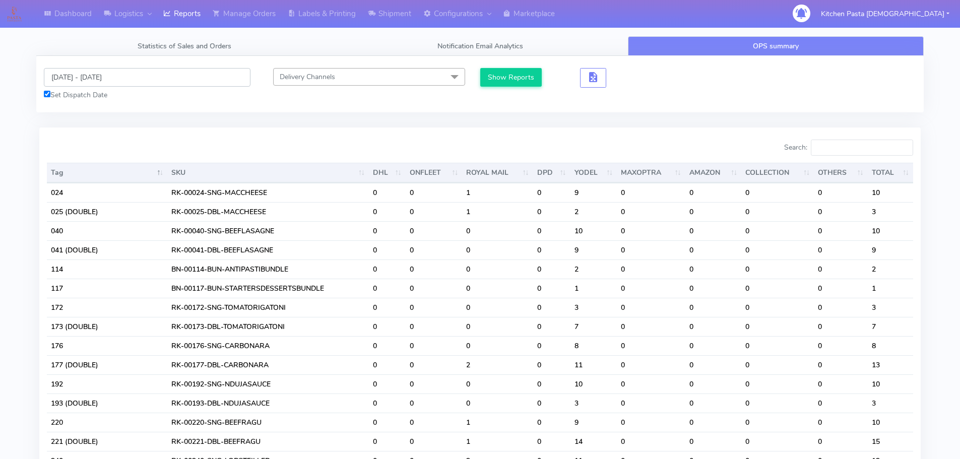
click at [104, 73] on input "14/10/2025 - 14/10/2025" at bounding box center [147, 77] width 207 height 19
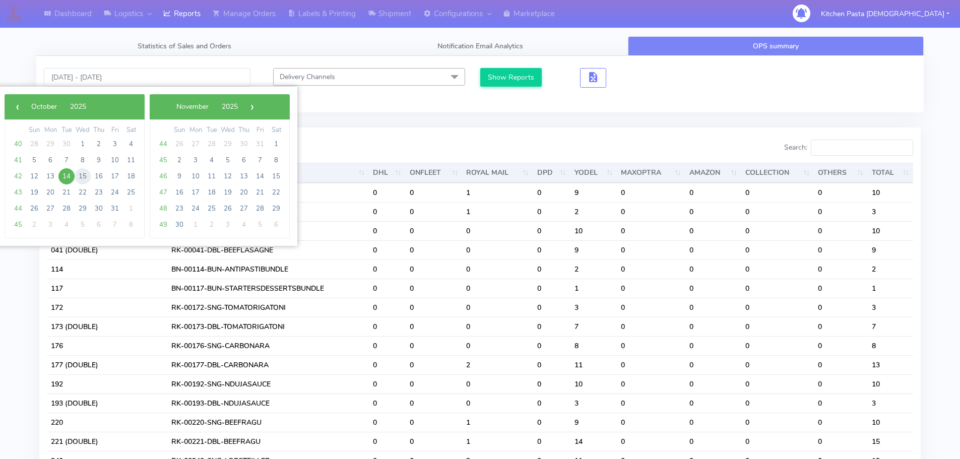
click at [87, 171] on span "15" at bounding box center [83, 176] width 16 height 16
click at [94, 178] on span "16" at bounding box center [99, 176] width 16 height 16
type input "15/10/2025 - 16/10/2025"
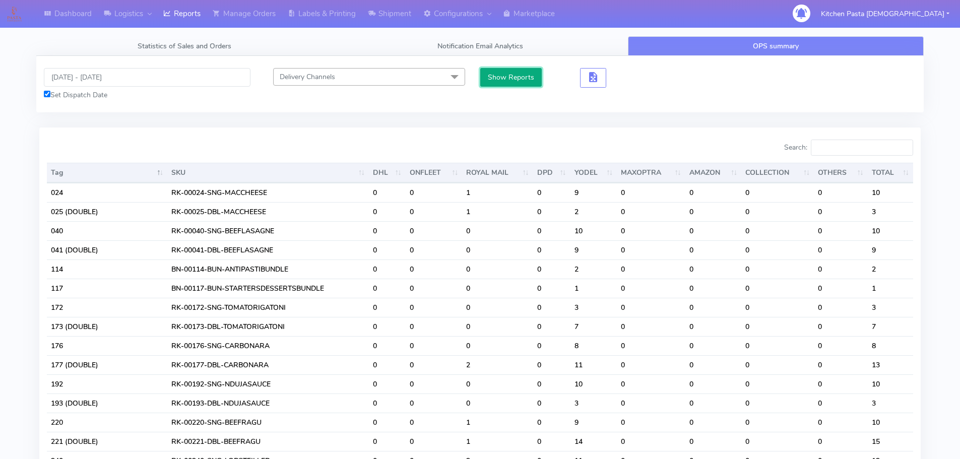
click at [509, 85] on button "Show Reports" at bounding box center [511, 77] width 62 height 19
click at [865, 150] on input "Search:" at bounding box center [862, 148] width 102 height 16
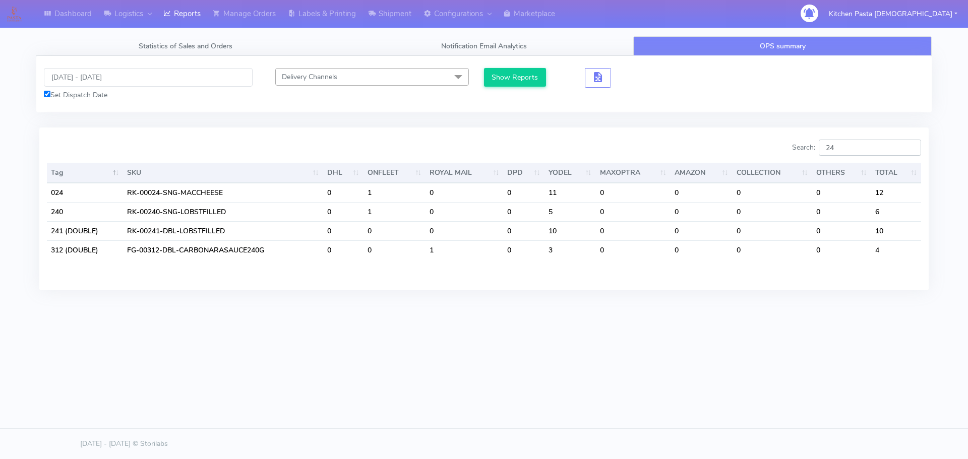
type input "2"
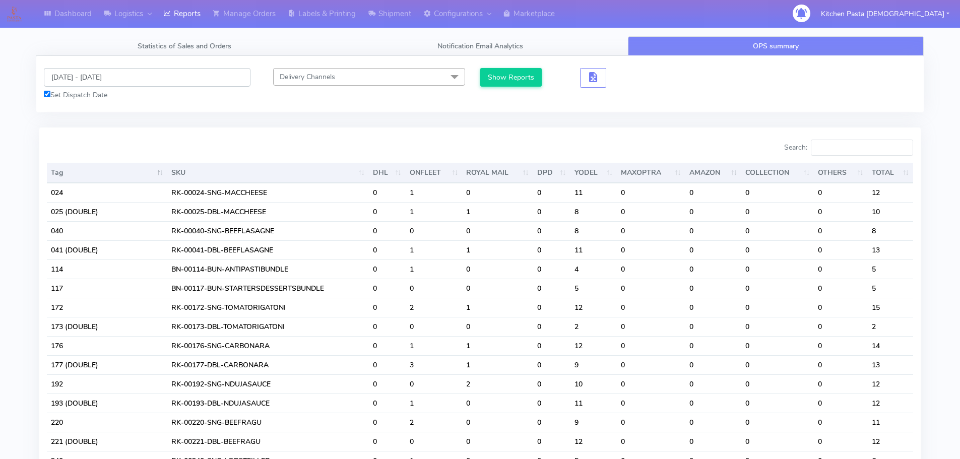
click at [95, 78] on input "15/10/2025 - 16/10/2025" at bounding box center [147, 77] width 207 height 19
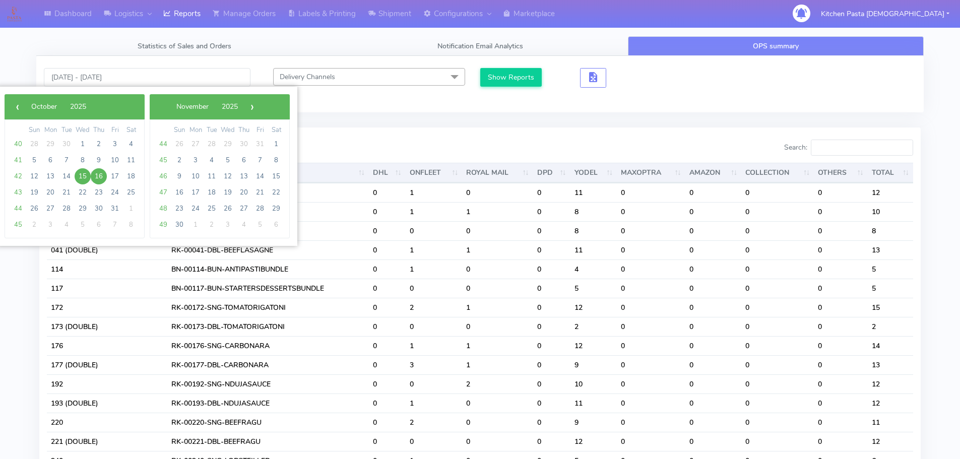
click at [97, 174] on span "16" at bounding box center [99, 176] width 16 height 16
type input "16/10/2025 - 16/10/2025"
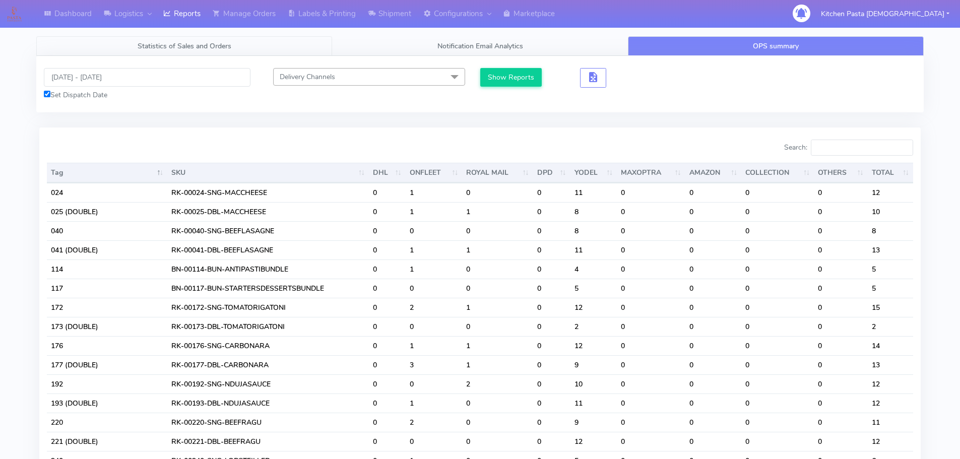
click at [188, 52] on link "Statistics of Sales and Orders" at bounding box center [184, 46] width 296 height 20
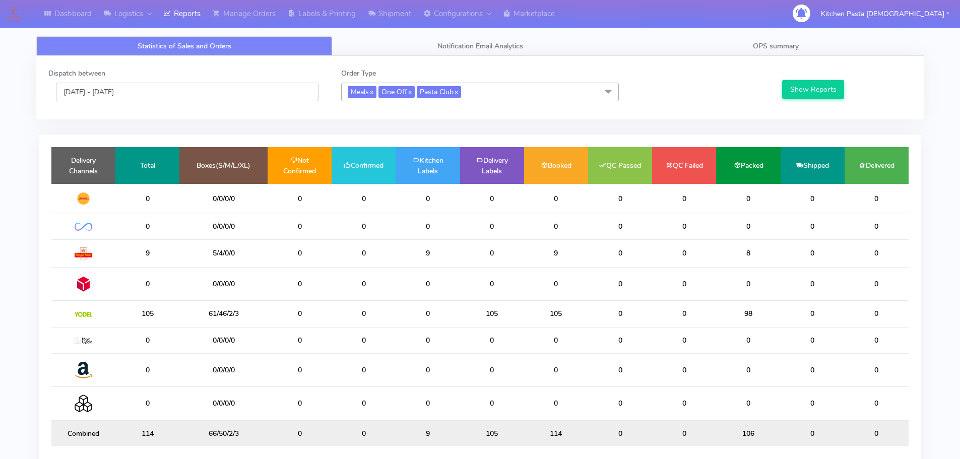
click at [115, 93] on input "[DATE] - [DATE]" at bounding box center [187, 92] width 263 height 19
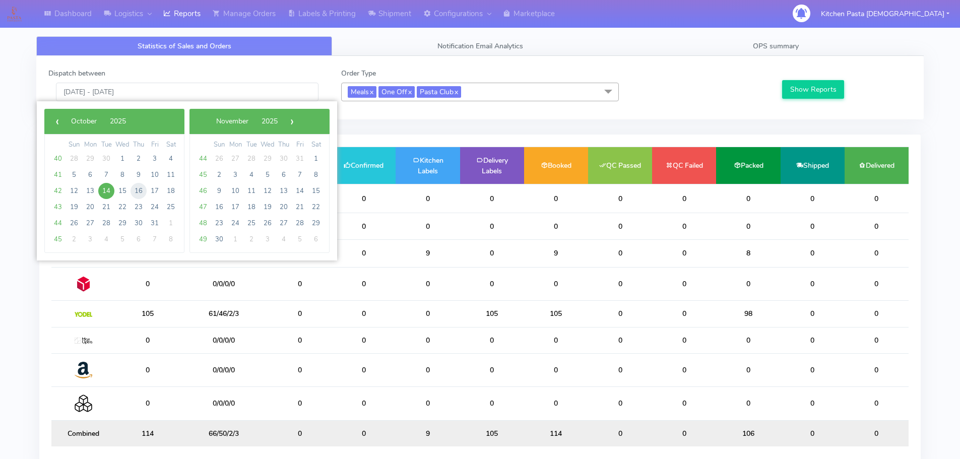
click at [135, 192] on span "16" at bounding box center [139, 191] width 16 height 16
type input "16/10/2025 - 16/10/2025"
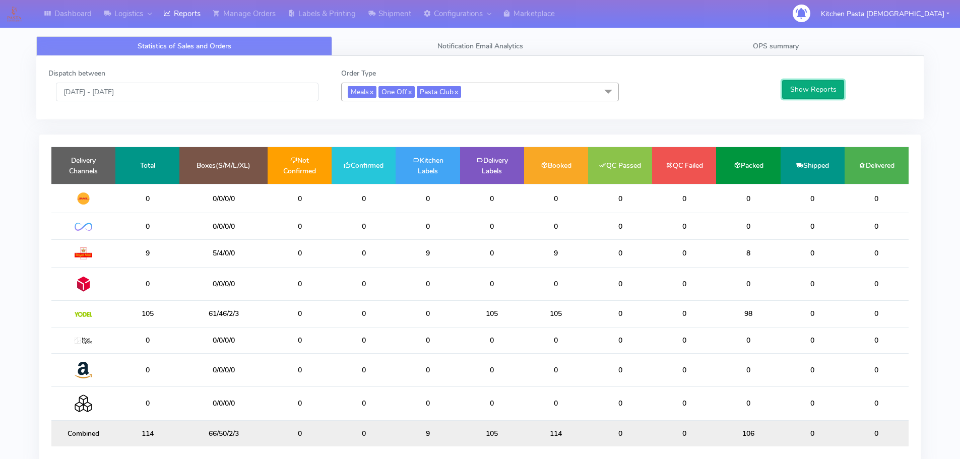
click at [823, 93] on button "Show Reports" at bounding box center [813, 89] width 62 height 19
click at [826, 50] on link "OPS summary" at bounding box center [776, 46] width 296 height 20
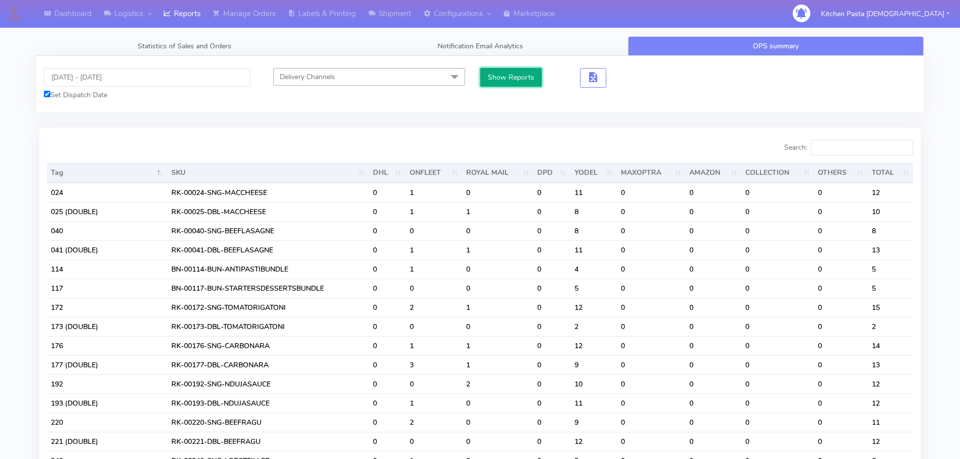
click at [513, 74] on button "Show Reports" at bounding box center [511, 77] width 62 height 19
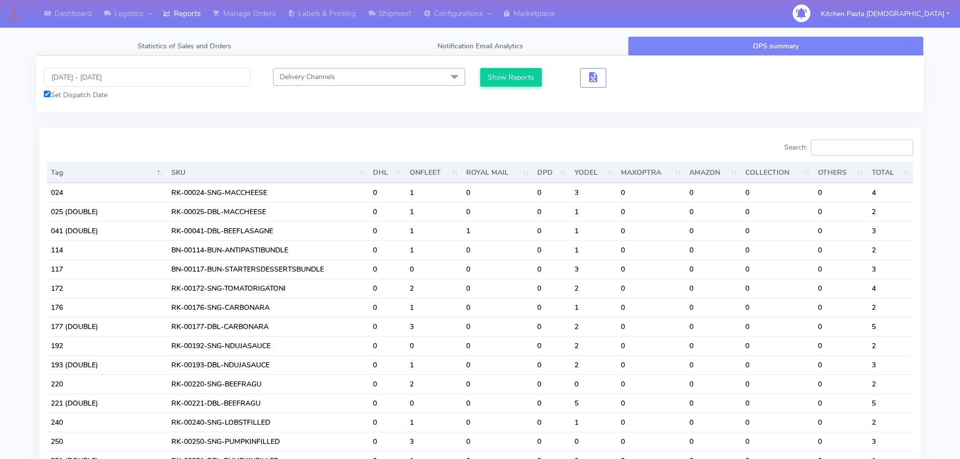
click at [843, 153] on input "Search:" at bounding box center [862, 148] width 102 height 16
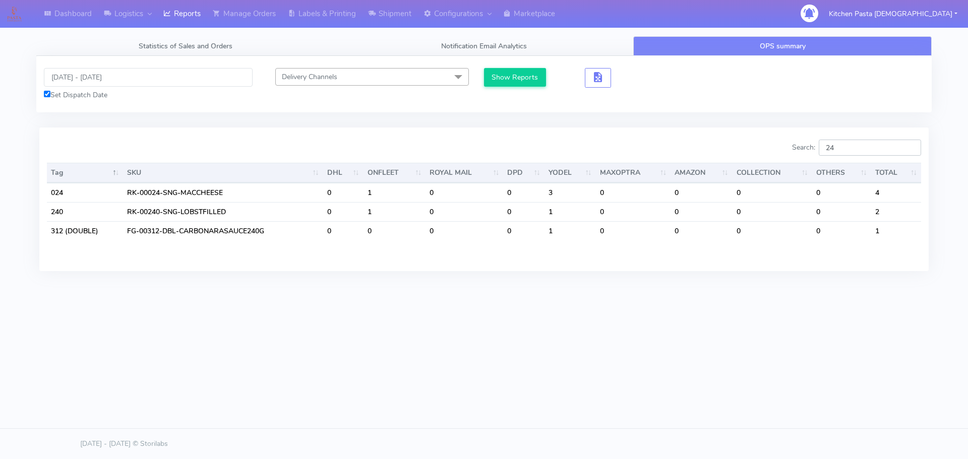
type input "2"
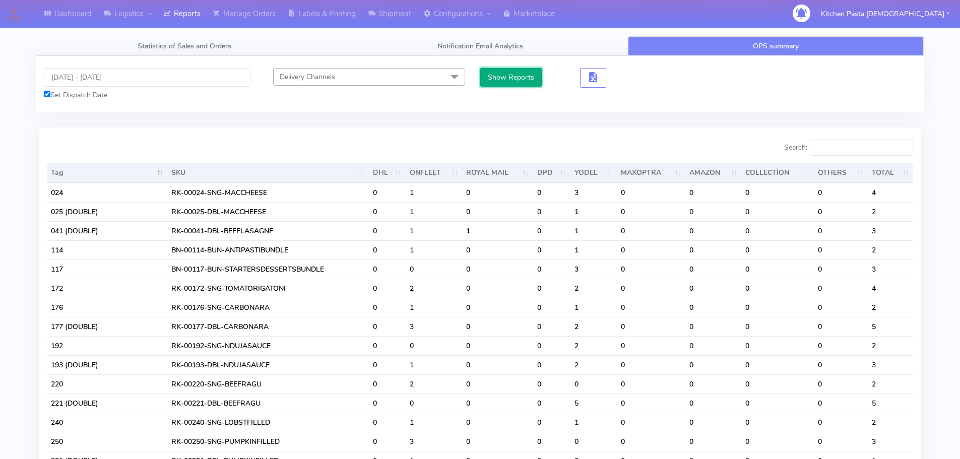
click at [496, 74] on button "Show Reports" at bounding box center [511, 77] width 62 height 19
click at [182, 13] on link "Reports" at bounding box center [181, 14] width 49 height 28
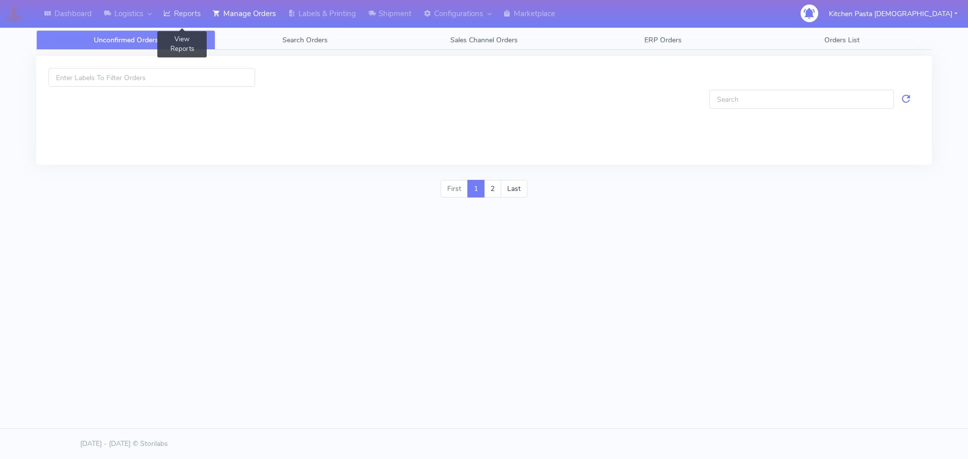
click at [198, 11] on link "Reports" at bounding box center [181, 14] width 49 height 28
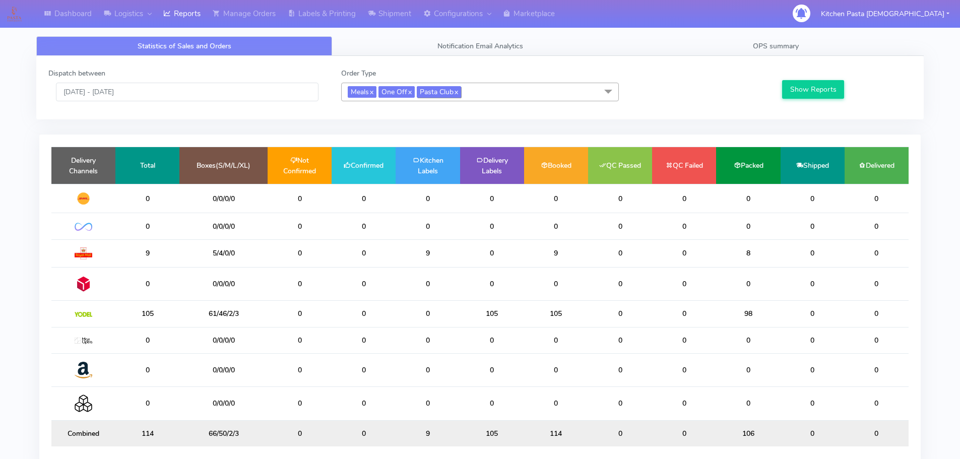
click at [450, 91] on span "Pasta Club x" at bounding box center [439, 92] width 44 height 12
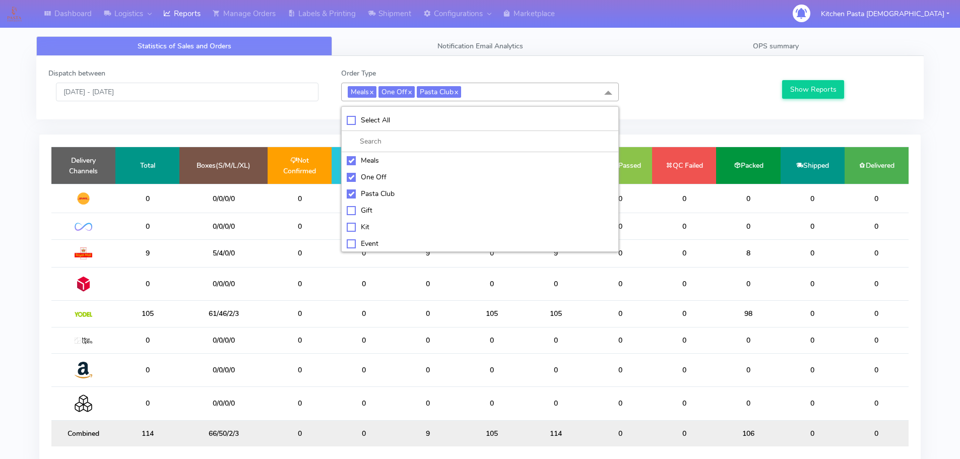
click at [377, 122] on div "Select All" at bounding box center [480, 120] width 267 height 11
checkbox input "true"
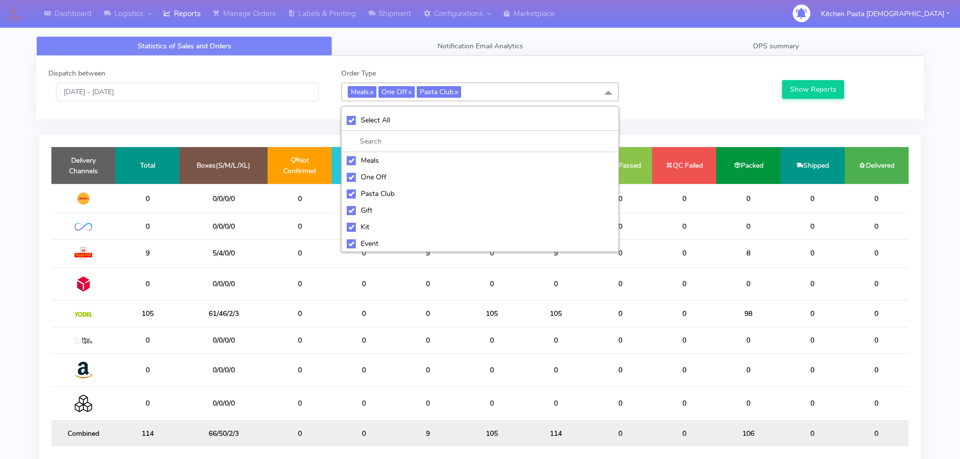
checkbox input "true"
click at [377, 120] on div "UnSelect All" at bounding box center [480, 120] width 267 height 11
checkbox input "false"
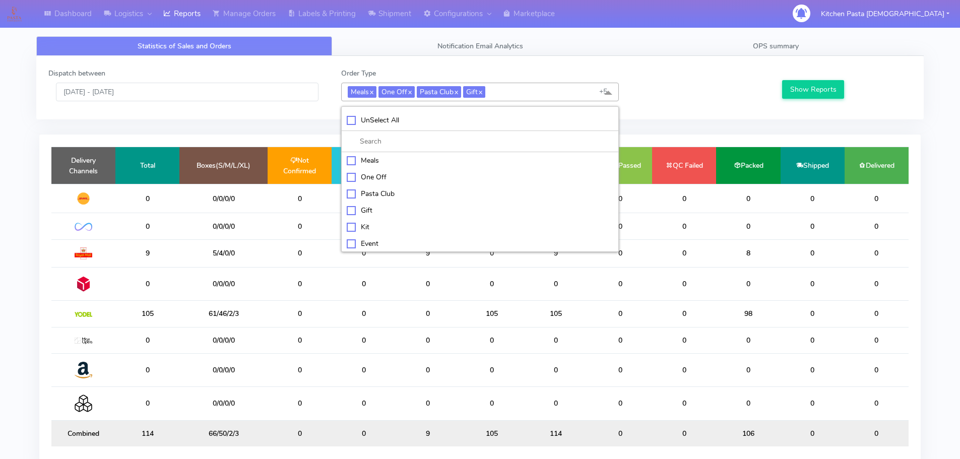
checkbox input "false"
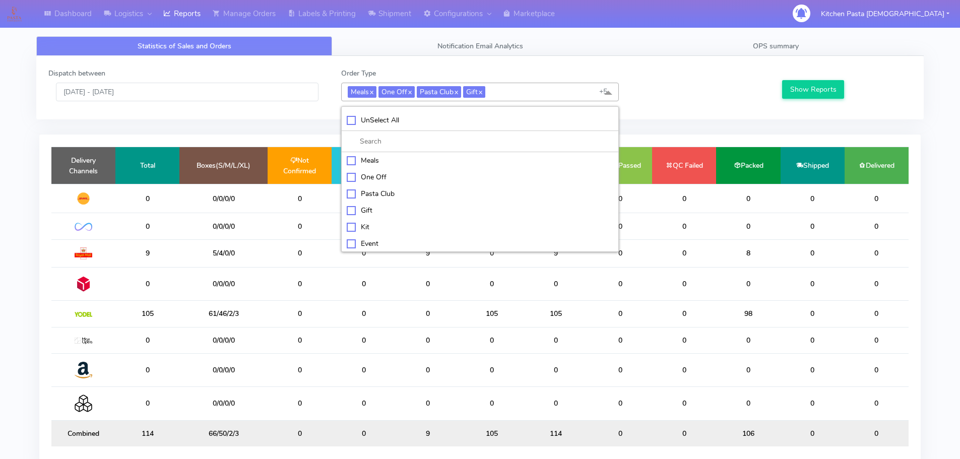
checkbox input "false"
click at [349, 227] on div "Kit" at bounding box center [480, 226] width 267 height 11
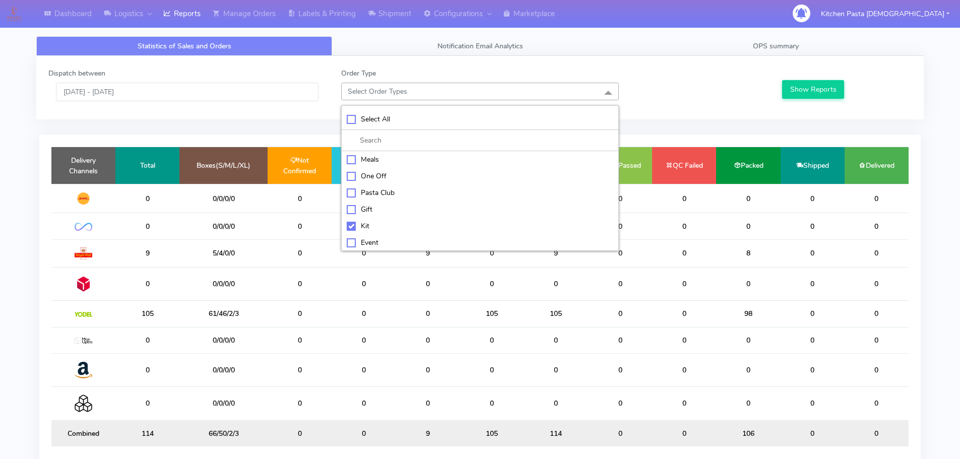
checkbox input "true"
click at [350, 243] on div "ATAVI" at bounding box center [480, 243] width 267 height 11
checkbox input "true"
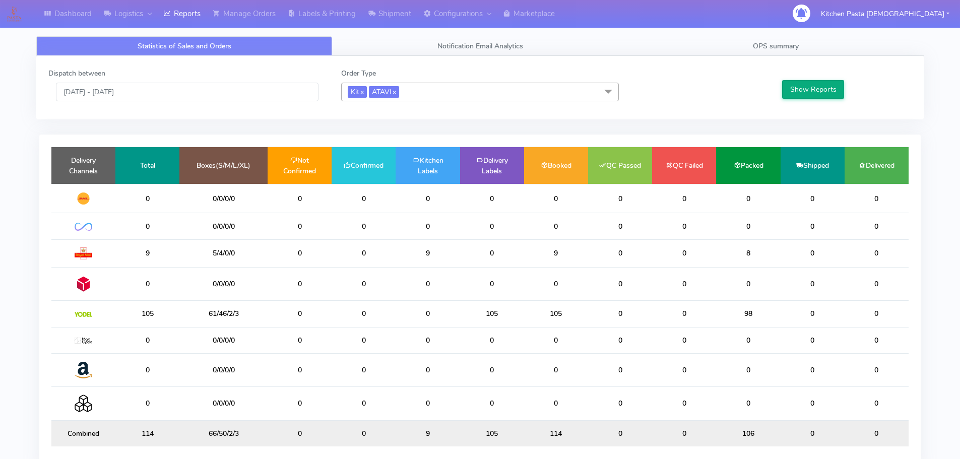
click at [841, 82] on div "Show Reports" at bounding box center [846, 84] width 146 height 33
click at [828, 85] on button "Show Reports" at bounding box center [813, 89] width 62 height 19
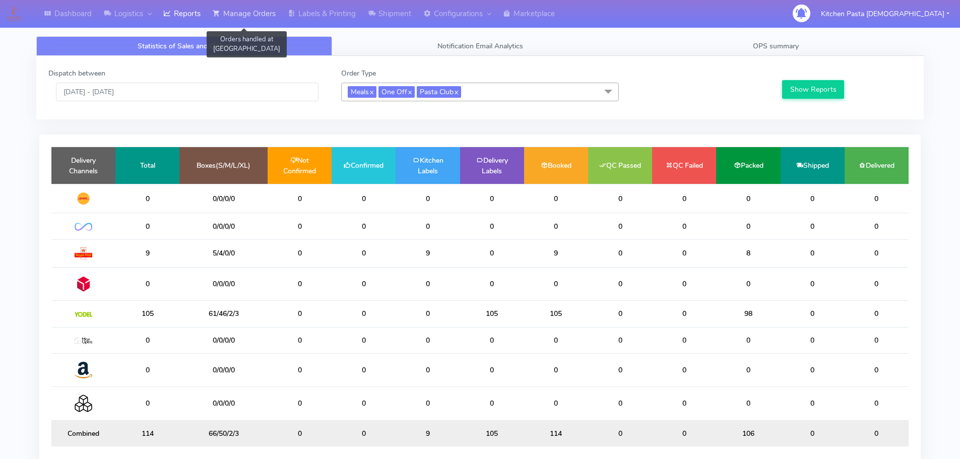
click at [245, 19] on link "Manage Orders" at bounding box center [244, 14] width 75 height 28
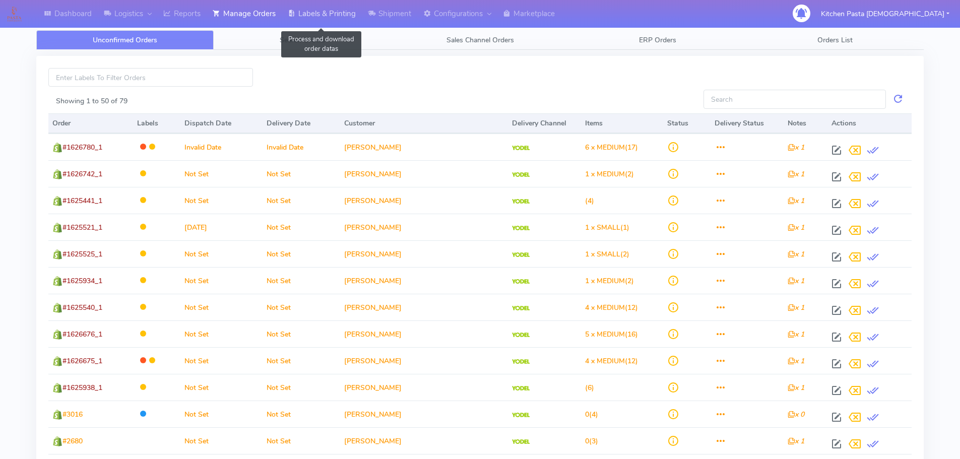
click at [312, 18] on link "Labels & Printing" at bounding box center [322, 14] width 80 height 28
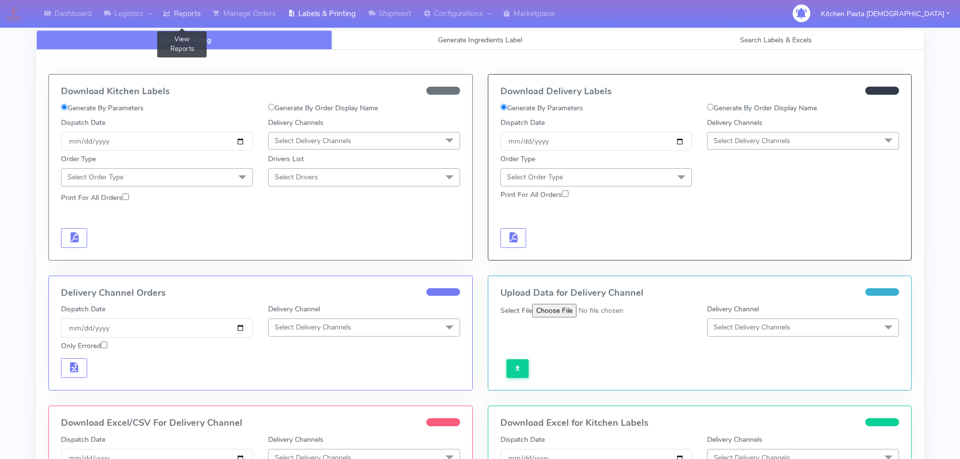
click at [205, 12] on link "Reports" at bounding box center [181, 14] width 49 height 28
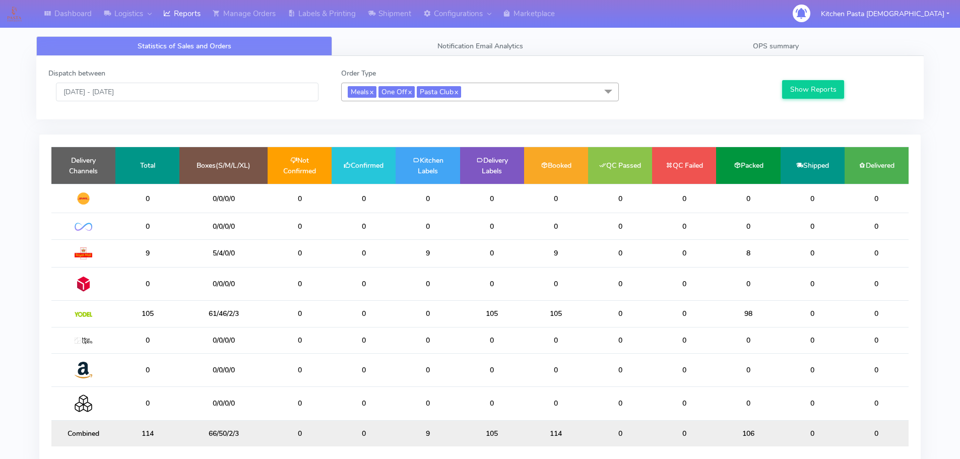
click at [519, 92] on span "Meals x One Off x Pasta Club x" at bounding box center [480, 92] width 278 height 19
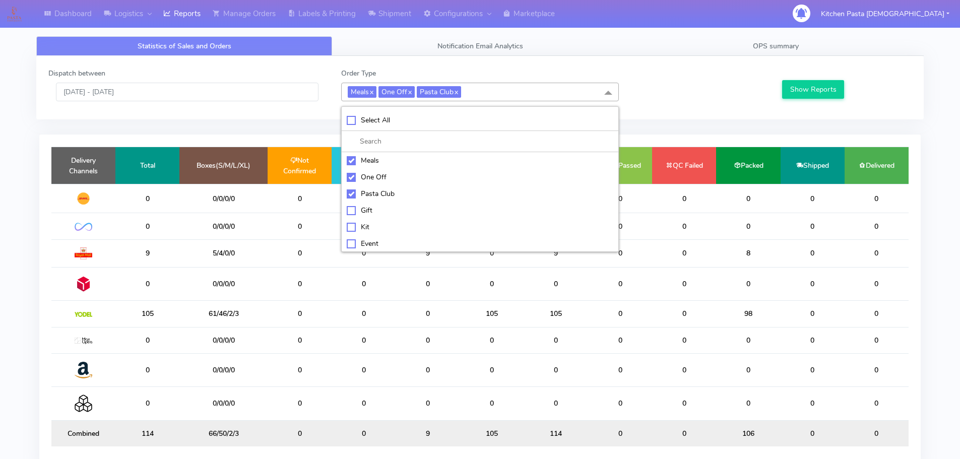
click at [385, 162] on div "Meals" at bounding box center [480, 160] width 267 height 11
checkbox input "false"
click at [385, 176] on div "One Off" at bounding box center [480, 177] width 267 height 11
checkbox input "false"
click at [386, 192] on div "Pasta Club" at bounding box center [480, 194] width 267 height 11
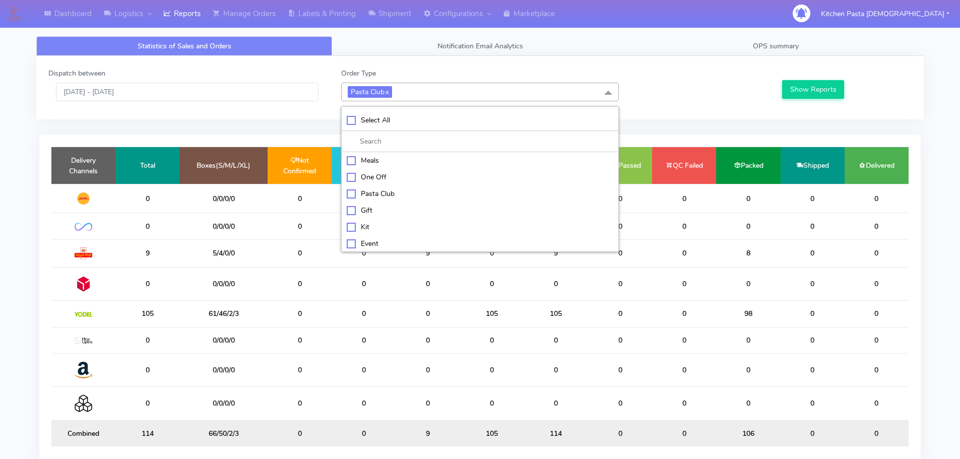
checkbox input "false"
click at [382, 227] on div "Kit" at bounding box center [480, 226] width 267 height 11
click at [820, 102] on div "Dispatch between [DATE] - [DATE] Order Type Kit x Select All Meals One Off Past…" at bounding box center [480, 87] width 879 height 39
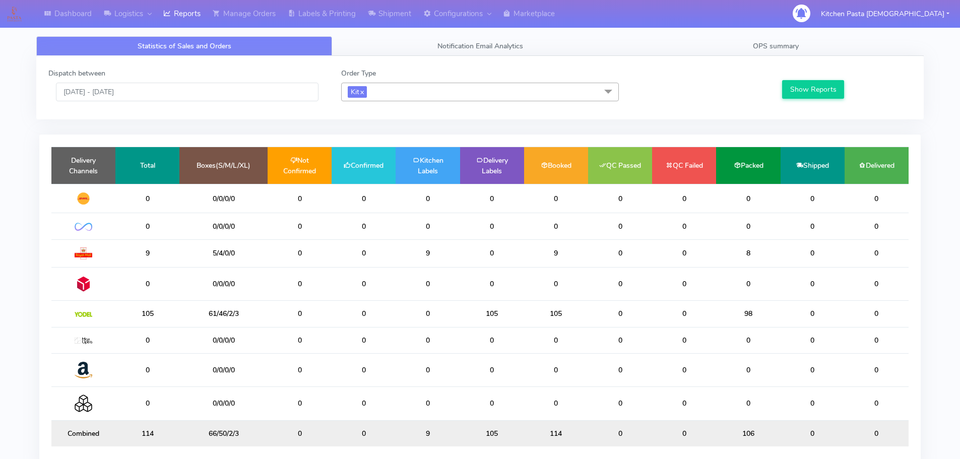
click at [824, 100] on div "Show Reports" at bounding box center [846, 84] width 146 height 33
click at [815, 95] on button "Show Reports" at bounding box center [813, 89] width 62 height 19
click at [389, 88] on span "Kit x" at bounding box center [480, 92] width 278 height 19
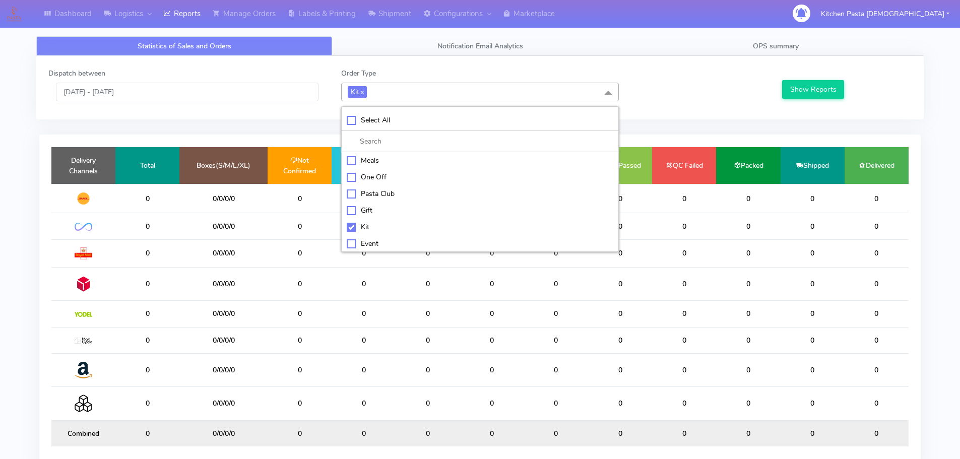
click at [375, 227] on div "Kit" at bounding box center [480, 227] width 267 height 11
checkbox input "false"
click at [379, 241] on div "ATAVI" at bounding box center [480, 242] width 267 height 11
checkbox input "true"
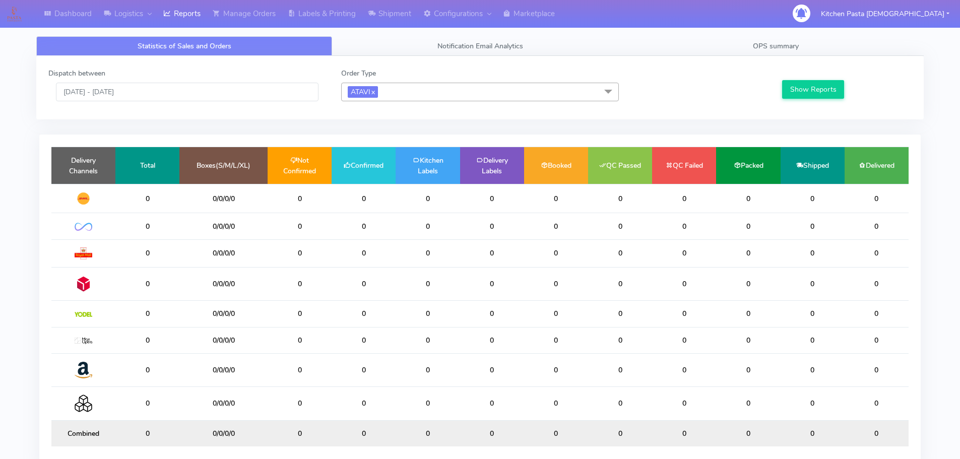
click at [825, 78] on div "Show Reports" at bounding box center [846, 84] width 146 height 33
click at [826, 85] on button "Show Reports" at bounding box center [813, 89] width 62 height 19
